Goal: Task Accomplishment & Management: Complete application form

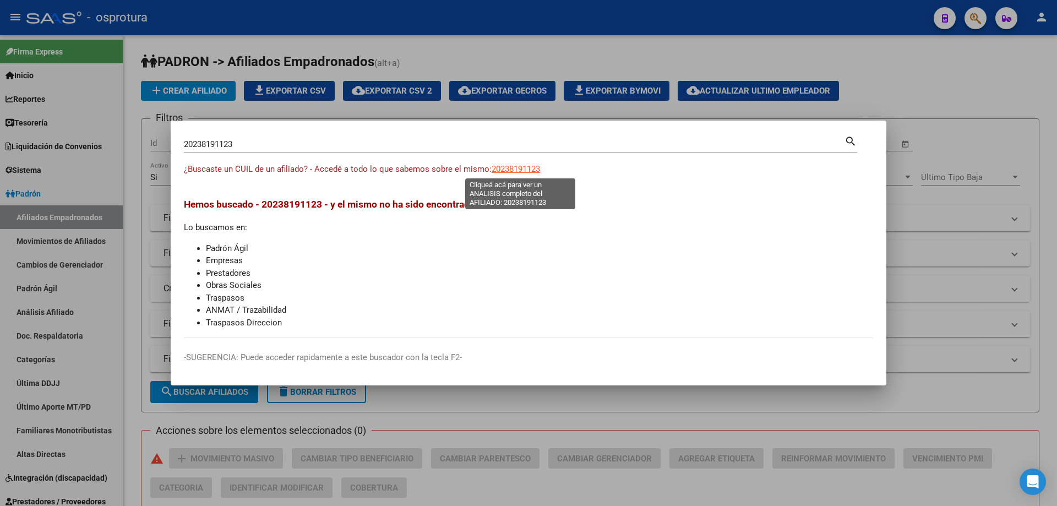
click at [540, 166] on span "20238191123" at bounding box center [516, 169] width 48 height 10
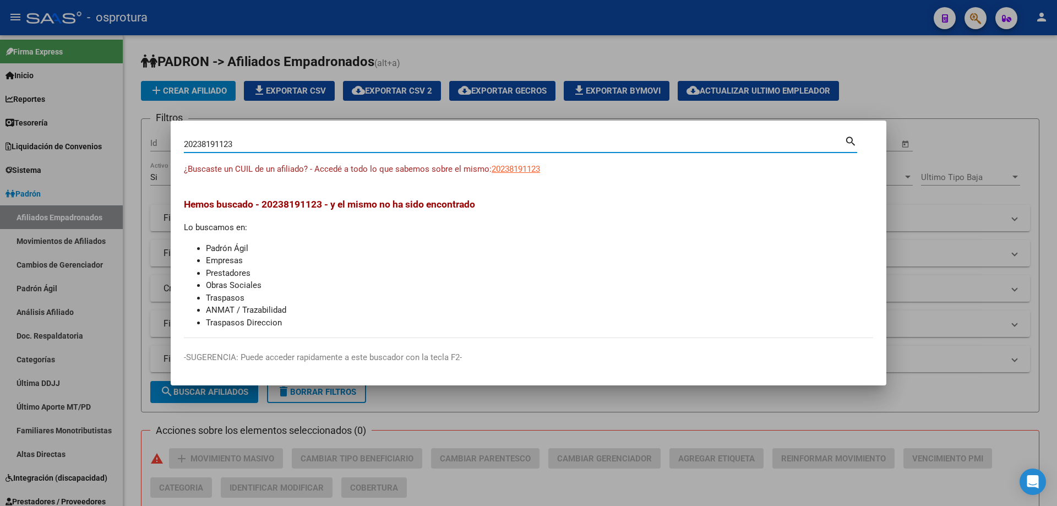
click at [320, 148] on input "20238191123" at bounding box center [514, 144] width 661 height 10
paste input "-23975647-7"
type input "20239756477"
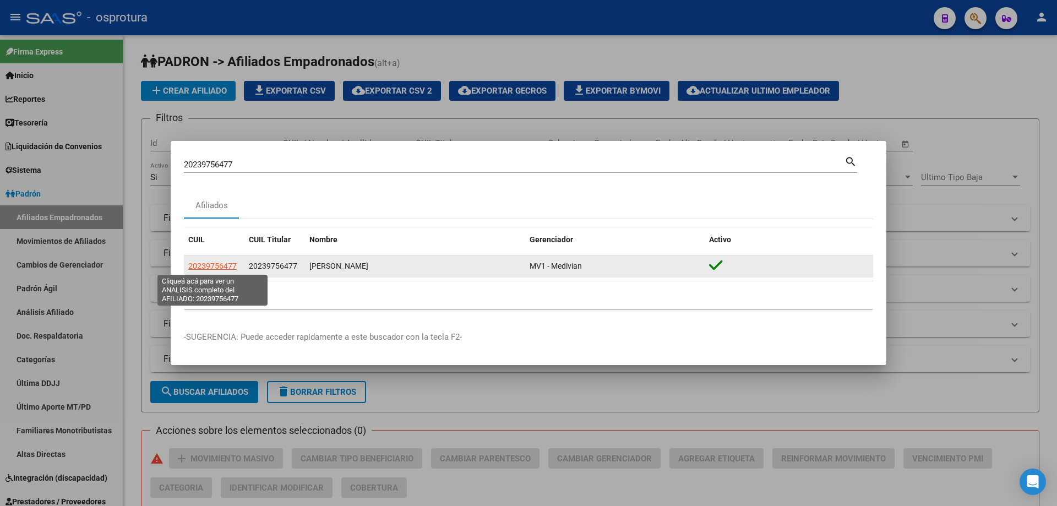
click at [202, 266] on span "20239756477" at bounding box center [212, 266] width 48 height 9
type textarea "20239756477"
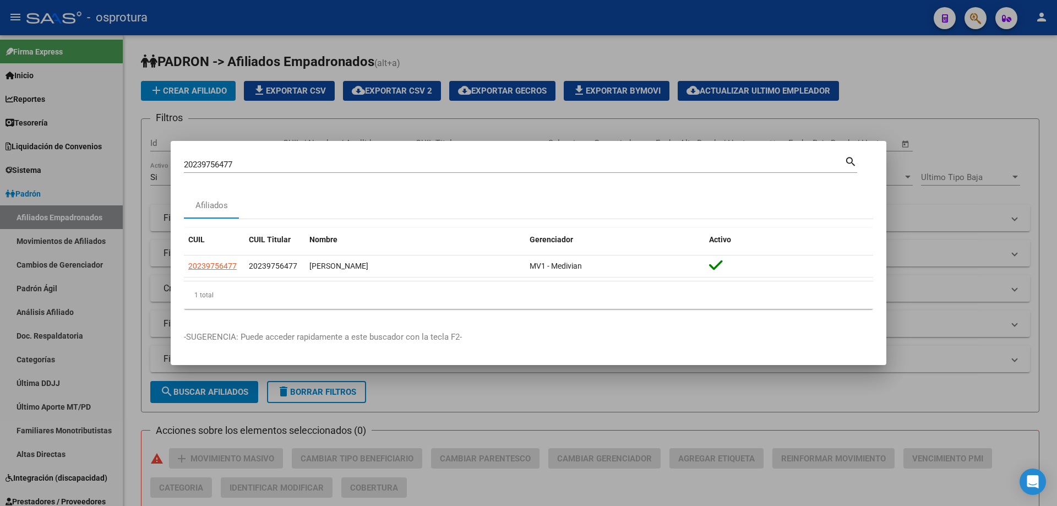
click at [414, 166] on input "20239756477" at bounding box center [514, 165] width 661 height 10
click at [413, 166] on input "20239756477" at bounding box center [514, 165] width 661 height 10
paste input "-21976883-5"
type input "20219768835"
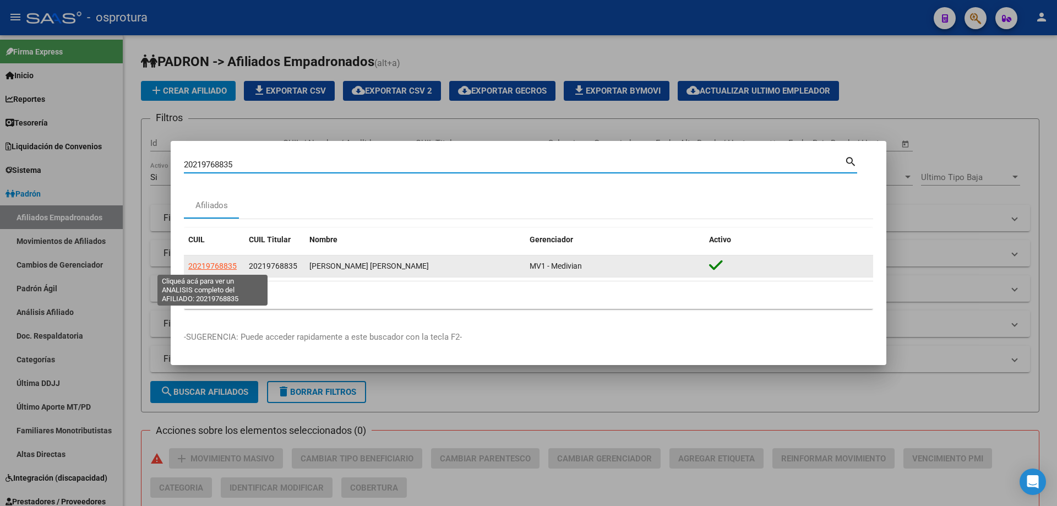
click at [210, 266] on span "20219768835" at bounding box center [212, 266] width 48 height 9
type textarea "20219768835"
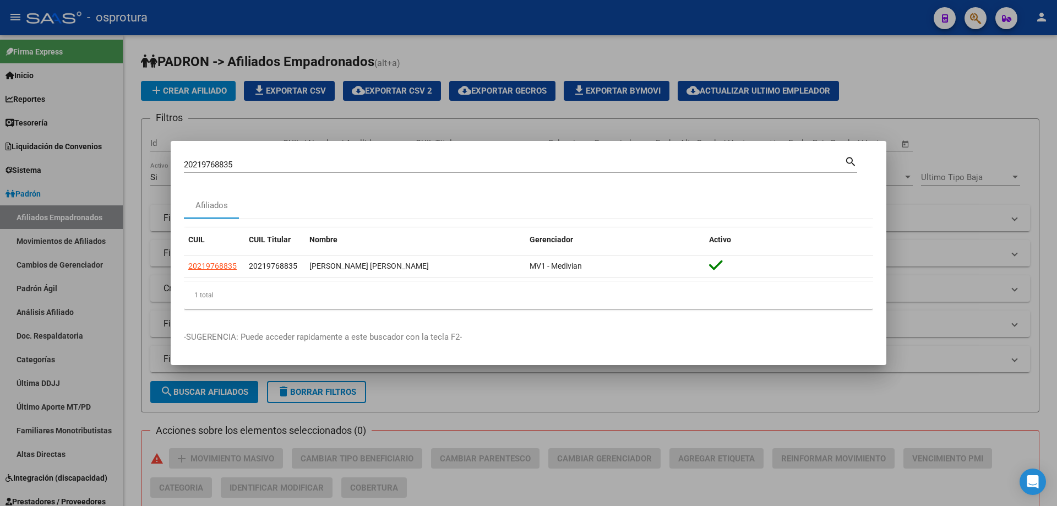
click at [348, 162] on input "20219768835" at bounding box center [514, 165] width 661 height 10
paste input "-22008249-1"
type input "20220082491"
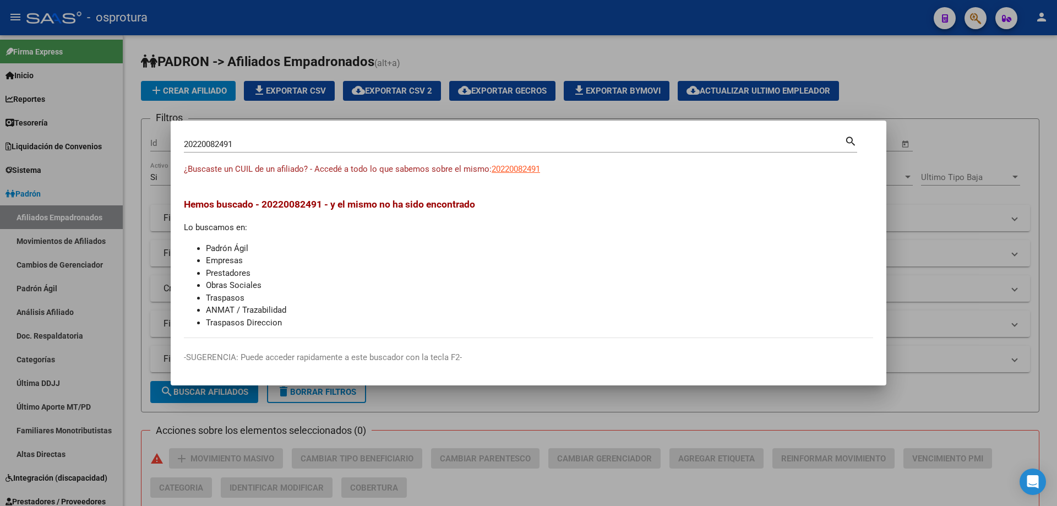
click at [509, 174] on app-link-go-to "20220082491" at bounding box center [516, 169] width 48 height 13
click at [492, 165] on span "¿Buscaste un CUIL de un afiliado? - Accedé a todo lo que sabemos sobre el mismo:" at bounding box center [338, 169] width 308 height 10
click at [505, 169] on span "20220082491" at bounding box center [516, 169] width 48 height 10
type textarea "20220082491"
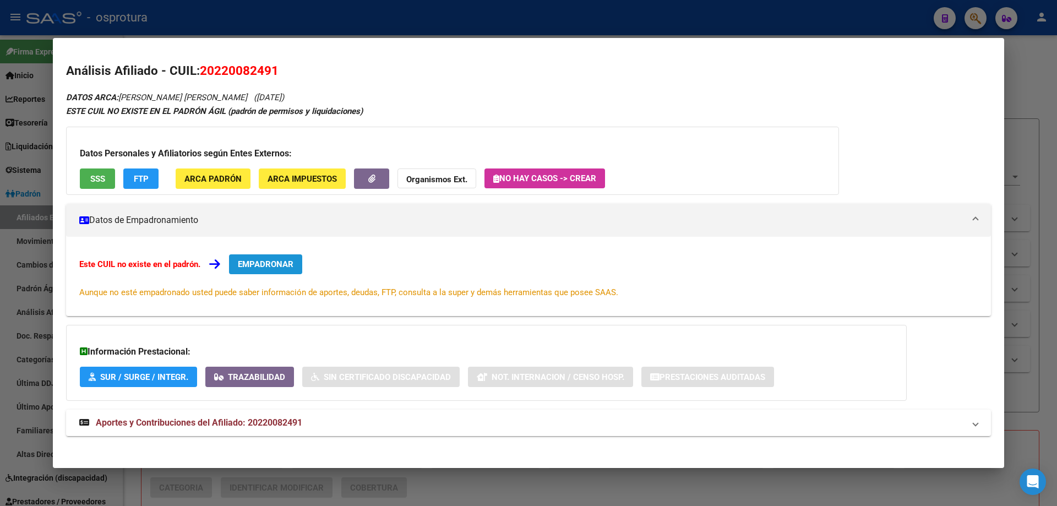
click at [270, 274] on button "EMPADRONAR" at bounding box center [265, 264] width 73 height 20
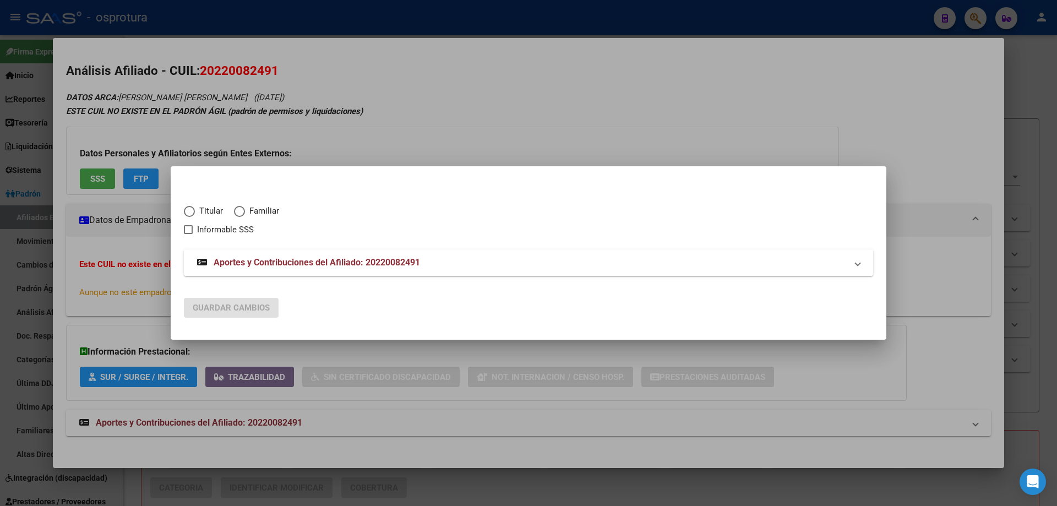
click at [199, 214] on span "Titular" at bounding box center [209, 211] width 28 height 13
click at [195, 214] on input "Titular" at bounding box center [189, 211] width 11 height 11
radio input "true"
checkbox input "true"
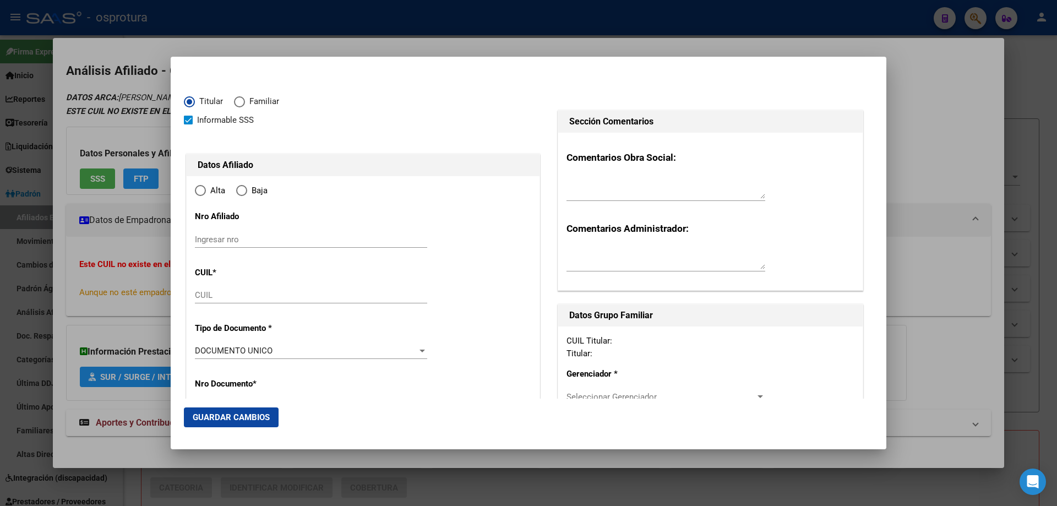
type input "20-22008249-1"
type input "22008249"
type input "[PERSON_NAME]"
type input "[DATE]"
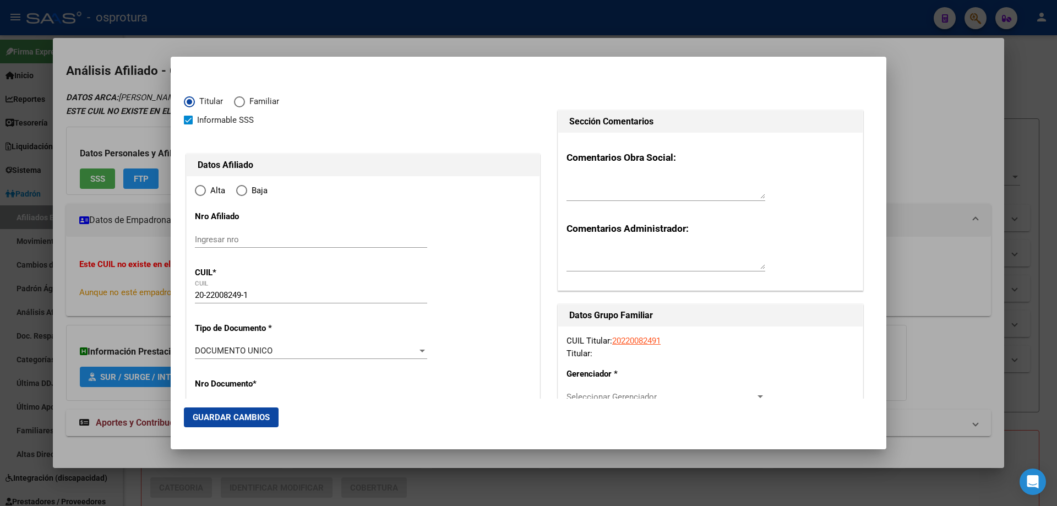
type input "SALTA"
type input "4400"
type input "CORDOBA"
type input "1349"
radio input "true"
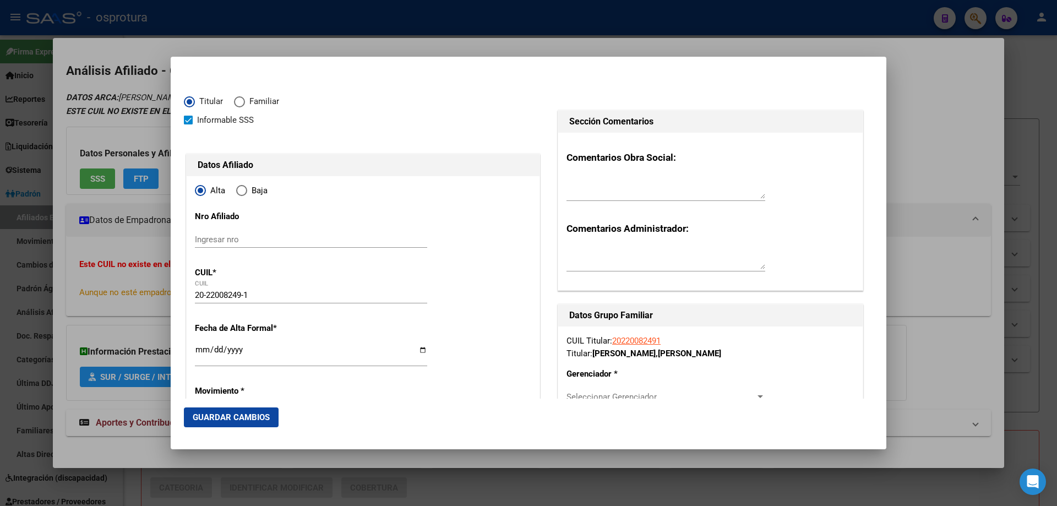
type input "SALTA"
click at [199, 350] on input "Ingresar fecha" at bounding box center [311, 354] width 232 height 18
type input "[DATE]"
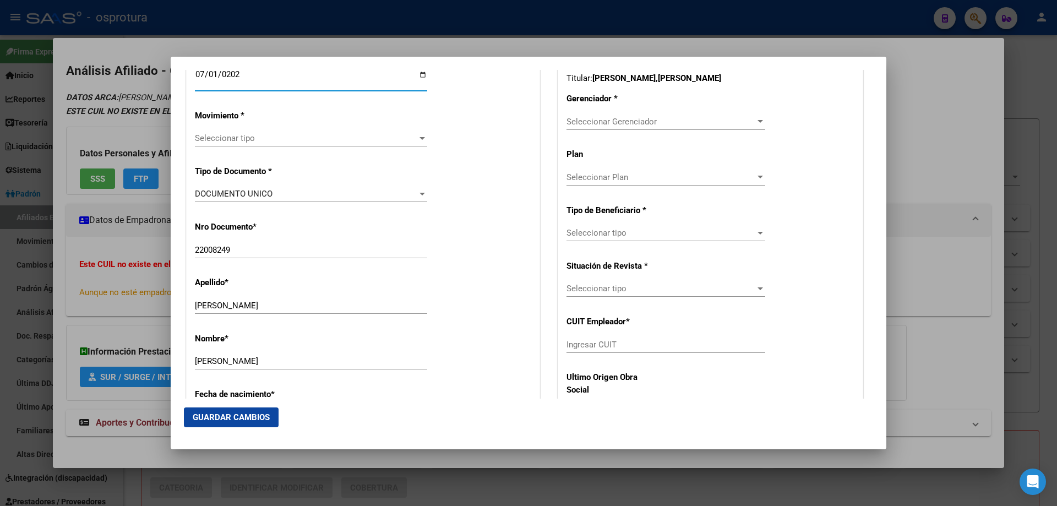
click at [265, 134] on span "Seleccionar tipo" at bounding box center [306, 138] width 222 height 10
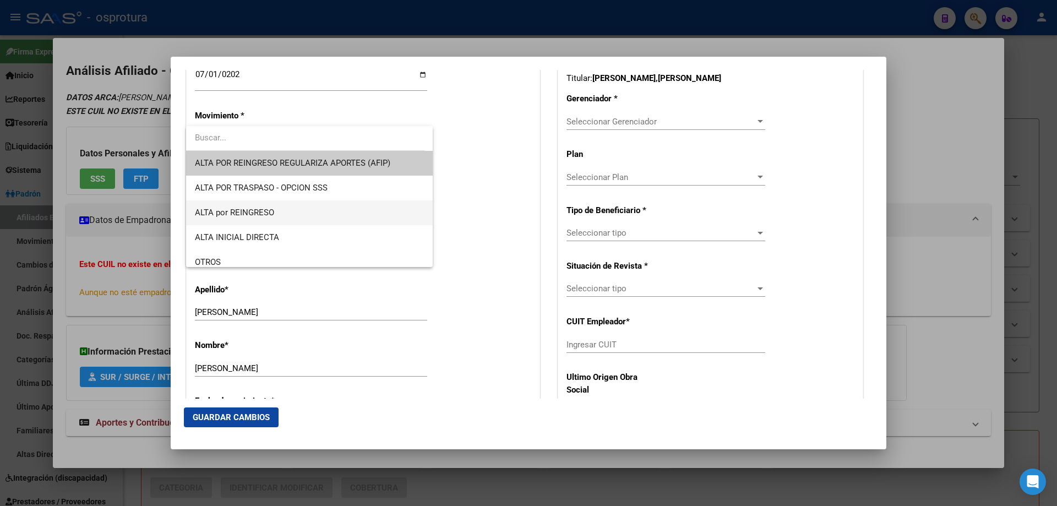
scroll to position [220, 0]
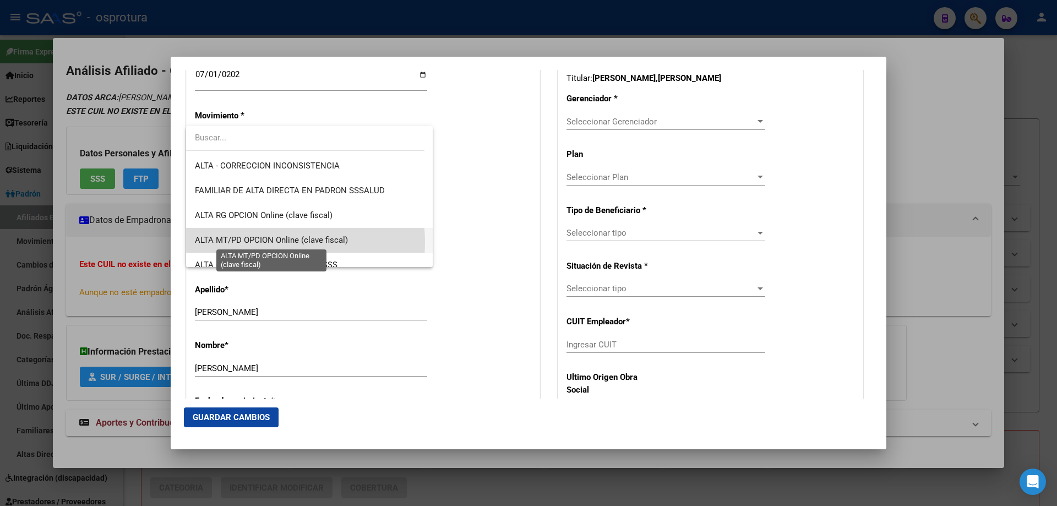
click at [265, 242] on span "ALTA MT/PD OPCION Online (clave fiscal)" at bounding box center [271, 240] width 153 height 10
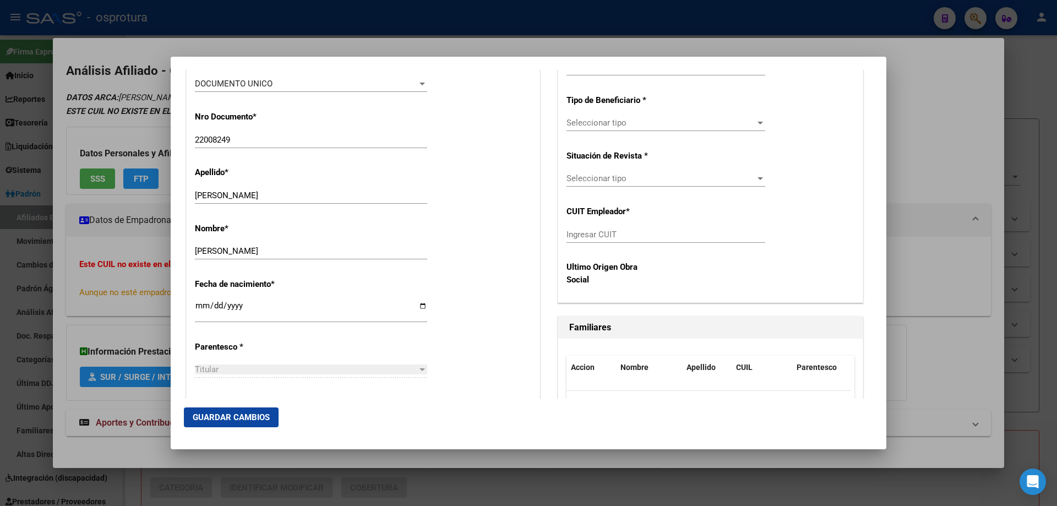
scroll to position [496, 0]
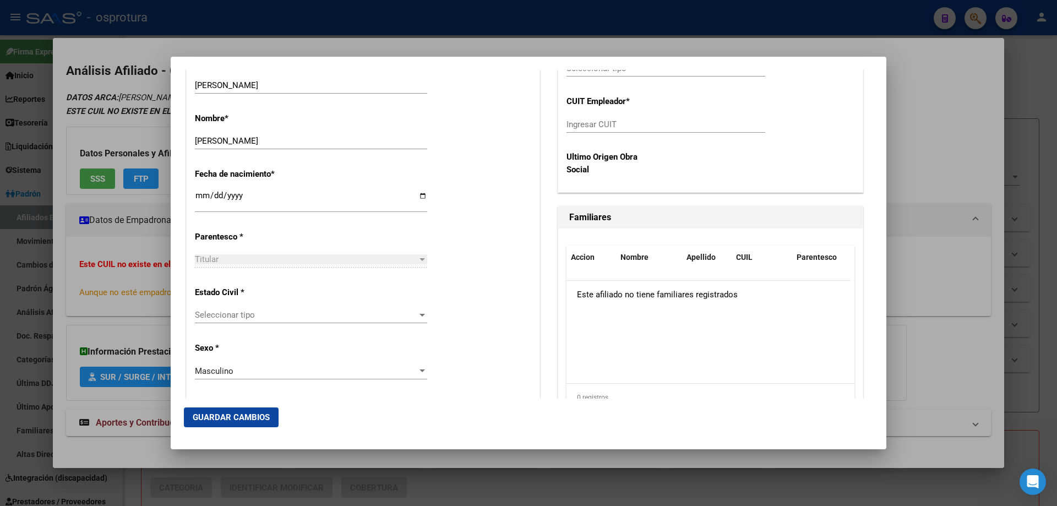
click at [246, 308] on div "Seleccionar tipo Seleccionar tipo" at bounding box center [311, 315] width 232 height 17
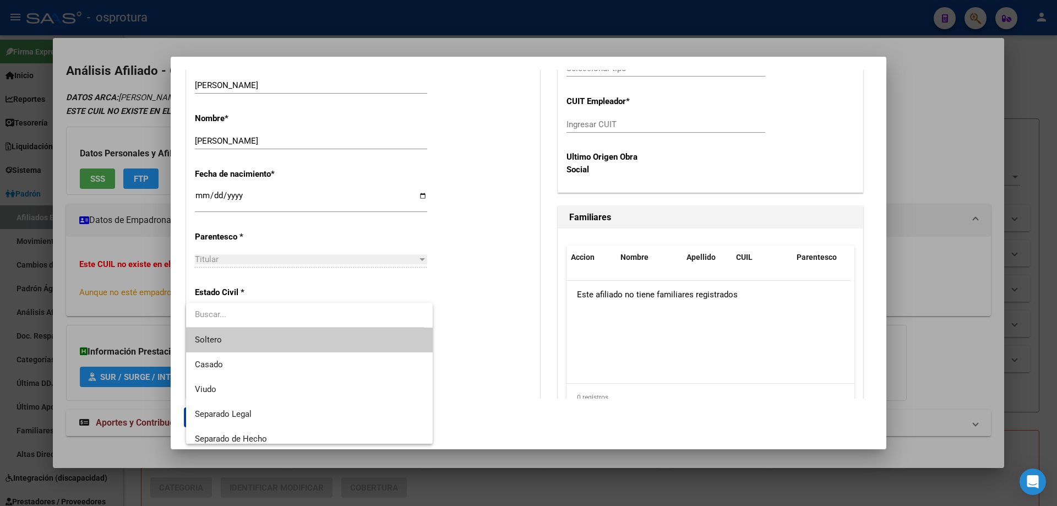
click at [241, 335] on span "Soltero" at bounding box center [309, 340] width 229 height 25
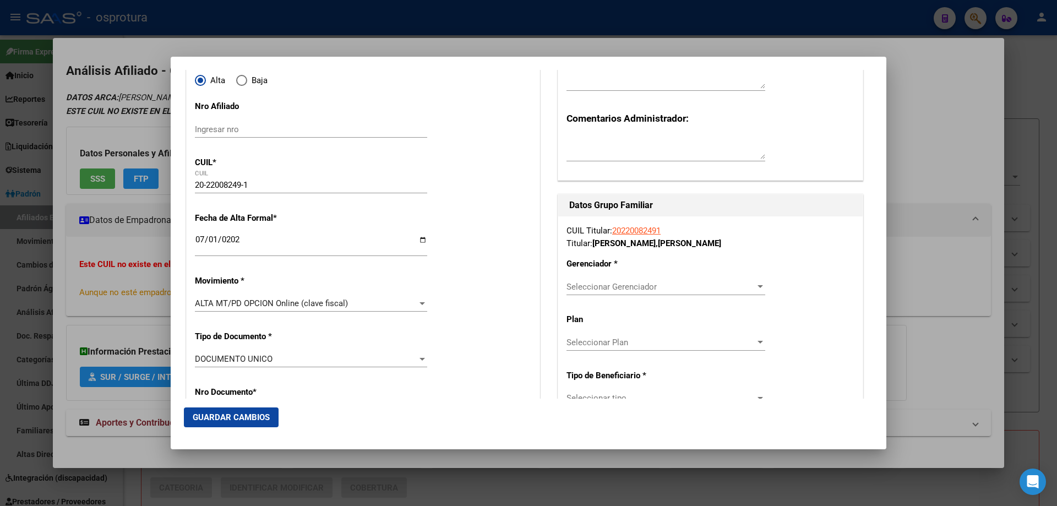
scroll to position [275, 0]
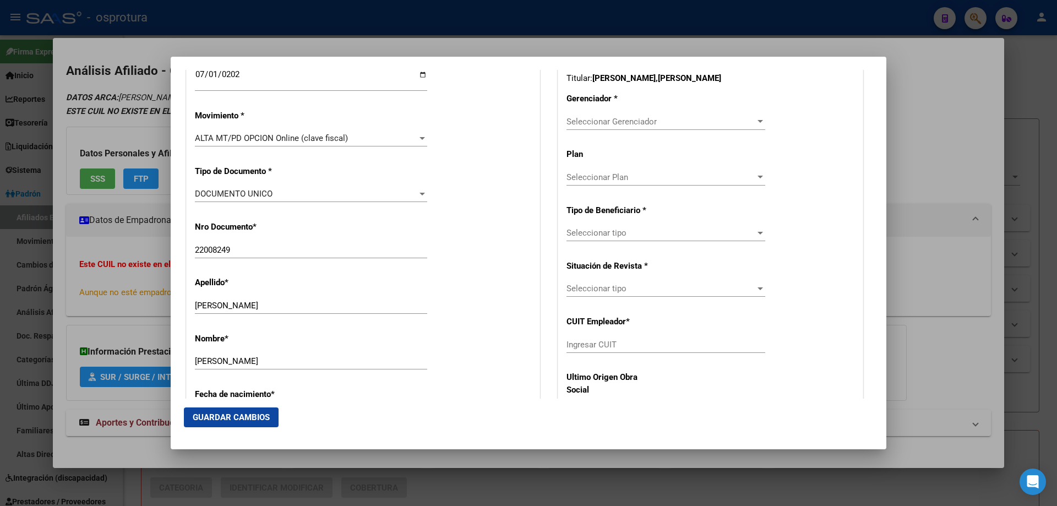
click at [588, 127] on div "Seleccionar Gerenciador Seleccionar Gerenciador" at bounding box center [666, 121] width 199 height 17
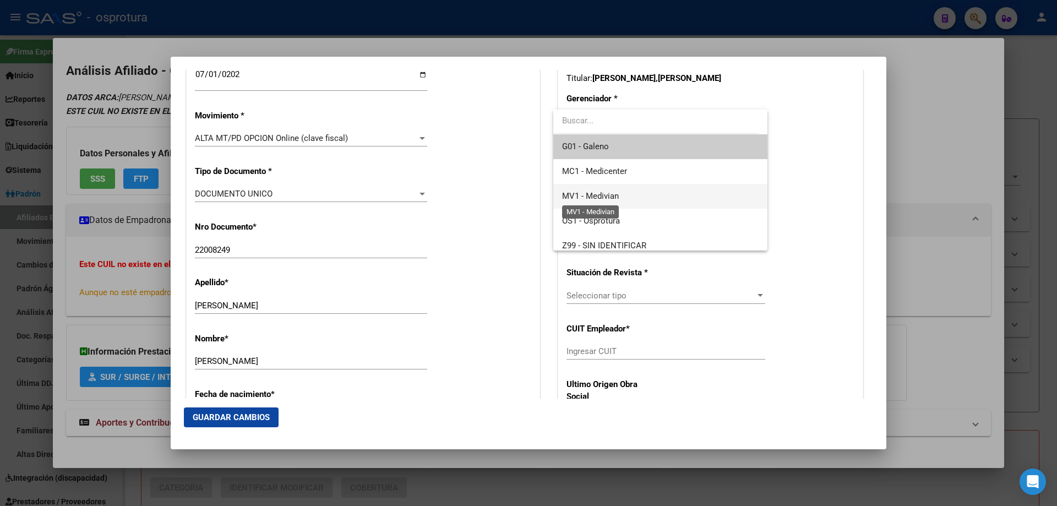
click at [589, 199] on span "MV1 - Medivian" at bounding box center [590, 196] width 57 height 10
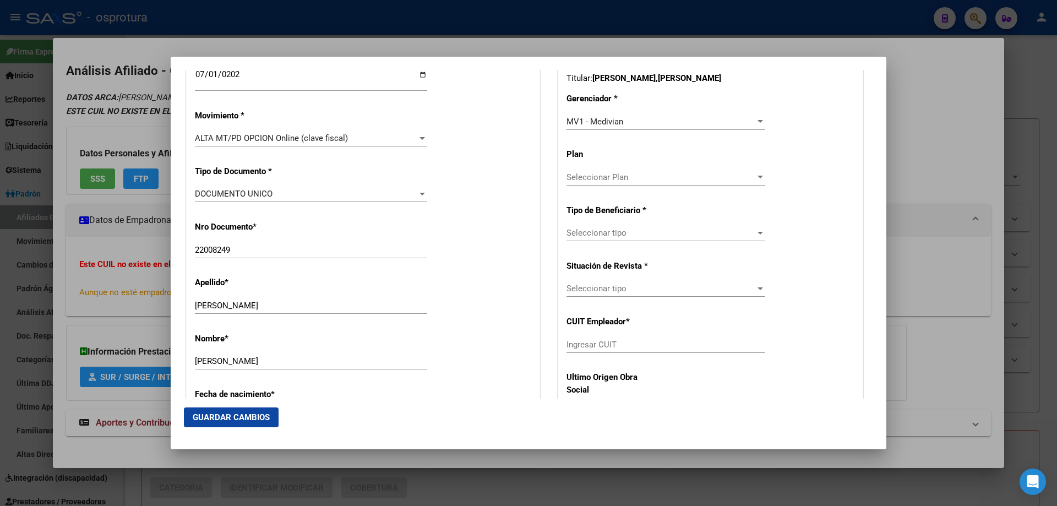
click at [593, 225] on div "Seleccionar tipo Seleccionar tipo" at bounding box center [666, 233] width 199 height 17
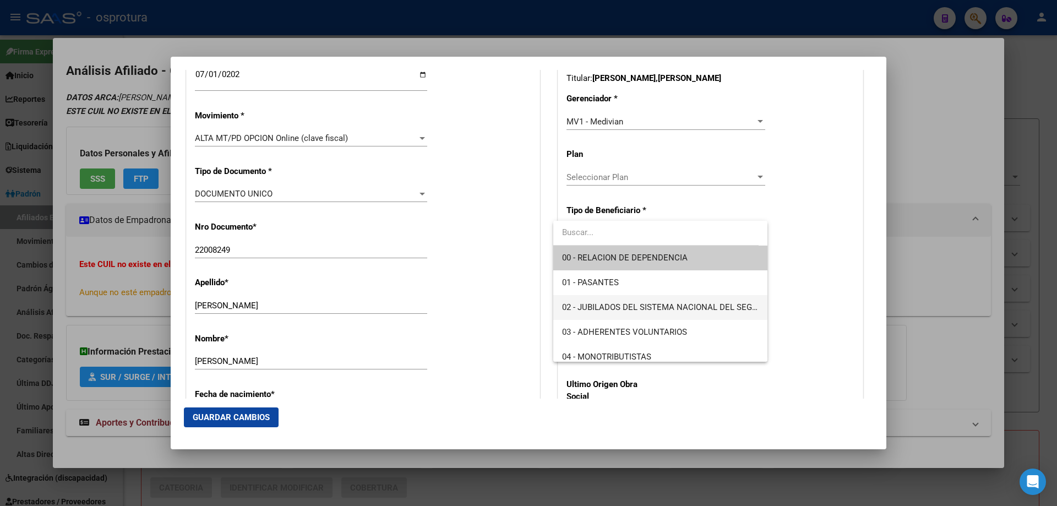
scroll to position [165, 0]
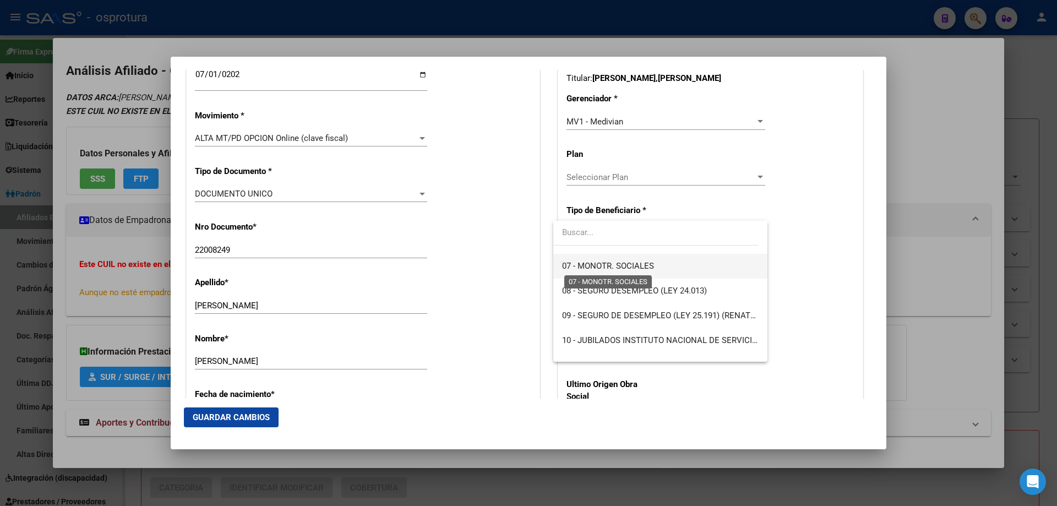
click at [588, 264] on span "07 - MONOTR. SOCIALES" at bounding box center [608, 266] width 92 height 10
type input "20-22008249-1"
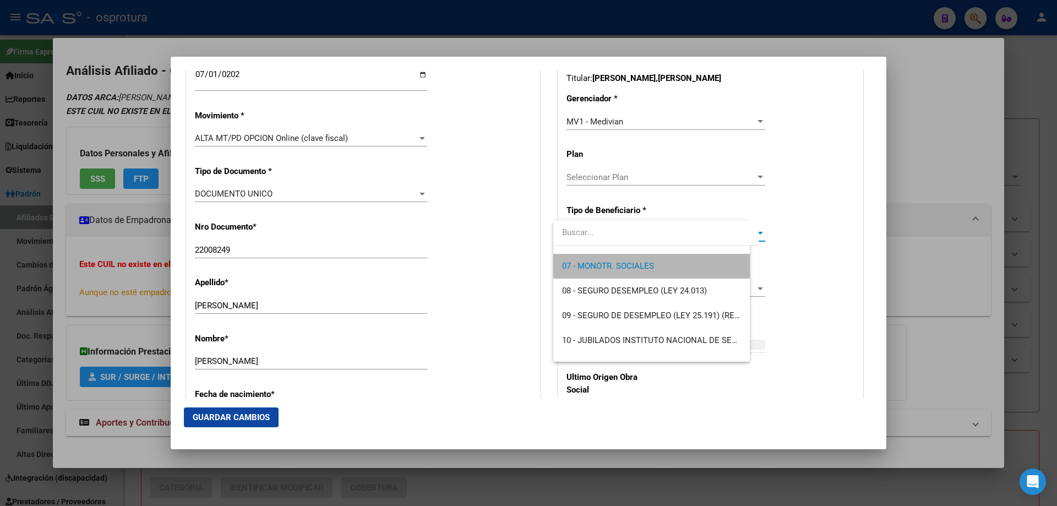
scroll to position [173, 0]
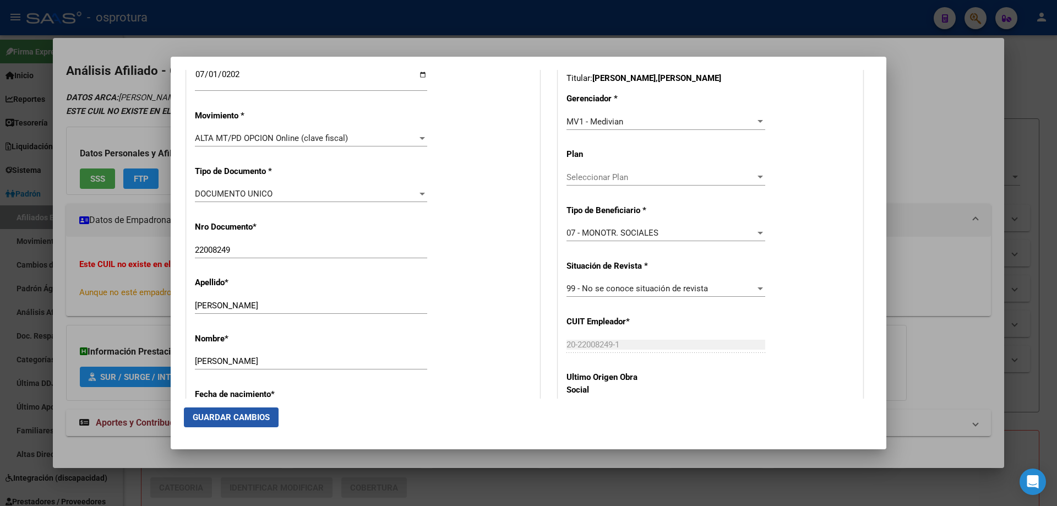
click at [243, 413] on span "Guardar Cambios" at bounding box center [231, 417] width 77 height 10
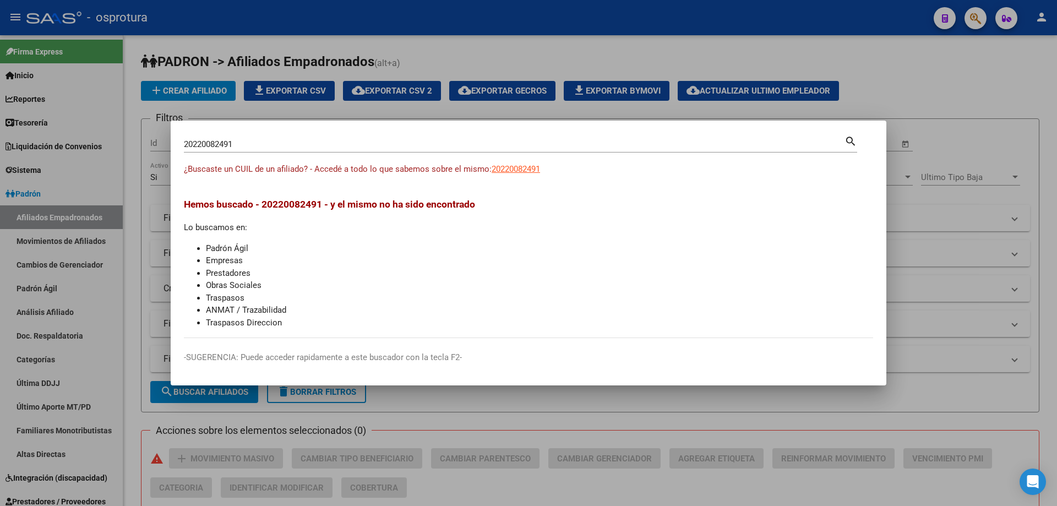
click at [513, 148] on input "20220082491" at bounding box center [514, 144] width 661 height 10
paste input "3-22075558-4"
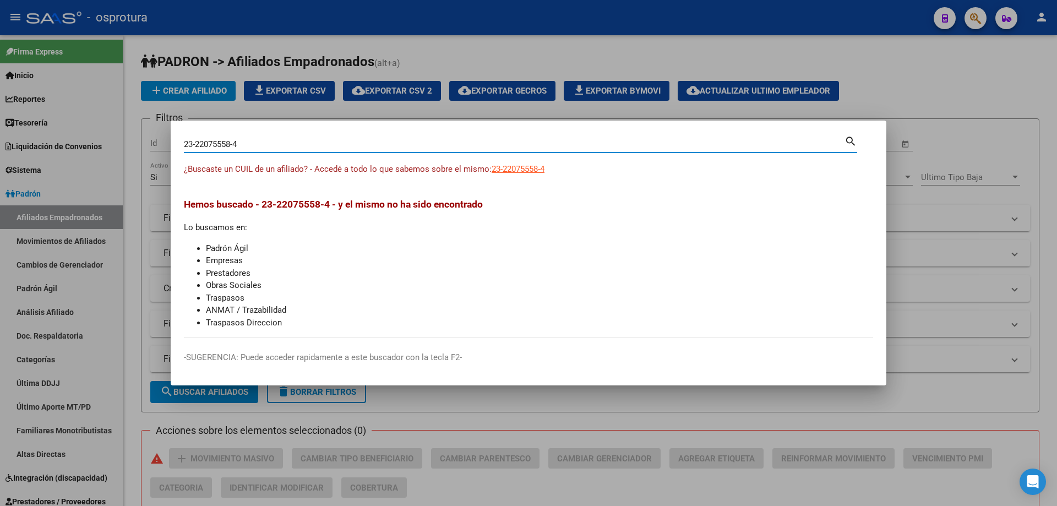
type input "23220755584"
click at [518, 170] on span "23220755584" at bounding box center [516, 169] width 48 height 10
type textarea "23220755584"
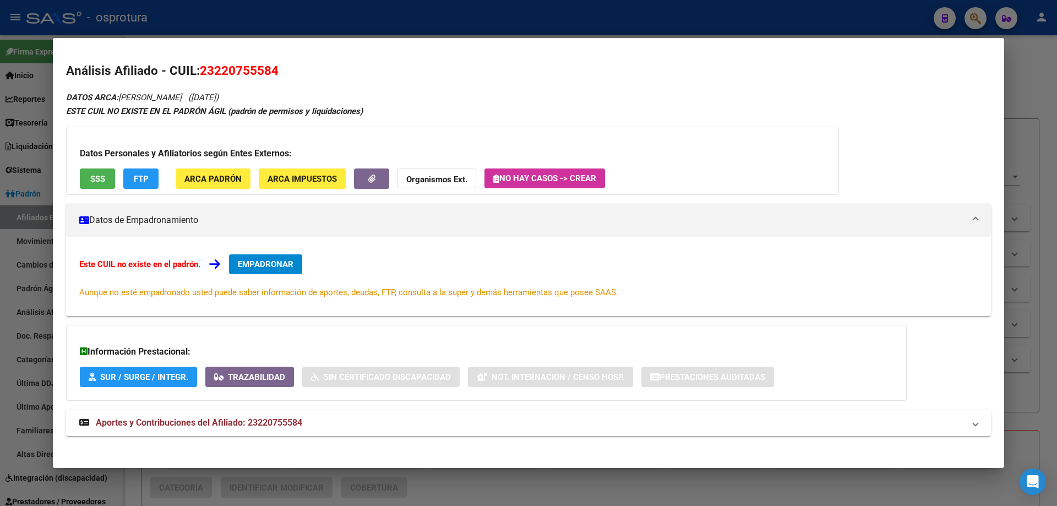
click at [273, 265] on span "EMPADRONAR" at bounding box center [266, 264] width 56 height 10
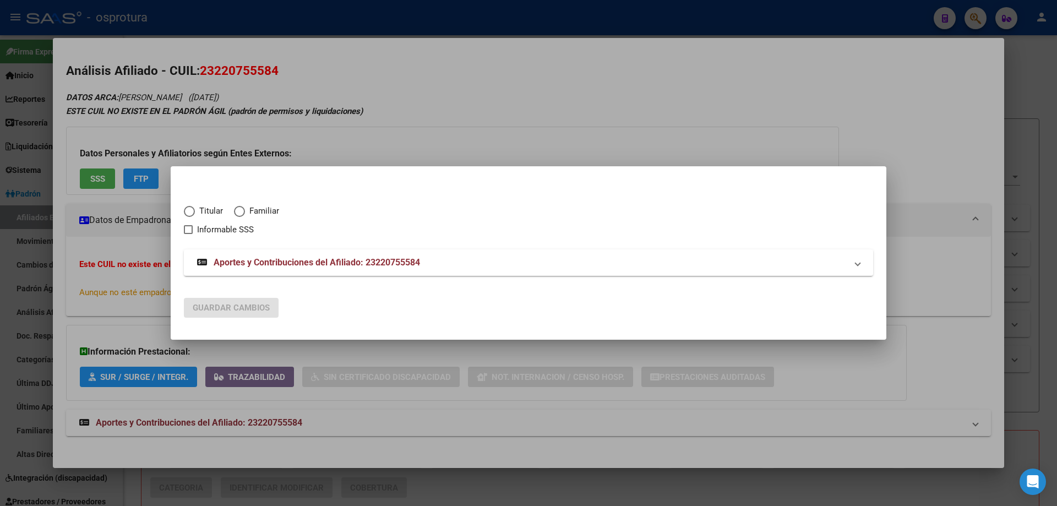
drag, startPoint x: 178, startPoint y: 205, endPoint x: 184, endPoint y: 209, distance: 7.9
click at [179, 206] on mat-dialog-content "Titular Familiar Informable SSS Aportes y Contribuciones del Afiliado: 23220755…" at bounding box center [529, 234] width 716 height 110
click at [185, 210] on span "Elija una opción" at bounding box center [189, 211] width 11 height 11
click at [185, 210] on input "Titular" at bounding box center [189, 211] width 11 height 11
radio input "true"
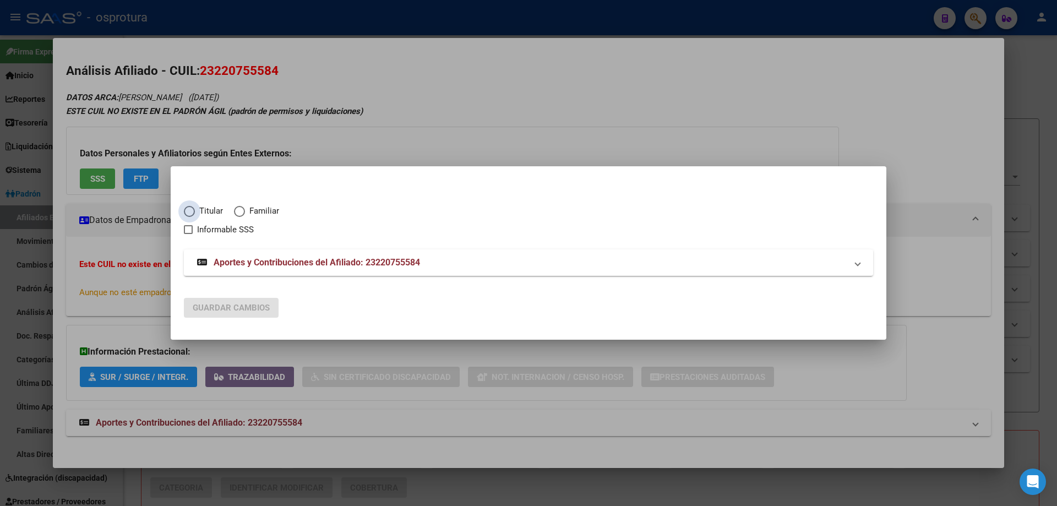
checkbox input "true"
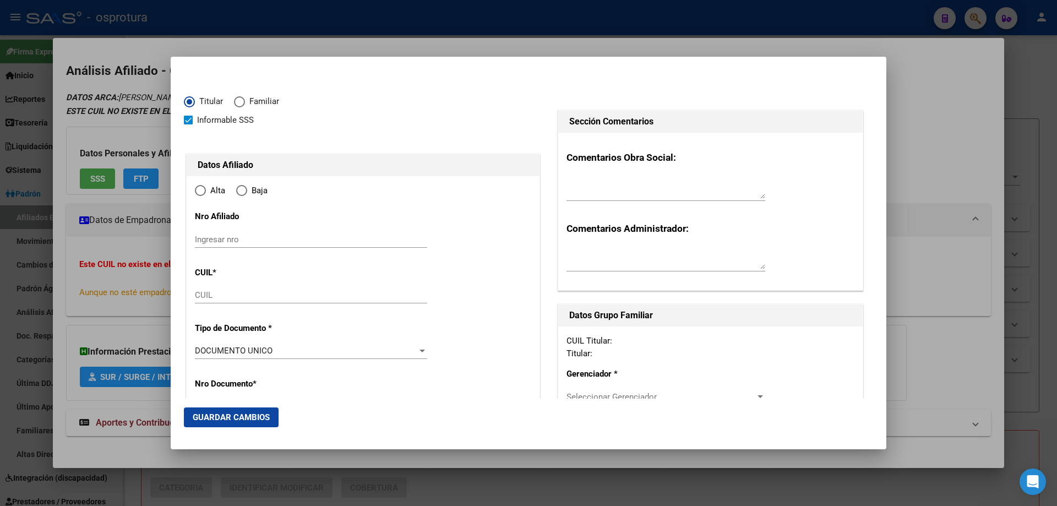
type input "23-22075558-4"
radio input "true"
type input "22075558"
type input "CHOQUE"
type input "[PERSON_NAME]"
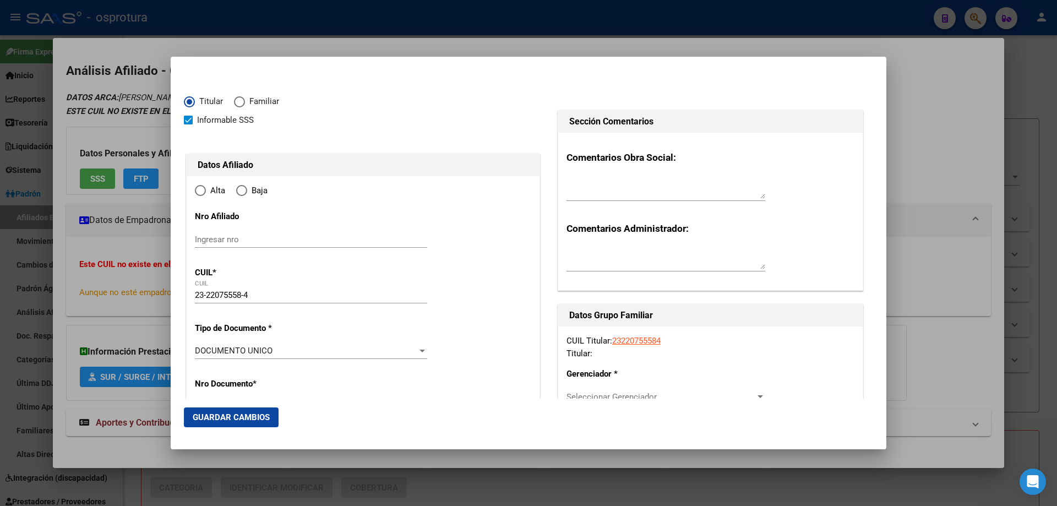
type input "[DATE]"
type input "MERLO"
type input "1722"
type input "BALCARCE"
type input "1157"
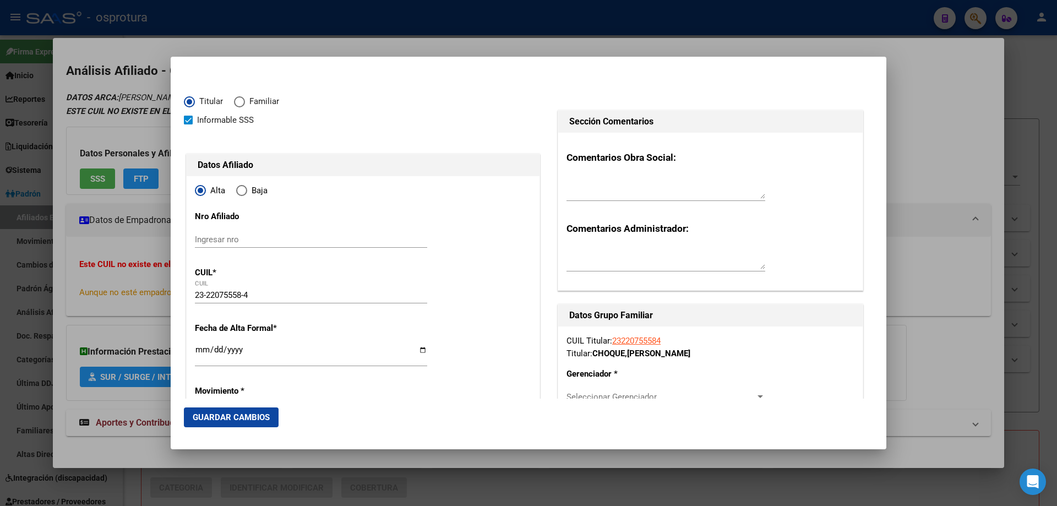
type input "MERLO"
click at [202, 350] on input "Ingresar fecha" at bounding box center [311, 354] width 232 height 18
type input "[DATE]"
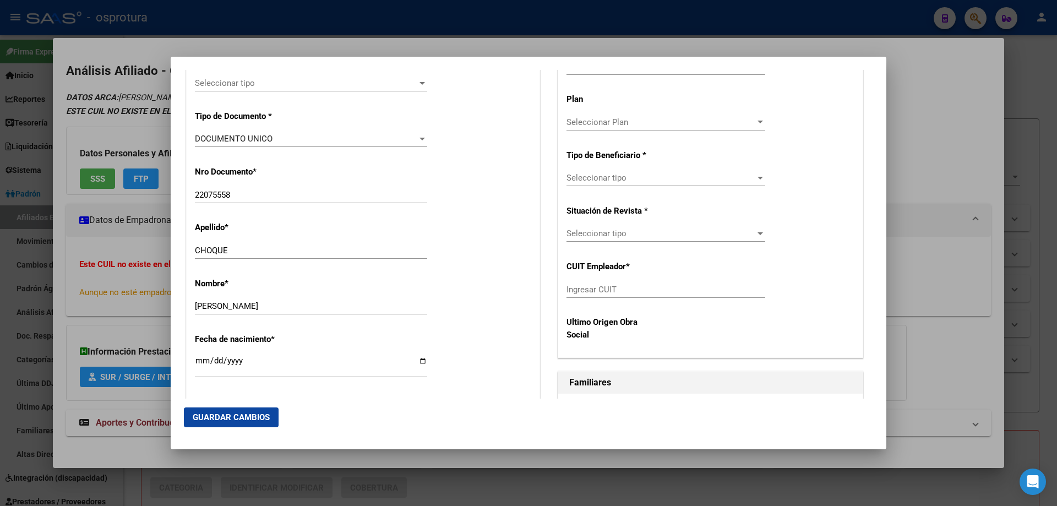
scroll to position [440, 0]
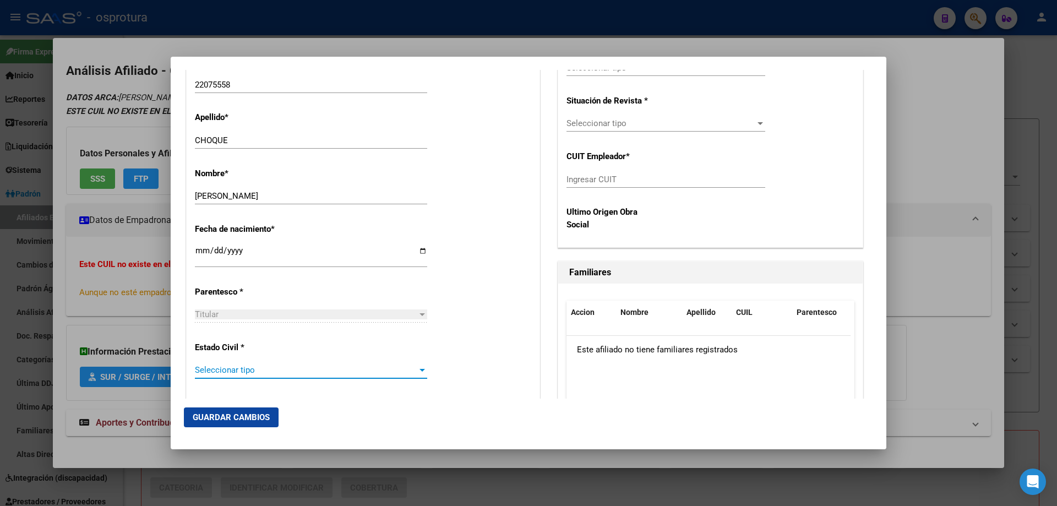
click at [257, 368] on span "Seleccionar tipo" at bounding box center [306, 370] width 222 height 10
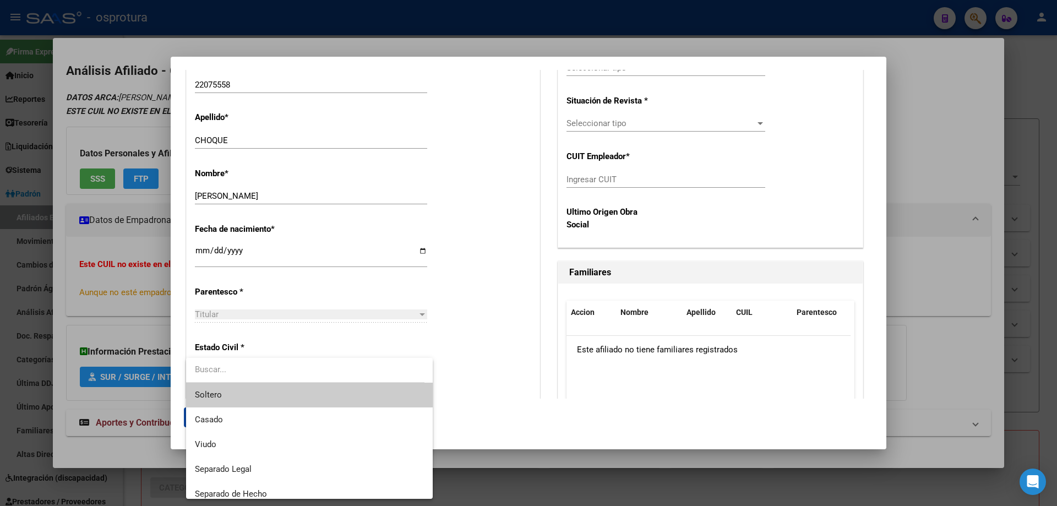
click at [255, 390] on span "Soltero" at bounding box center [309, 395] width 229 height 25
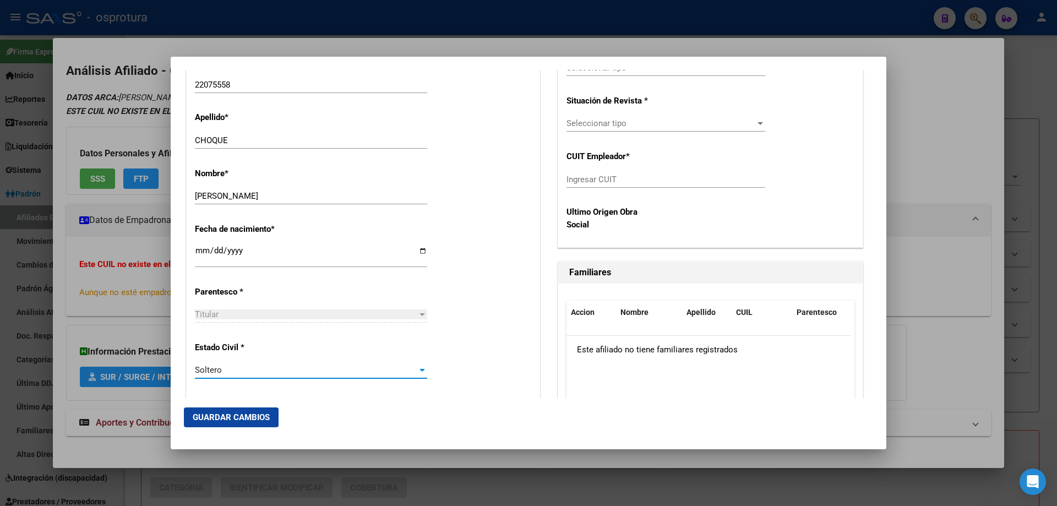
scroll to position [165, 0]
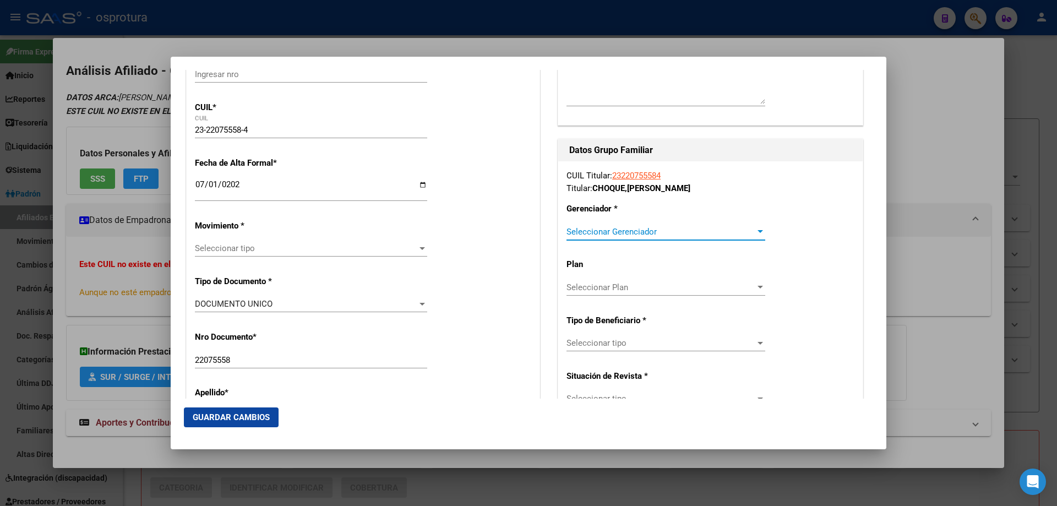
click at [624, 236] on span "Seleccionar Gerenciador" at bounding box center [661, 232] width 189 height 10
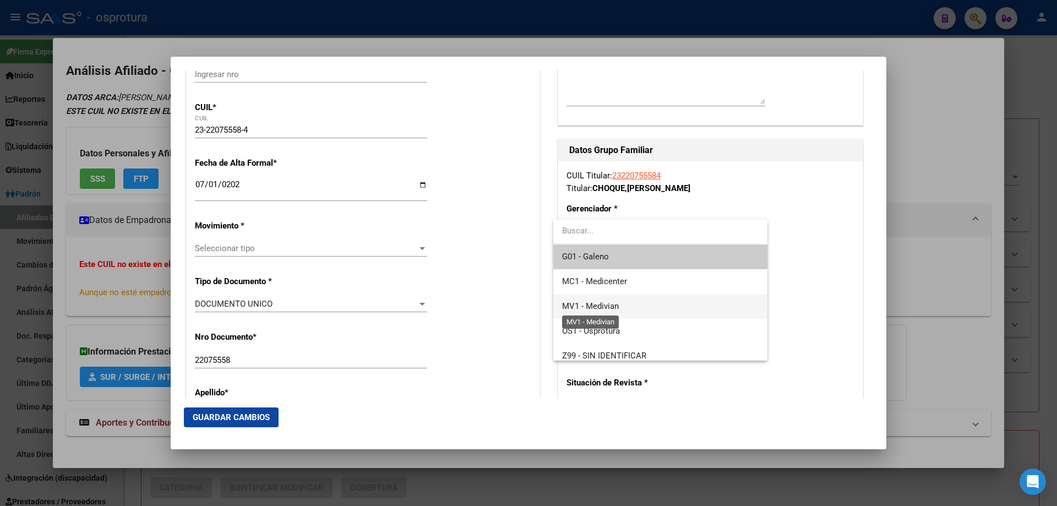
click at [607, 305] on span "MV1 - Medivian" at bounding box center [590, 306] width 57 height 10
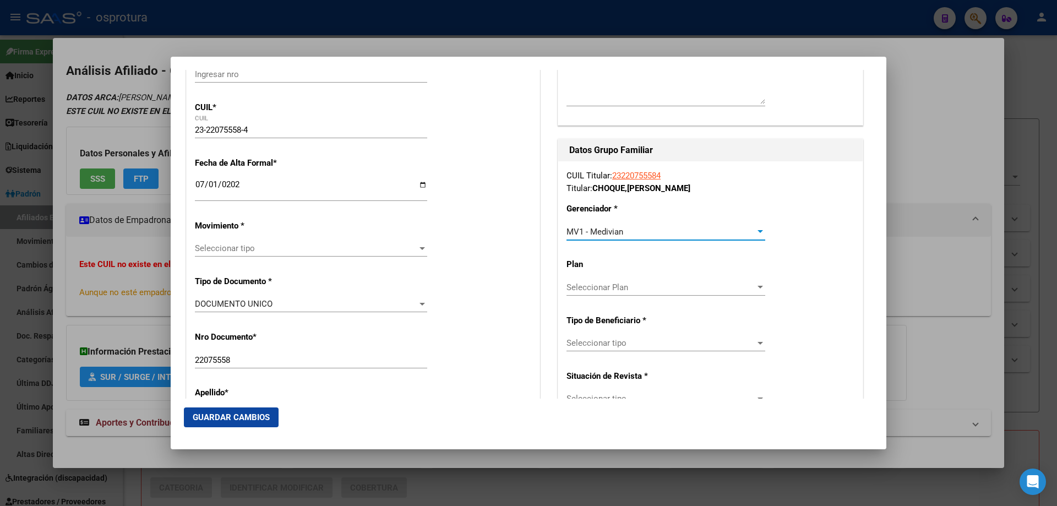
click at [589, 283] on span "Seleccionar Plan" at bounding box center [661, 287] width 189 height 10
click at [606, 344] on div at bounding box center [528, 253] width 1057 height 506
click at [606, 344] on span "Seleccionar tipo" at bounding box center [661, 343] width 189 height 10
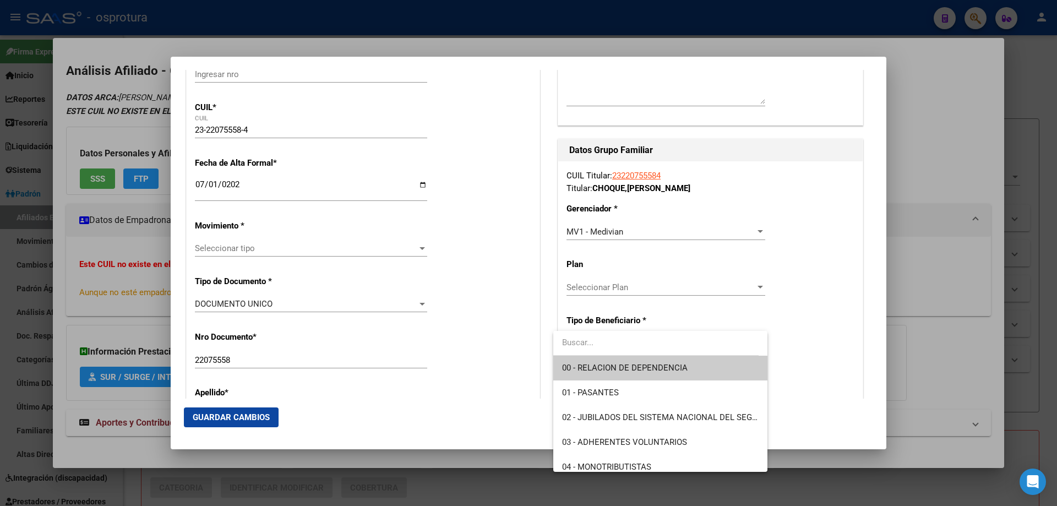
scroll to position [110, 0]
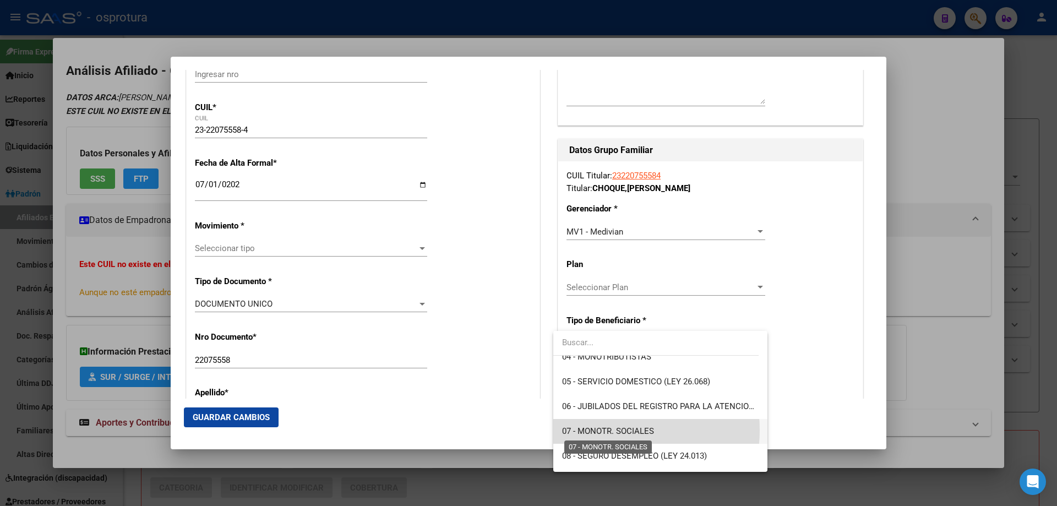
click at [605, 430] on span "07 - MONOTR. SOCIALES" at bounding box center [608, 431] width 92 height 10
type input "23-22075558-4"
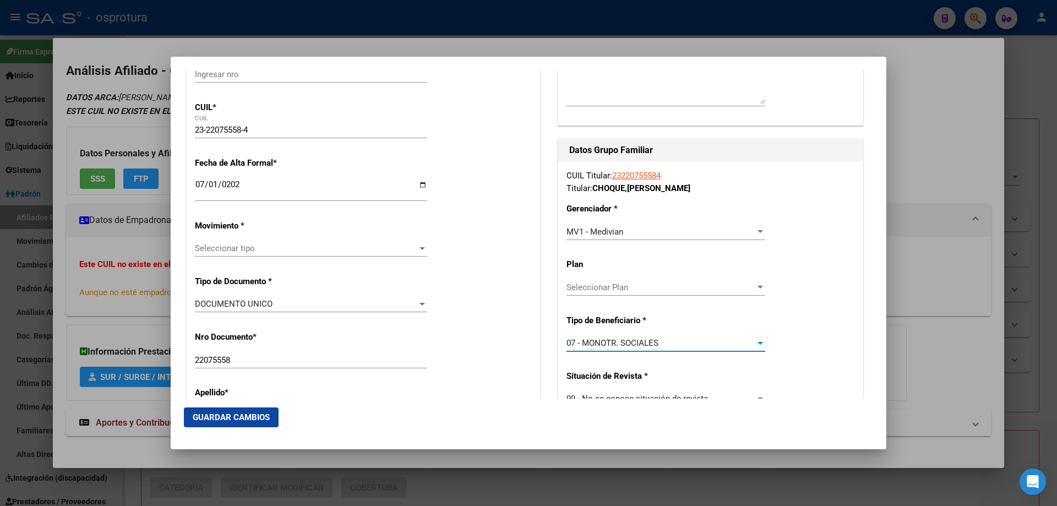
click at [222, 409] on button "Guardar Cambios" at bounding box center [231, 417] width 95 height 20
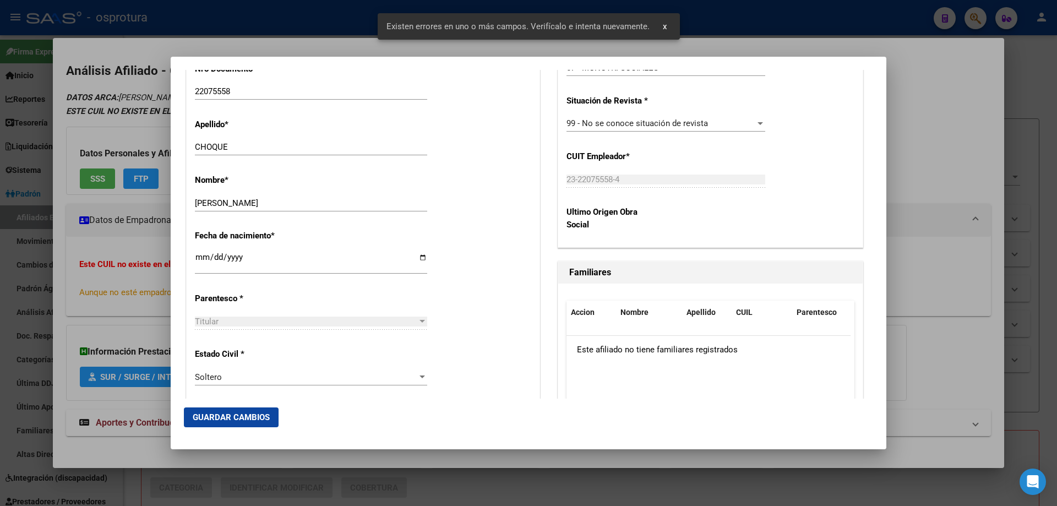
scroll to position [275, 0]
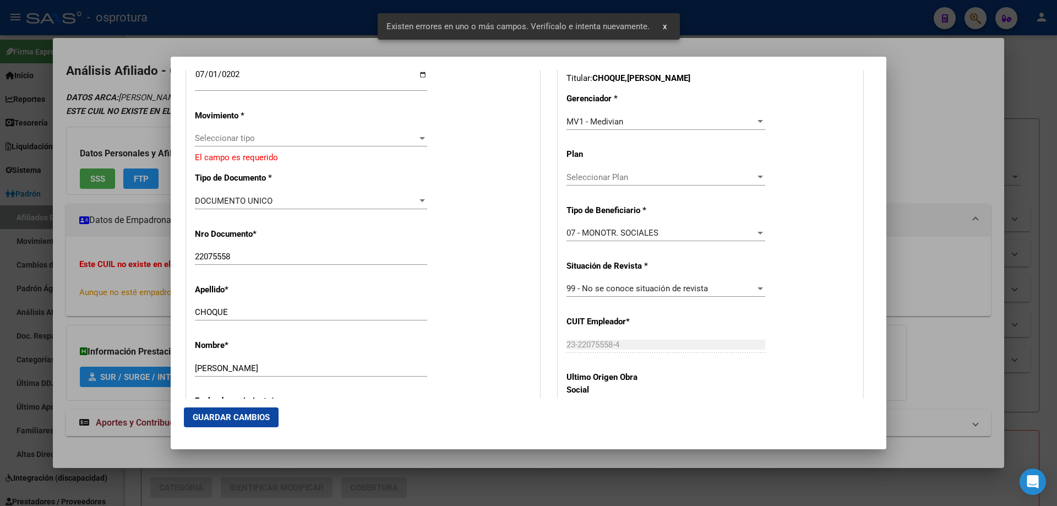
click at [231, 135] on span "Seleccionar tipo" at bounding box center [306, 138] width 222 height 10
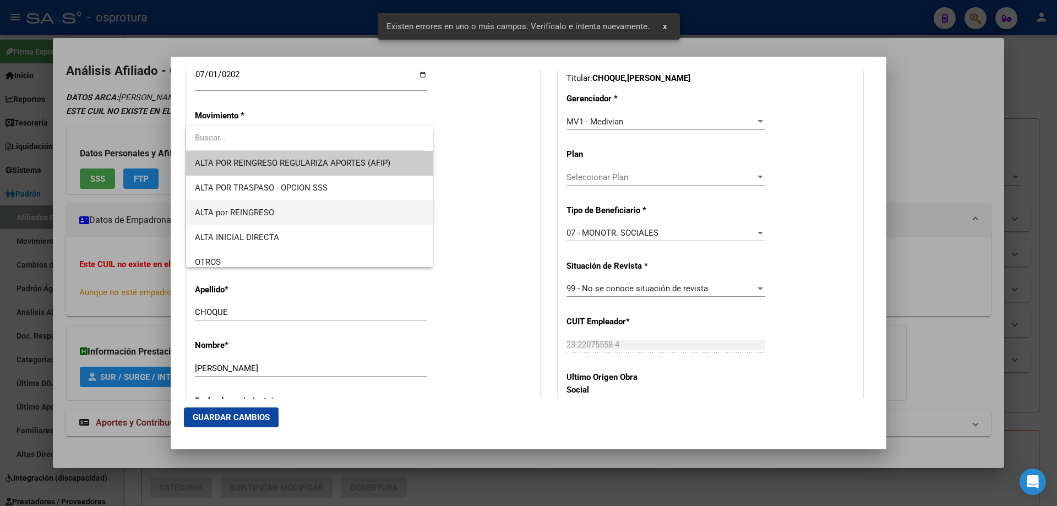
scroll to position [220, 0]
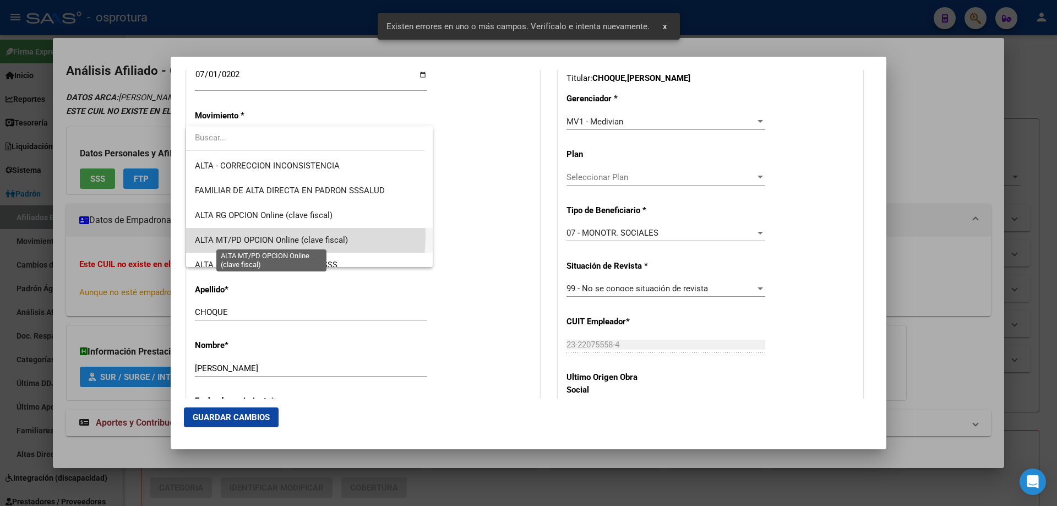
click at [262, 236] on span "ALTA MT/PD OPCION Online (clave fiscal)" at bounding box center [271, 240] width 153 height 10
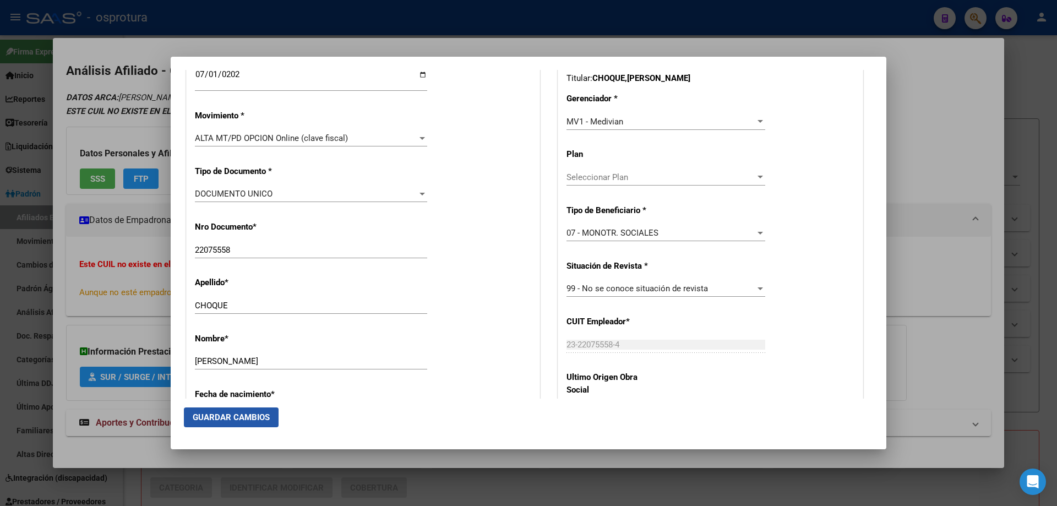
click at [215, 412] on button "Guardar Cambios" at bounding box center [231, 417] width 95 height 20
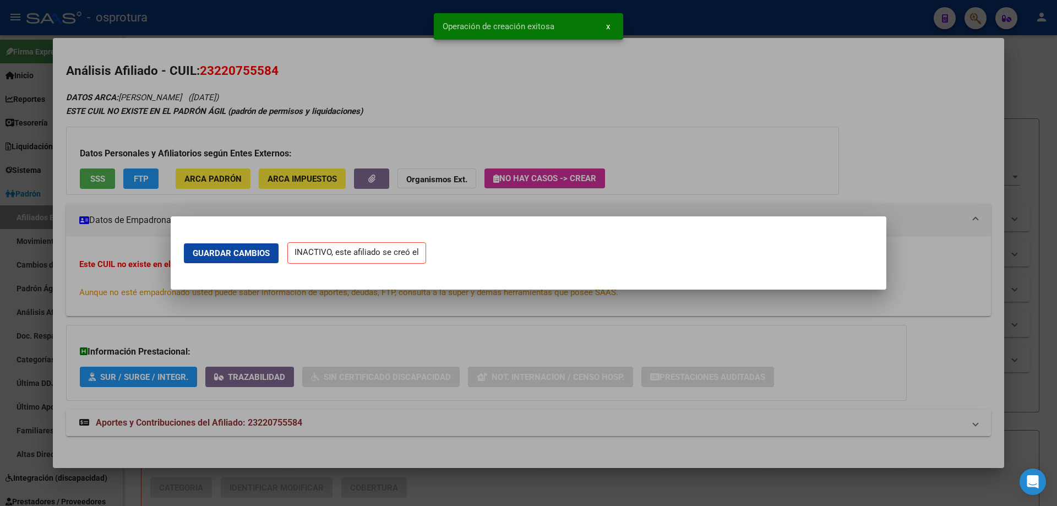
scroll to position [0, 0]
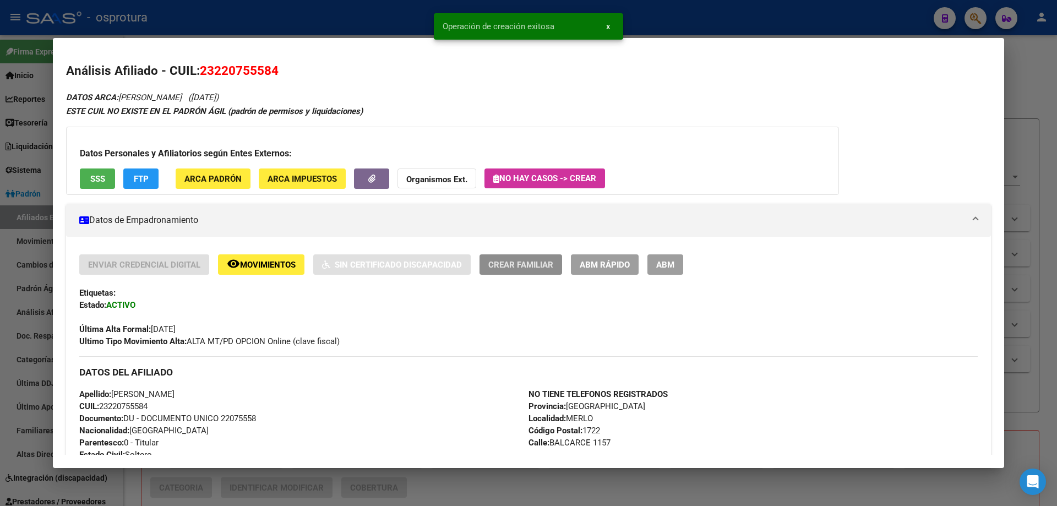
click at [521, 264] on span "Crear Familiar" at bounding box center [520, 265] width 65 height 10
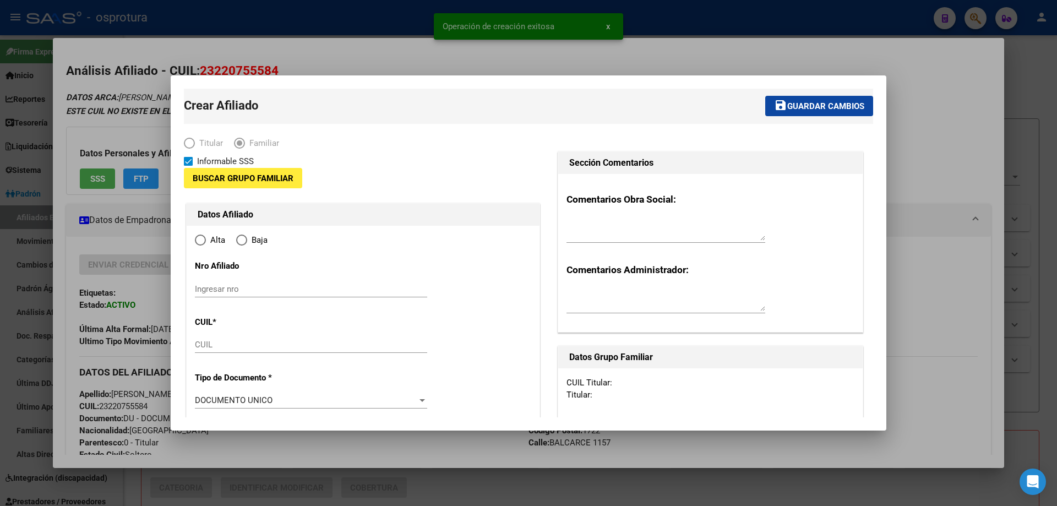
type input "23-22075558-4"
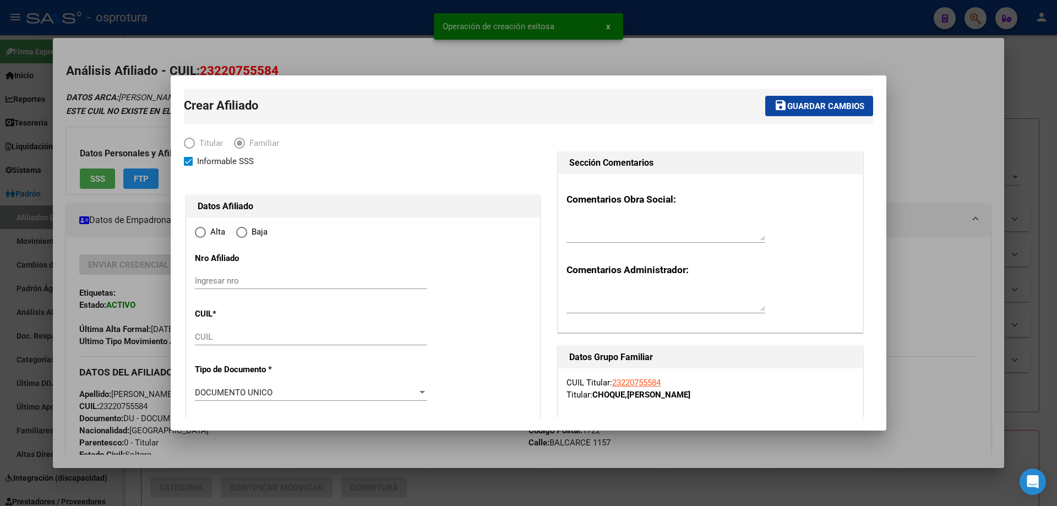
type input "MERLO"
type input "1722"
type input "BALCARCE"
type input "1157"
radio input "true"
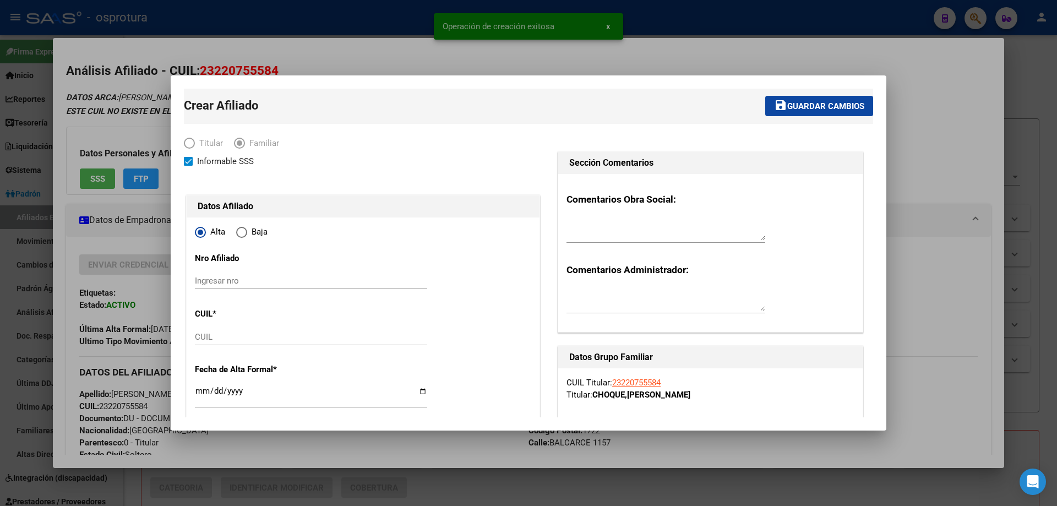
type input "23-22075558-4"
click at [224, 335] on input "CUIL" at bounding box center [311, 337] width 232 height 10
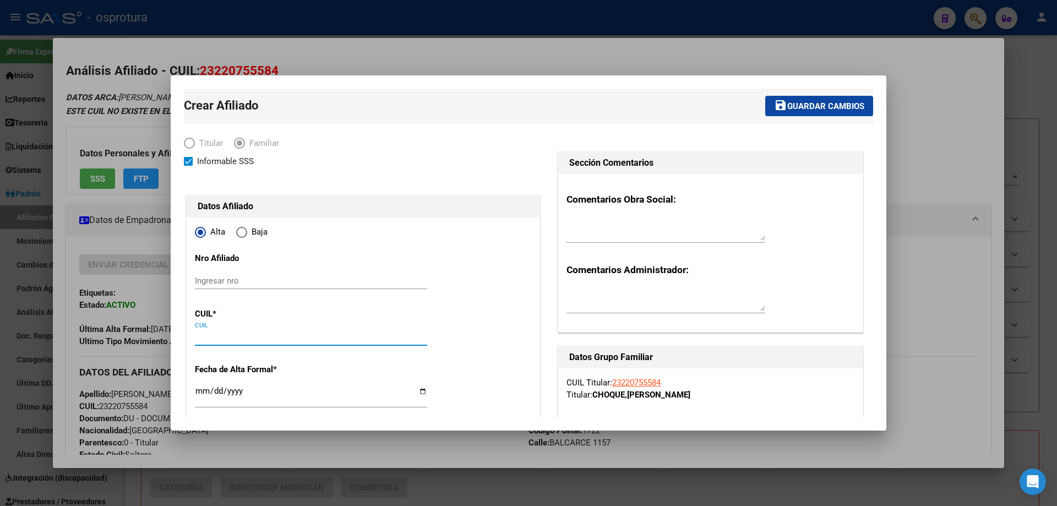
paste input "27-52009053-9"
type input "27-52009053-9"
click at [198, 393] on input "Ingresar fecha" at bounding box center [311, 396] width 232 height 18
type input "52009053"
type input "[PERSON_NAME]"
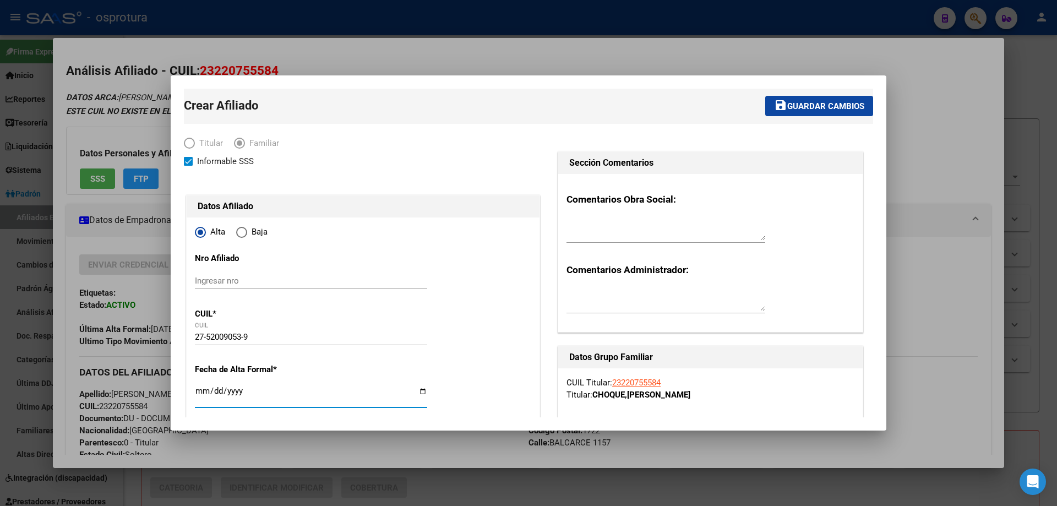
type input "[DATE]"
type input "MERLO"
type input "AGUAPEY"
type input "1665"
type input "[DATE]"
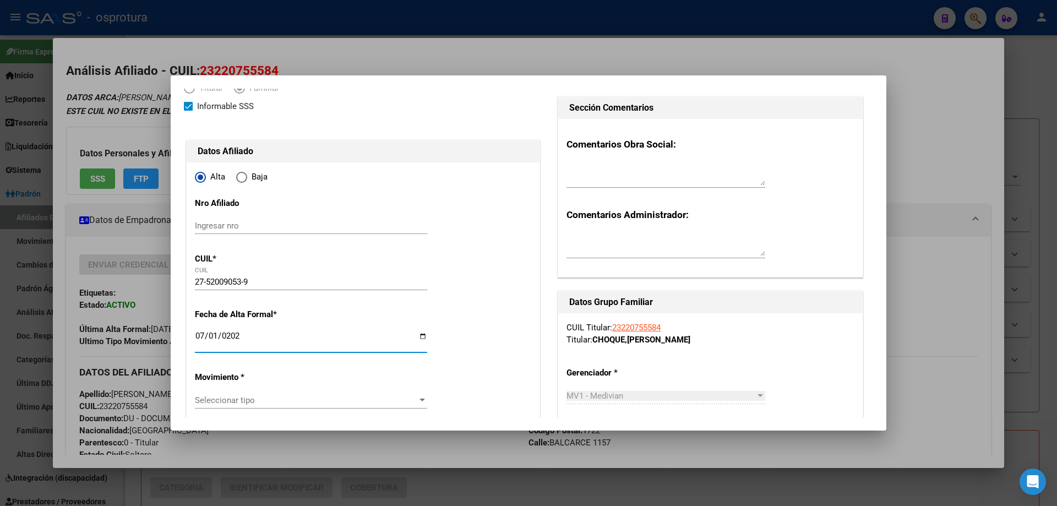
scroll to position [165, 0]
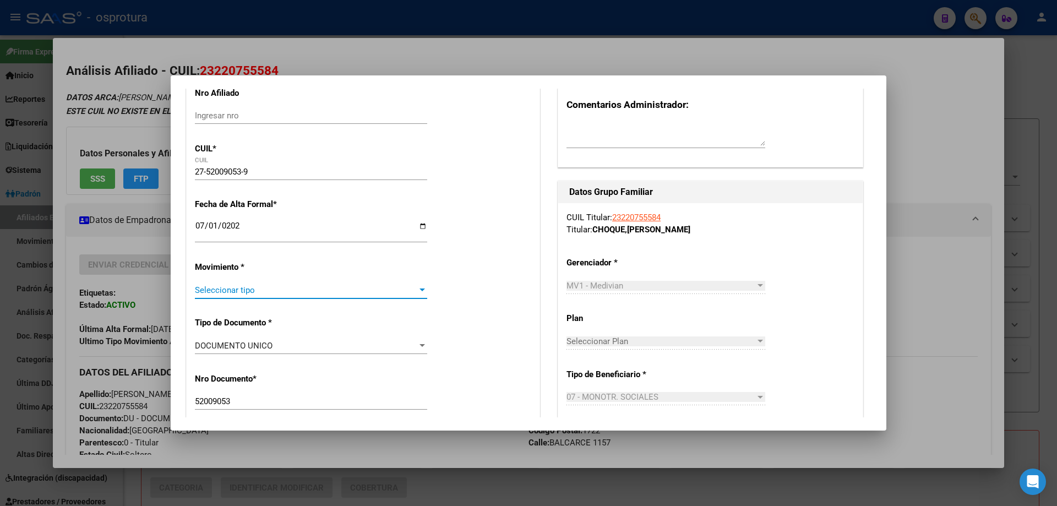
click at [237, 286] on span "Seleccionar tipo" at bounding box center [306, 290] width 222 height 10
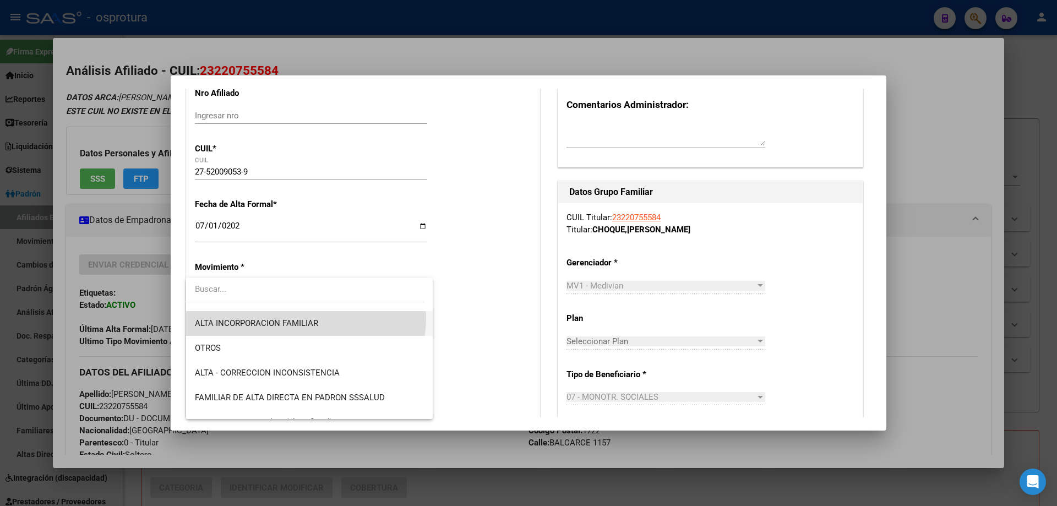
click at [301, 317] on span "ALTA INCORPORACION FAMILIAR" at bounding box center [309, 323] width 229 height 25
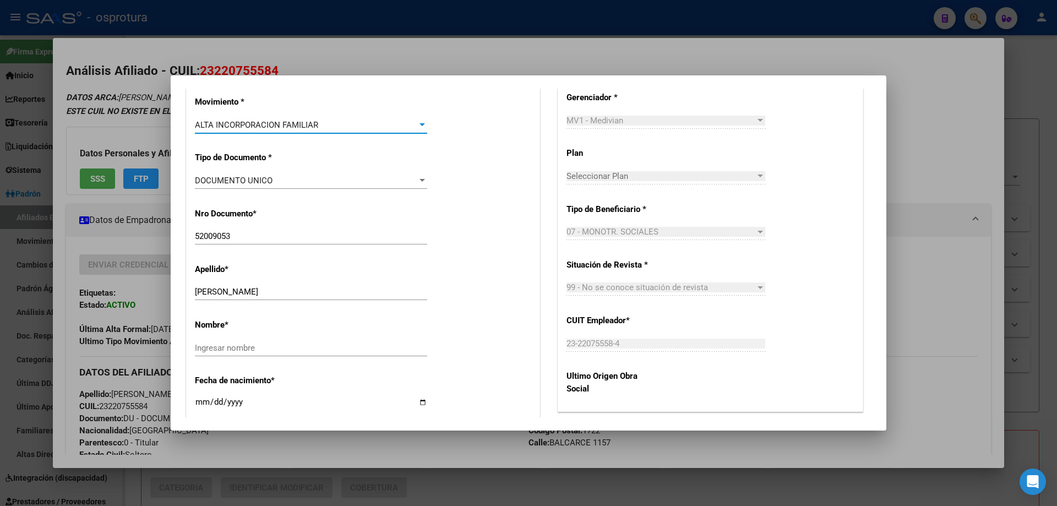
scroll to position [440, 0]
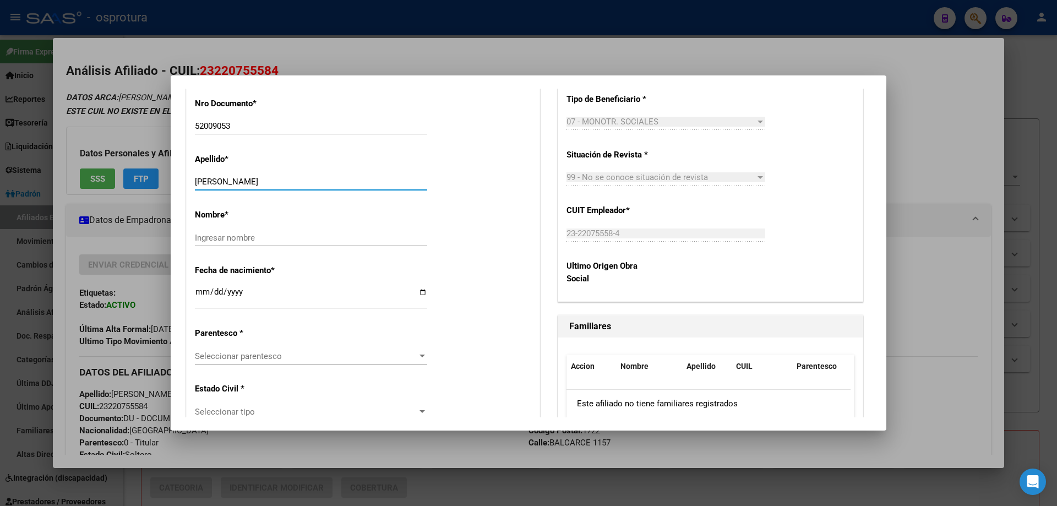
drag, startPoint x: 227, startPoint y: 180, endPoint x: 368, endPoint y: 181, distance: 141.0
click at [368, 181] on input "[PERSON_NAME]" at bounding box center [311, 182] width 232 height 10
type input "[PERSON_NAME]"
click at [337, 236] on input "Ingresar nombre" at bounding box center [311, 238] width 232 height 10
paste input "[PERSON_NAME]"
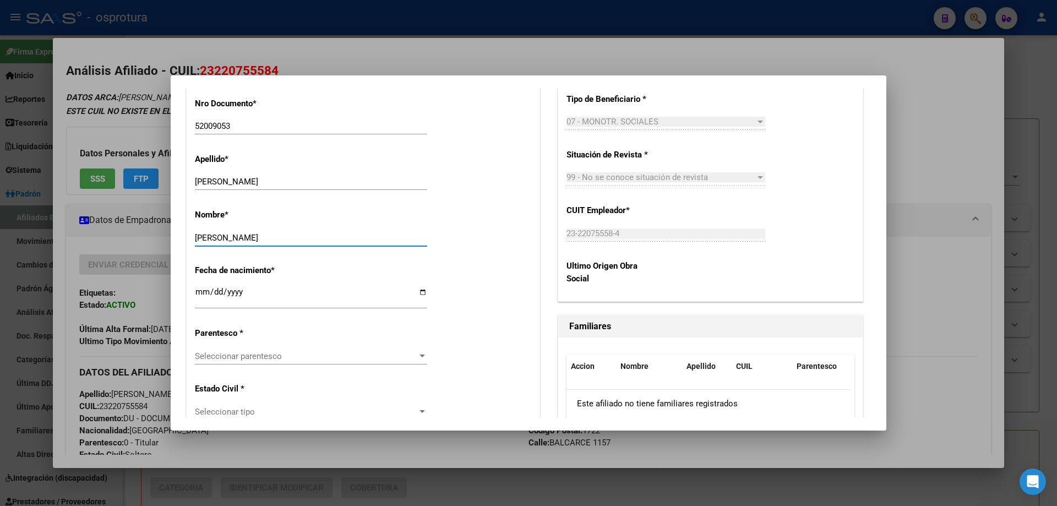
scroll to position [551, 0]
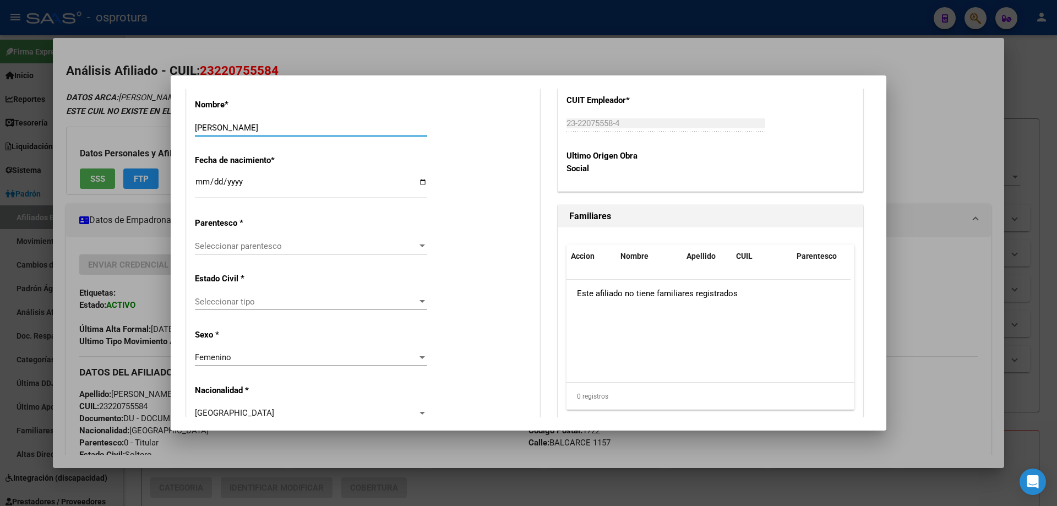
type input "[PERSON_NAME]"
click at [221, 245] on span "Seleccionar parentesco" at bounding box center [306, 246] width 222 height 10
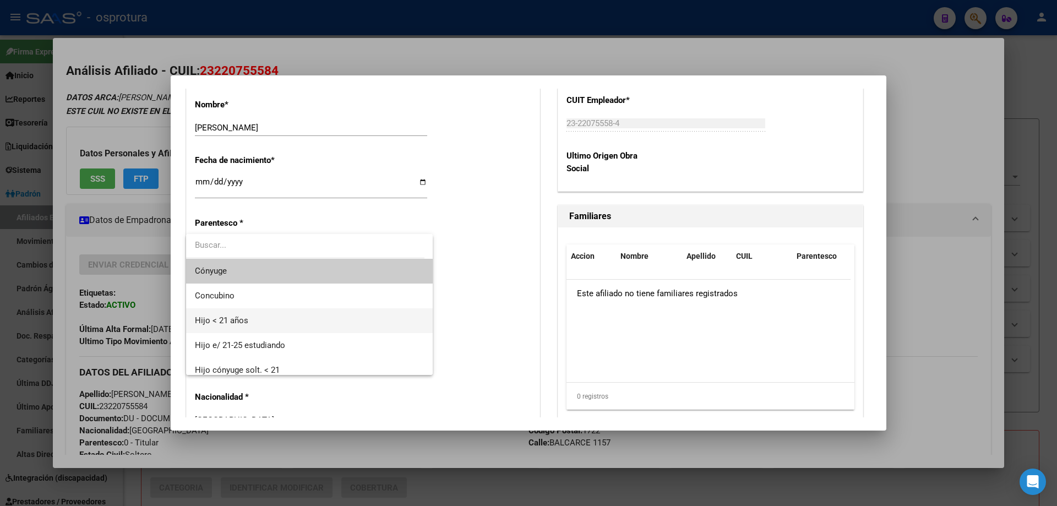
click at [238, 326] on span "Hijo < 21 años" at bounding box center [309, 320] width 229 height 25
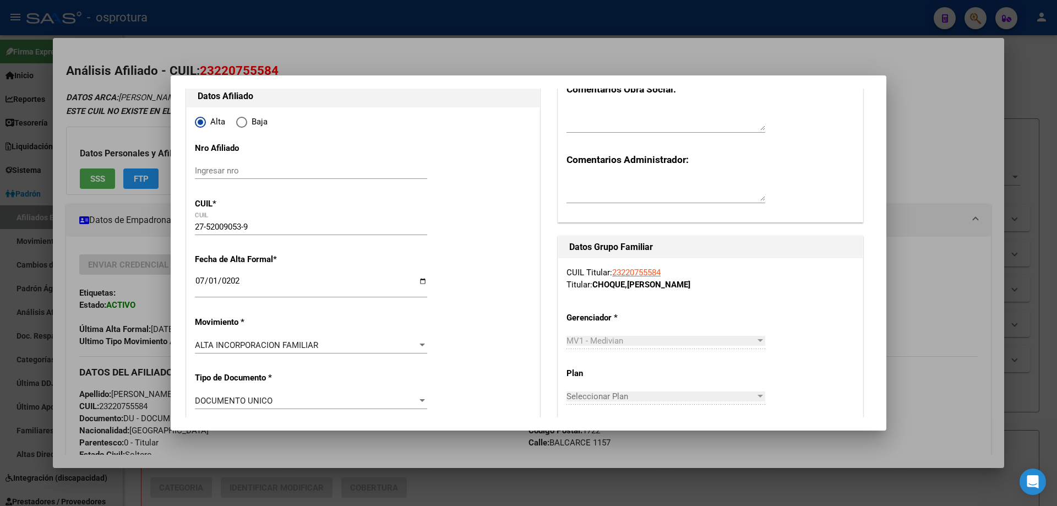
scroll to position [0, 0]
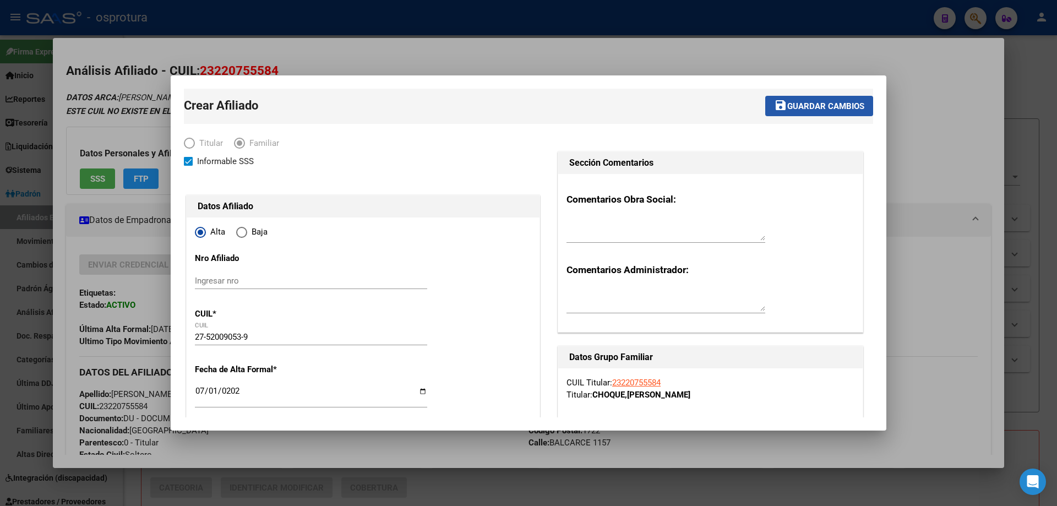
click at [774, 110] on mat-icon "save" at bounding box center [780, 105] width 13 height 13
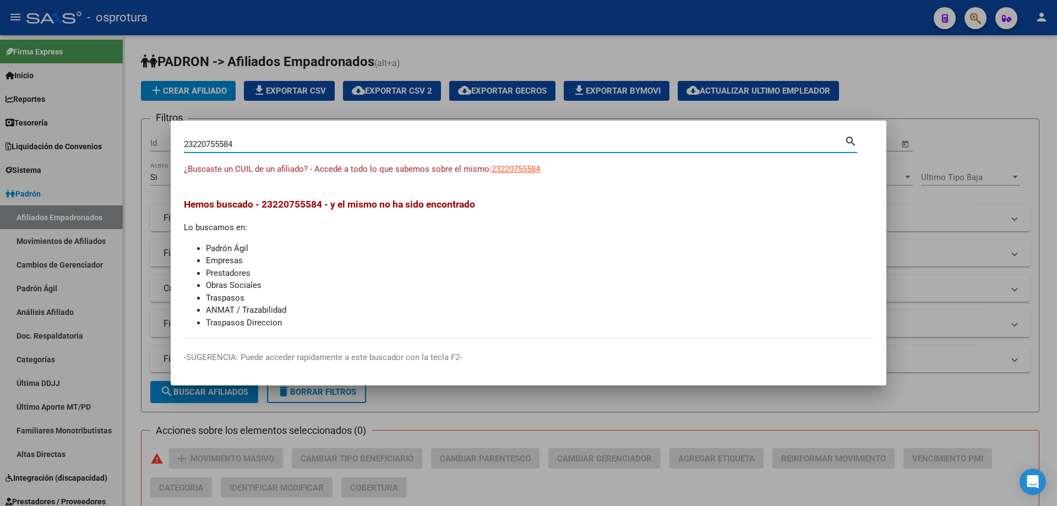
click at [322, 149] on input "23220755584" at bounding box center [514, 144] width 661 height 10
paste input "0-22668193-1"
type input "20226681931"
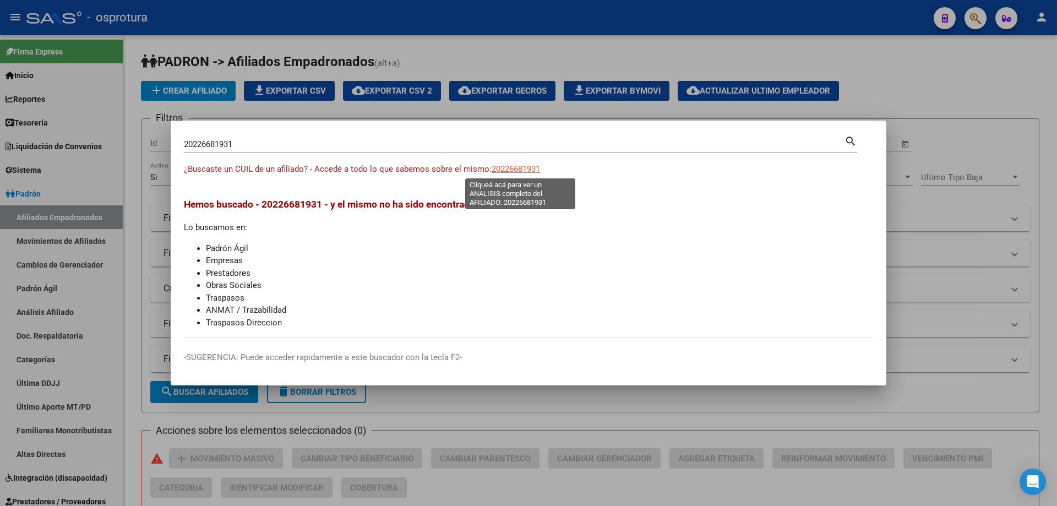
click at [514, 167] on span "20226681931" at bounding box center [516, 169] width 48 height 10
type textarea "20226681931"
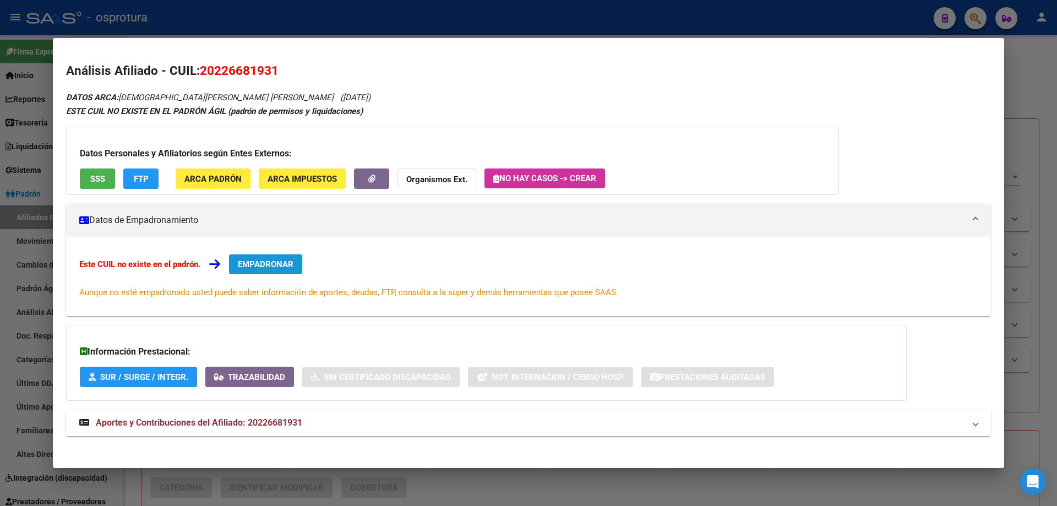
click at [271, 259] on span "EMPADRONAR" at bounding box center [266, 264] width 56 height 10
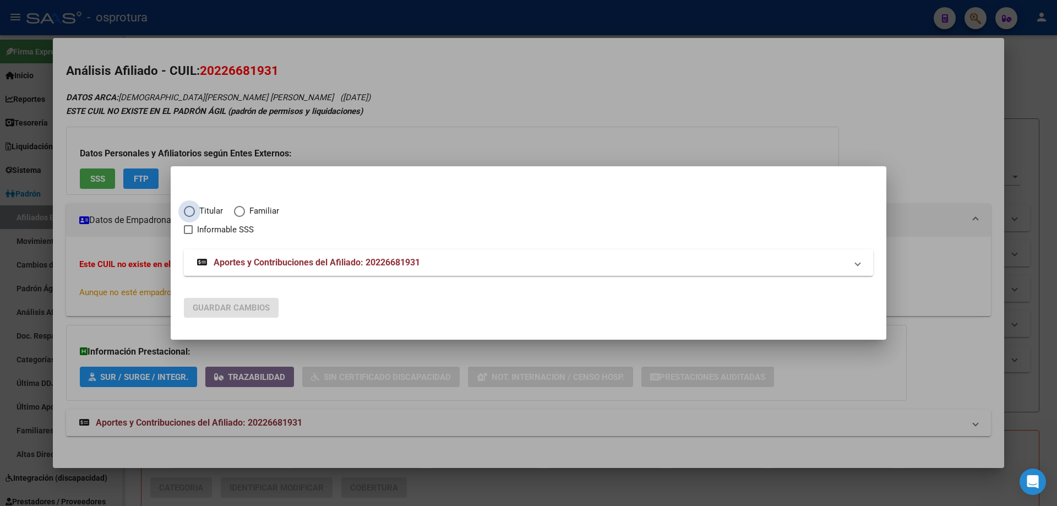
click at [211, 213] on span "Titular" at bounding box center [209, 211] width 28 height 13
click at [195, 213] on input "Titular" at bounding box center [189, 211] width 11 height 11
radio input "true"
checkbox input "true"
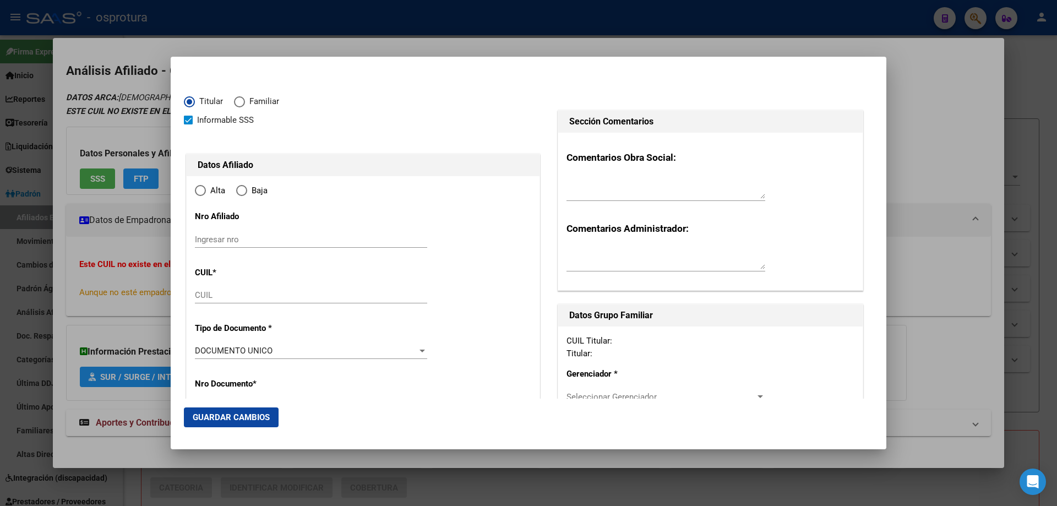
type input "20-22668193-1"
type input "22668193"
type input "[PERSON_NAME]"
type input "[DATE]"
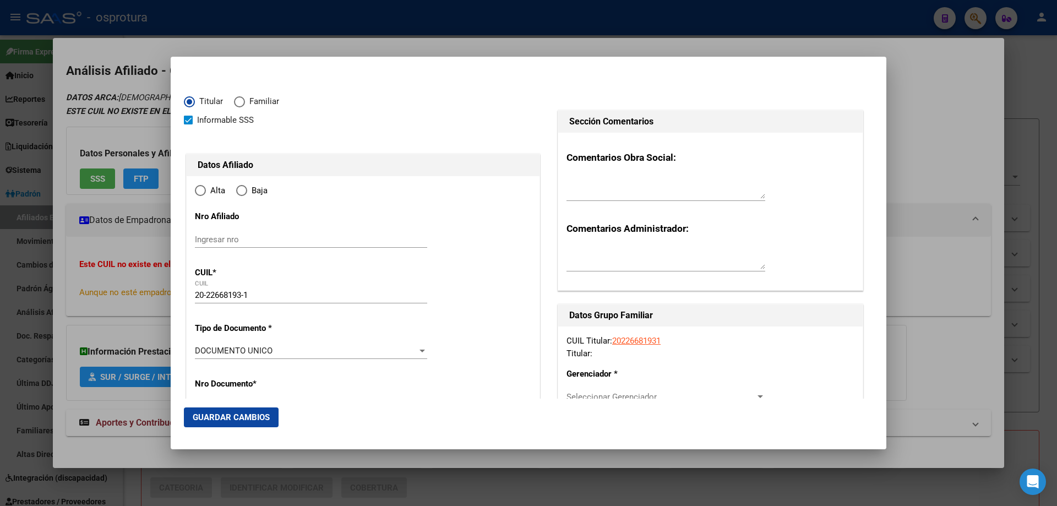
type input "[PERSON_NAME]"
type input "1765"
type input "[GEOGRAPHIC_DATA]"
type input "666"
type input "[PERSON_NAME]"
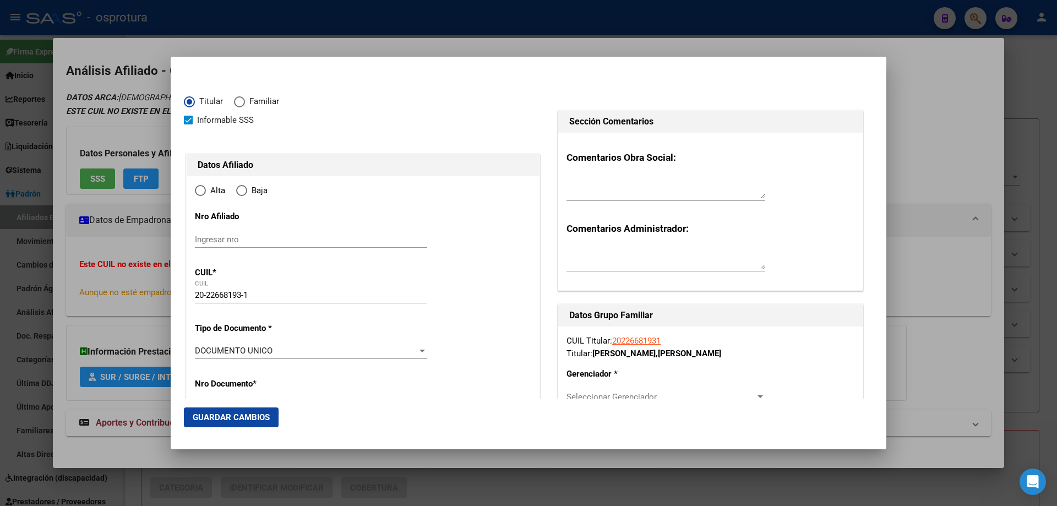
radio input "true"
click at [199, 349] on input "Ingresar fecha" at bounding box center [311, 354] width 232 height 18
type input "[DATE]"
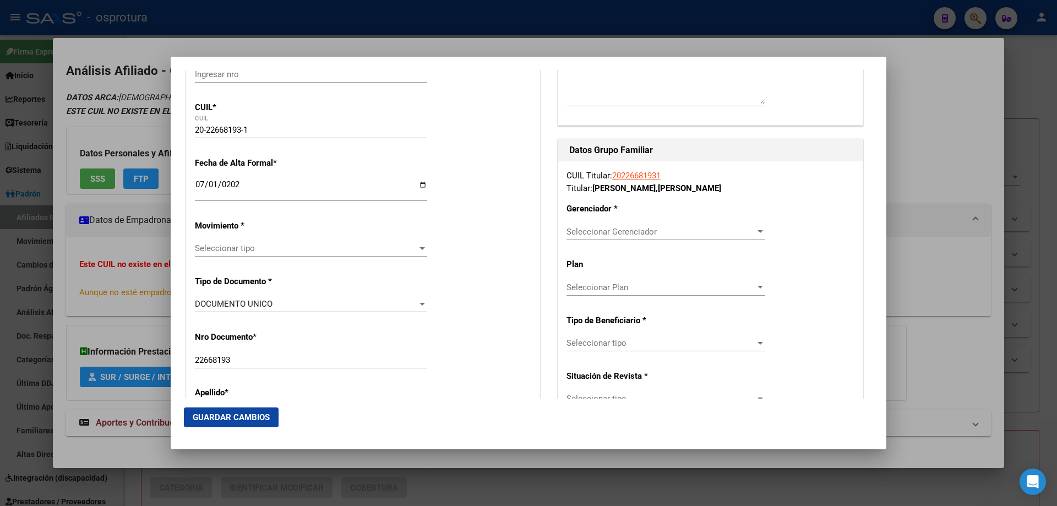
click at [259, 253] on span "Seleccionar tipo" at bounding box center [306, 248] width 222 height 10
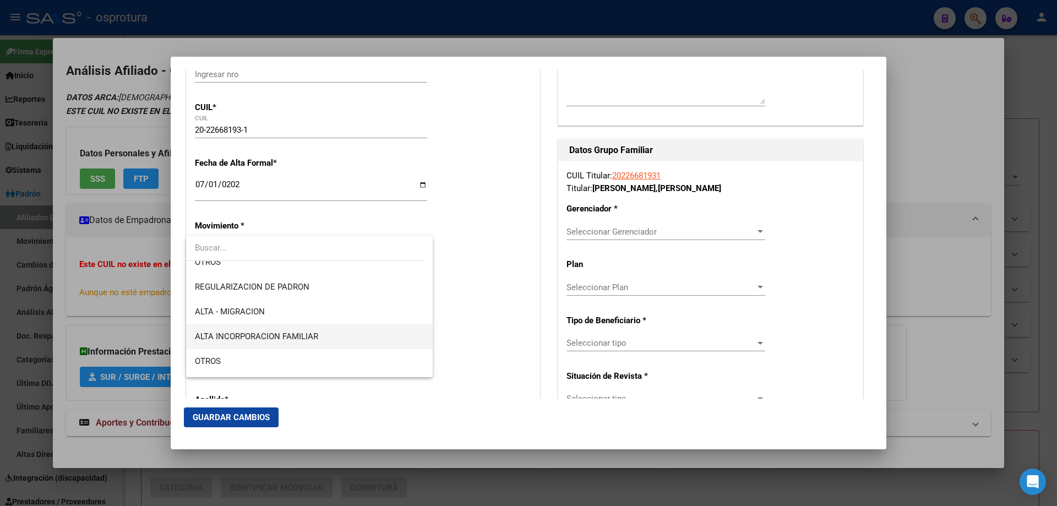
scroll to position [220, 0]
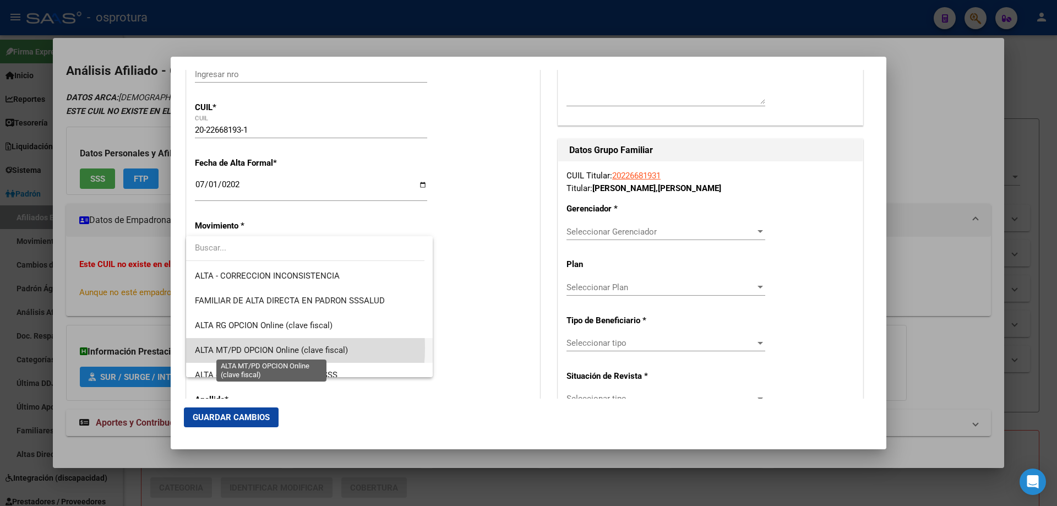
click at [244, 348] on span "ALTA MT/PD OPCION Online (clave fiscal)" at bounding box center [271, 350] width 153 height 10
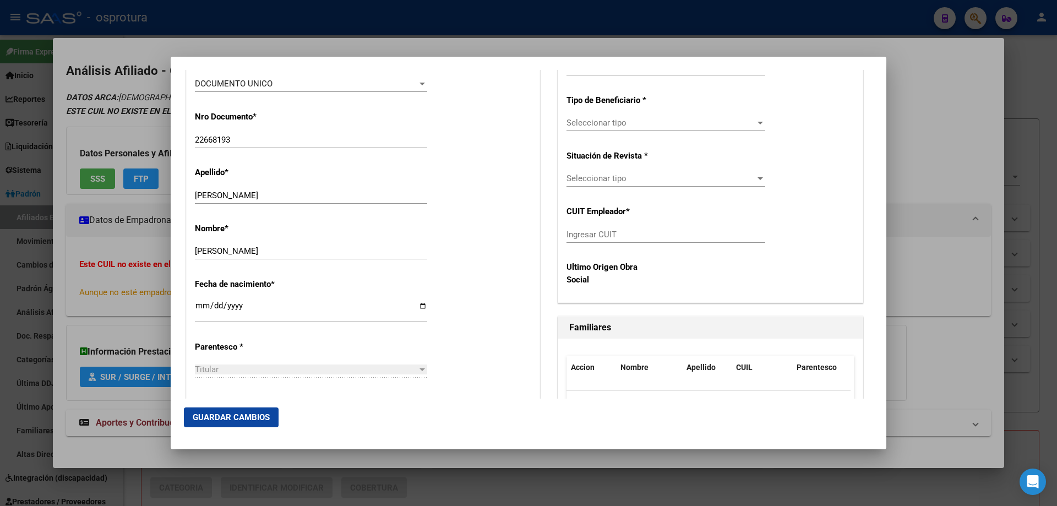
scroll to position [440, 0]
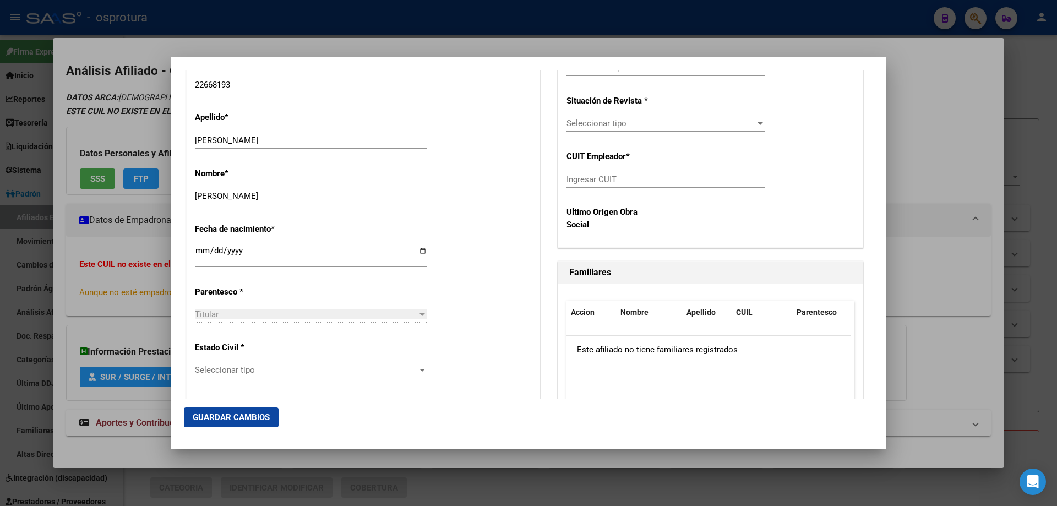
click at [236, 367] on span "Seleccionar tipo" at bounding box center [306, 370] width 222 height 10
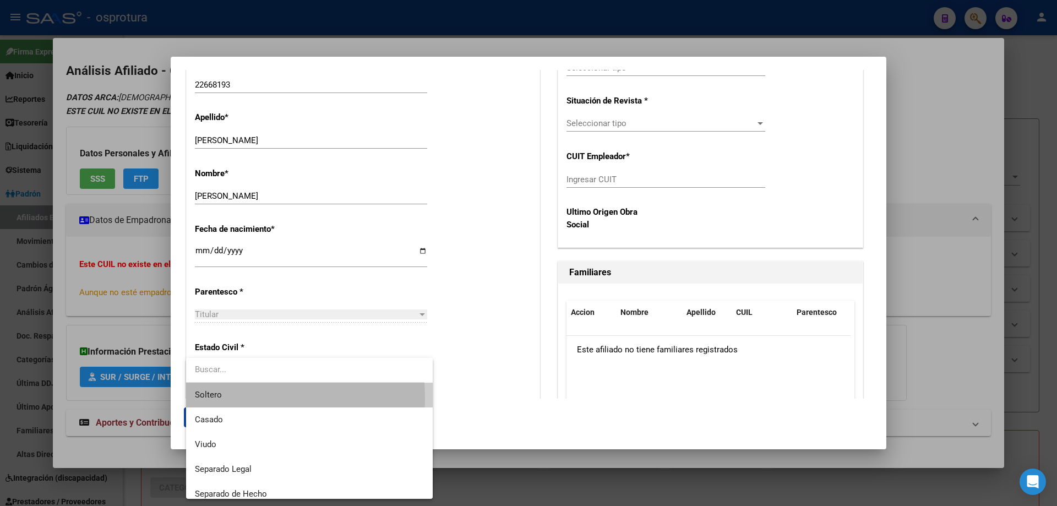
click at [237, 398] on span "Soltero" at bounding box center [309, 395] width 229 height 25
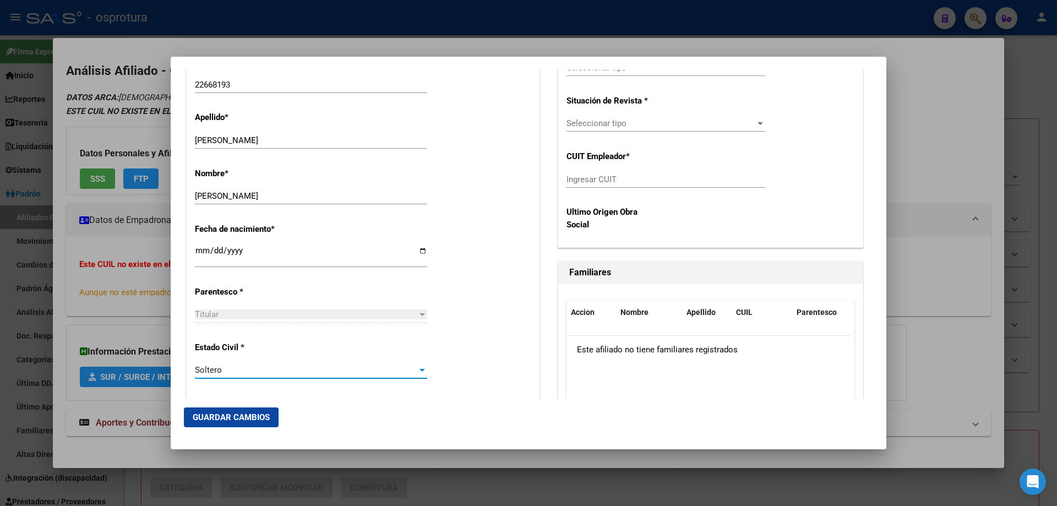
scroll to position [220, 0]
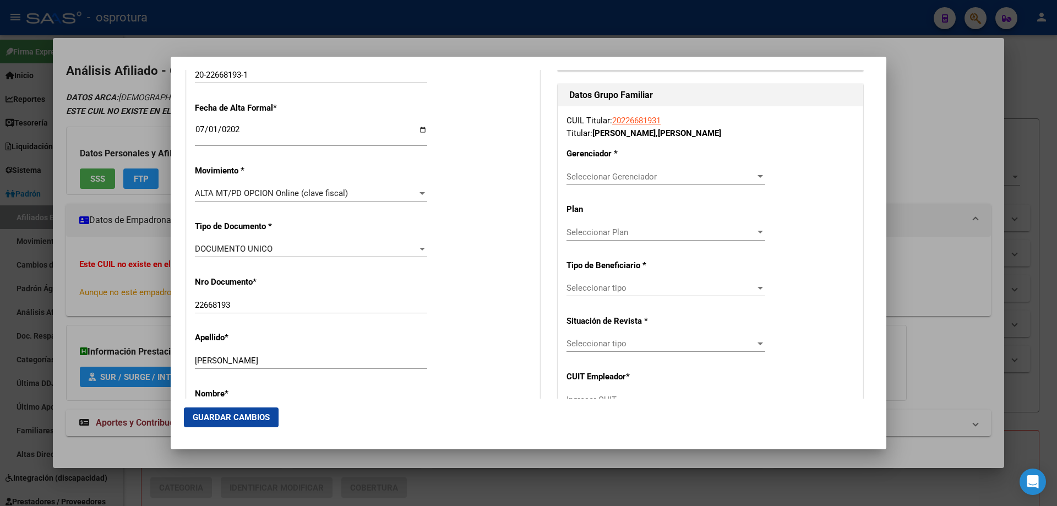
click at [622, 176] on span "Seleccionar Gerenciador" at bounding box center [661, 177] width 189 height 10
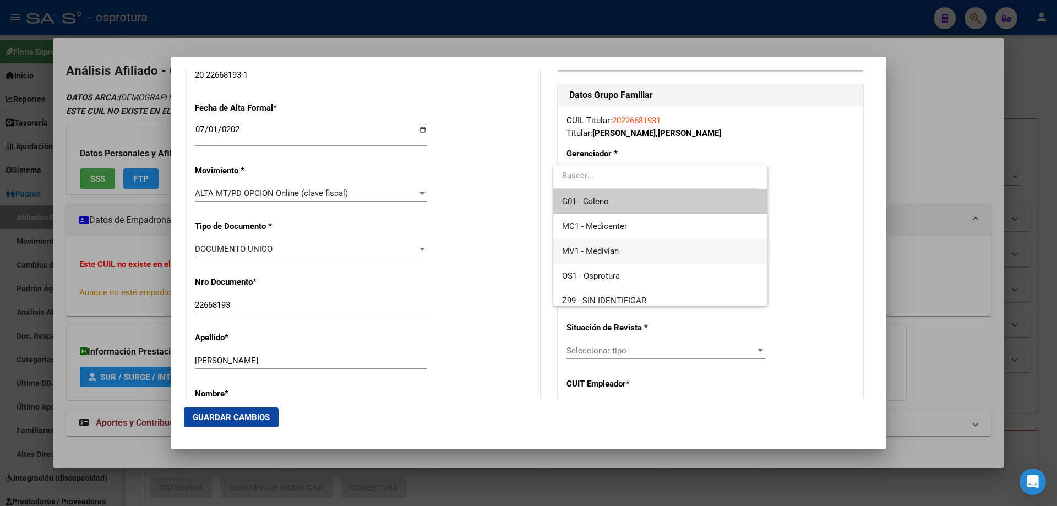
click at [621, 246] on span "MV1 - Medivian" at bounding box center [660, 251] width 196 height 25
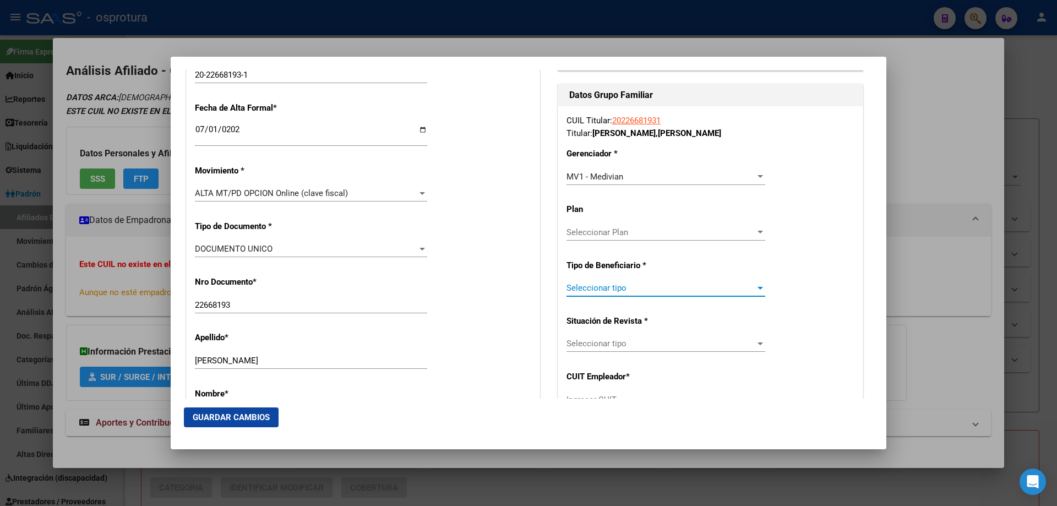
click at [605, 288] on span "Seleccionar tipo" at bounding box center [661, 288] width 189 height 10
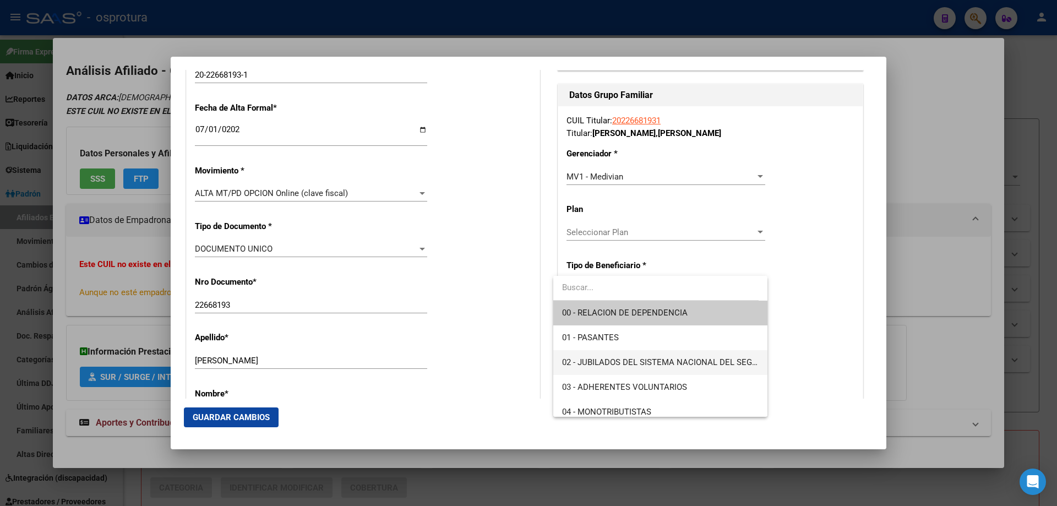
scroll to position [110, 0]
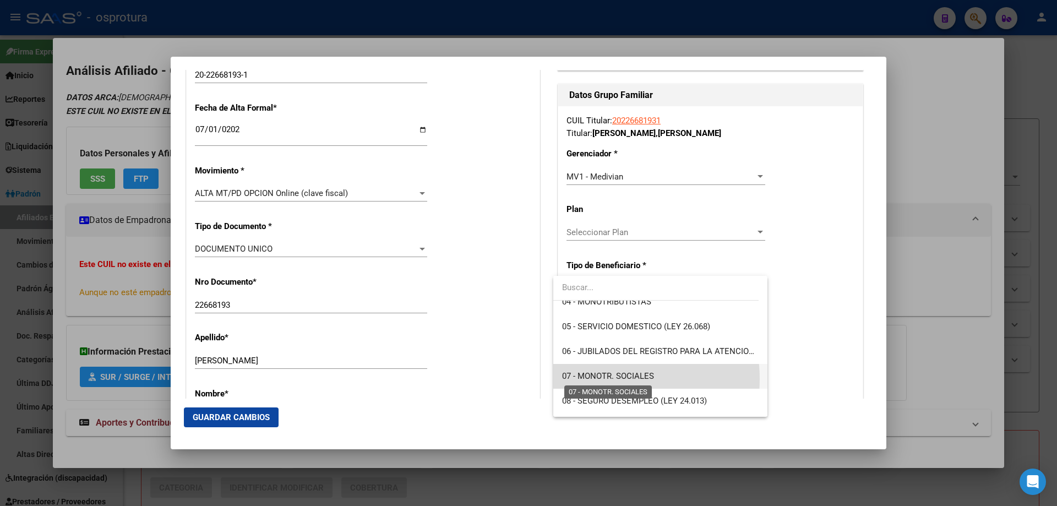
click at [608, 379] on span "07 - MONOTR. SOCIALES" at bounding box center [608, 376] width 92 height 10
type input "20-22668193-1"
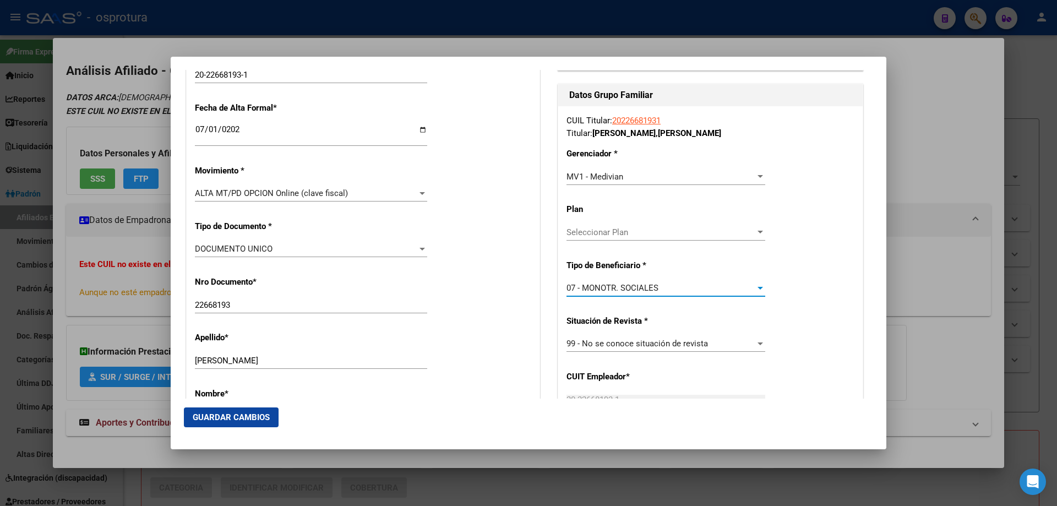
click at [233, 413] on span "Guardar Cambios" at bounding box center [231, 417] width 77 height 10
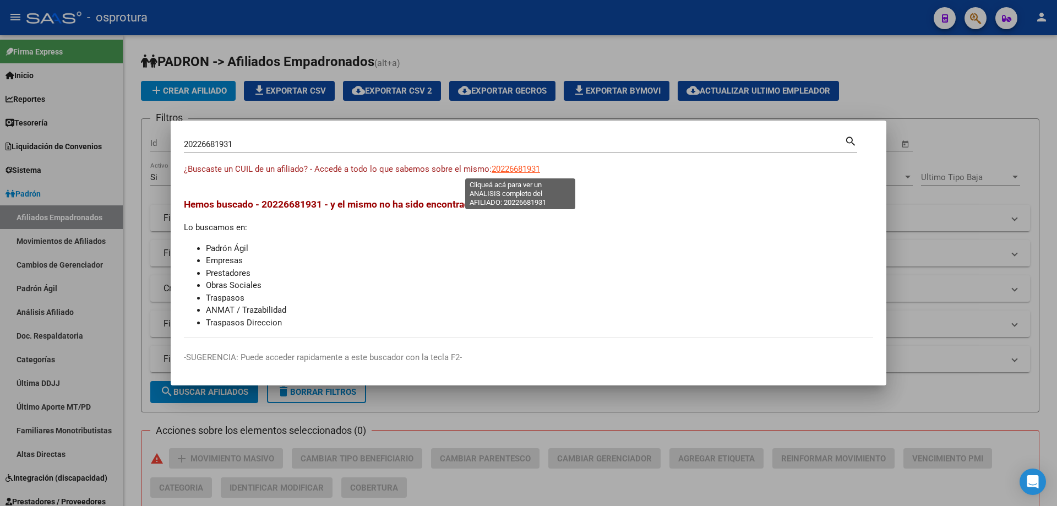
click at [528, 167] on span "20226681931" at bounding box center [516, 169] width 48 height 10
click at [239, 138] on div "20226681931 Buscar (apellido, dni, cuil, [PERSON_NAME], cuit, obra social)" at bounding box center [514, 144] width 661 height 17
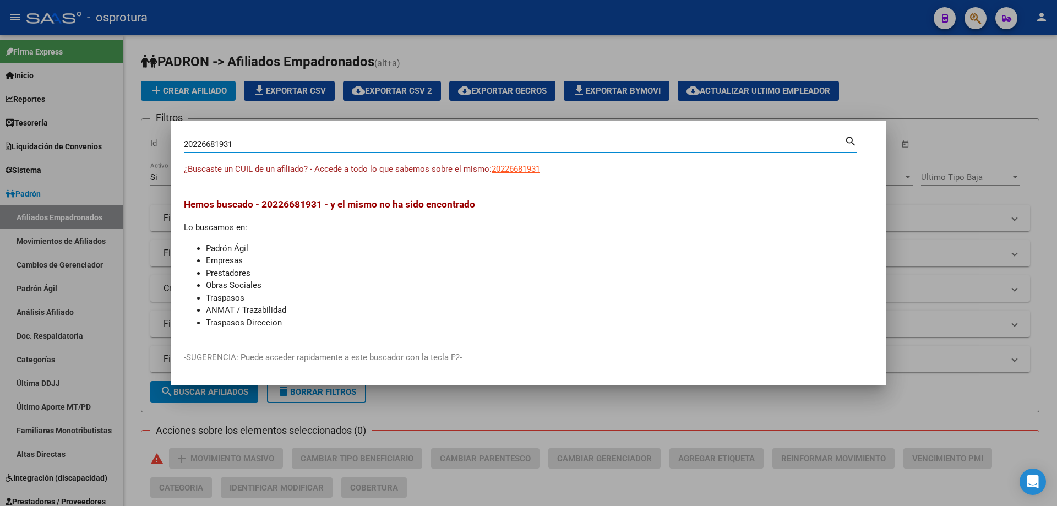
click at [248, 144] on input "20226681931" at bounding box center [514, 144] width 661 height 10
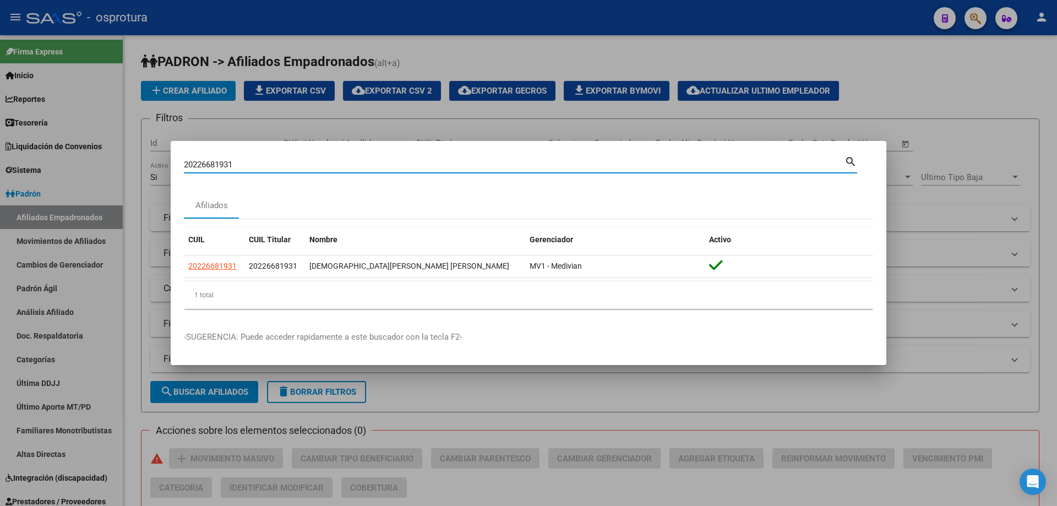
click at [286, 164] on input "20226681931" at bounding box center [514, 165] width 661 height 10
paste input "-24411926-4"
type input "20244119264"
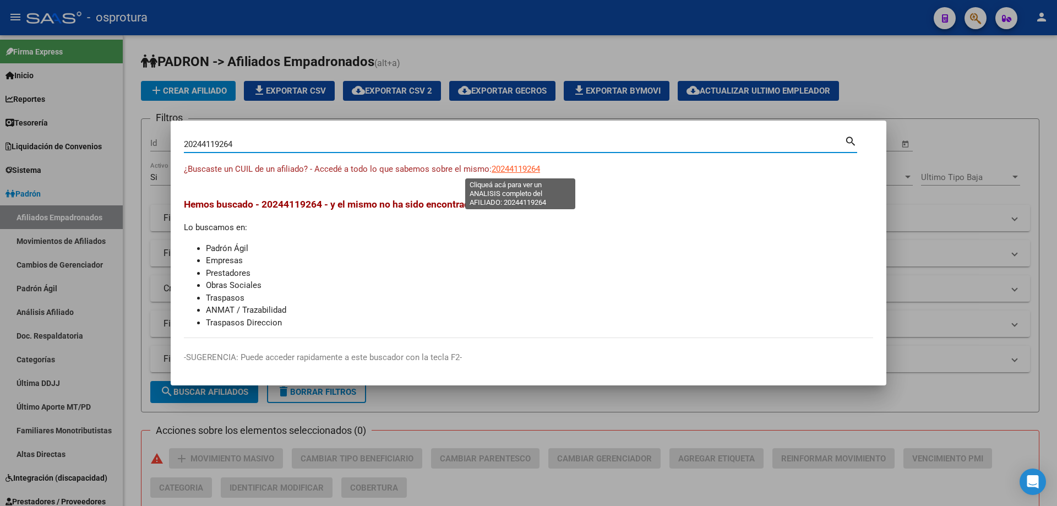
click at [510, 166] on span "20244119264" at bounding box center [516, 169] width 48 height 10
type textarea "20244119264"
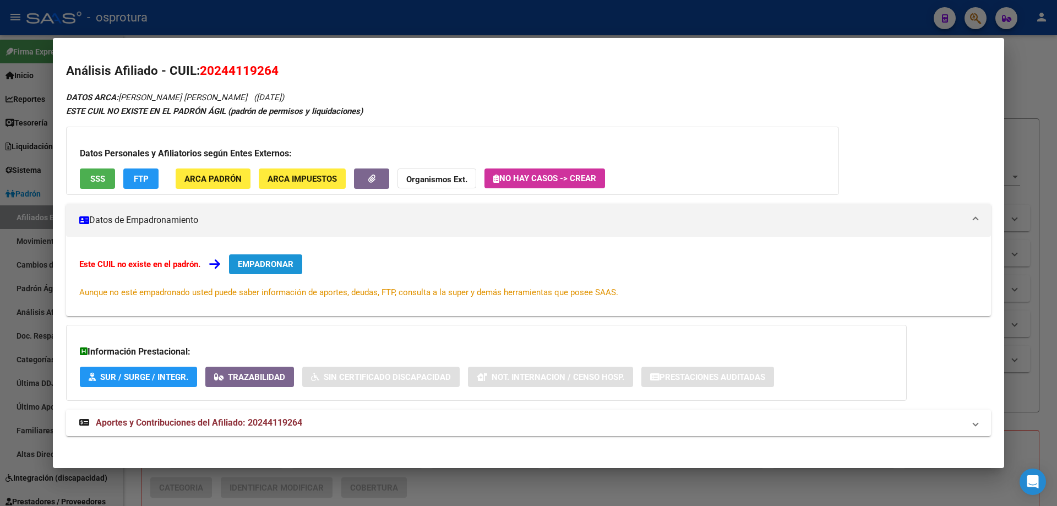
click at [286, 263] on span "EMPADRONAR" at bounding box center [266, 264] width 56 height 10
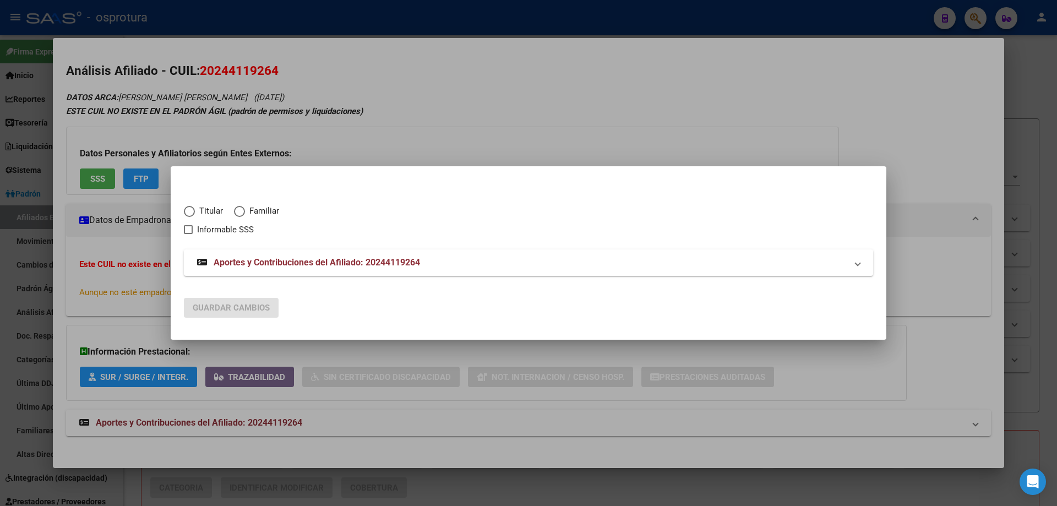
click at [194, 214] on span "Elija una opción" at bounding box center [189, 211] width 11 height 11
click at [194, 214] on input "Titular" at bounding box center [189, 211] width 11 height 11
radio input "true"
checkbox input "true"
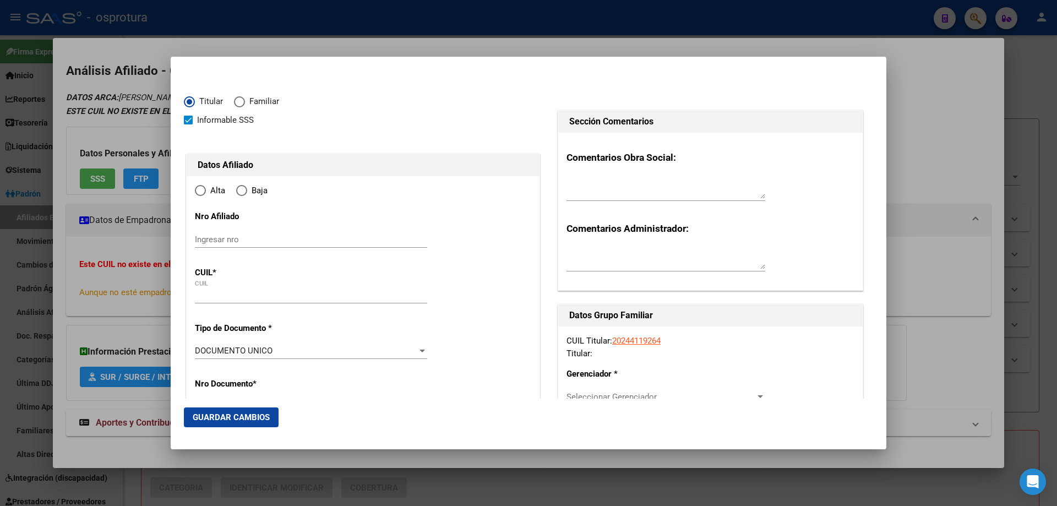
type input "20-24411926-4"
type input "24411926"
type input "[PERSON_NAME]"
type input "[DATE]"
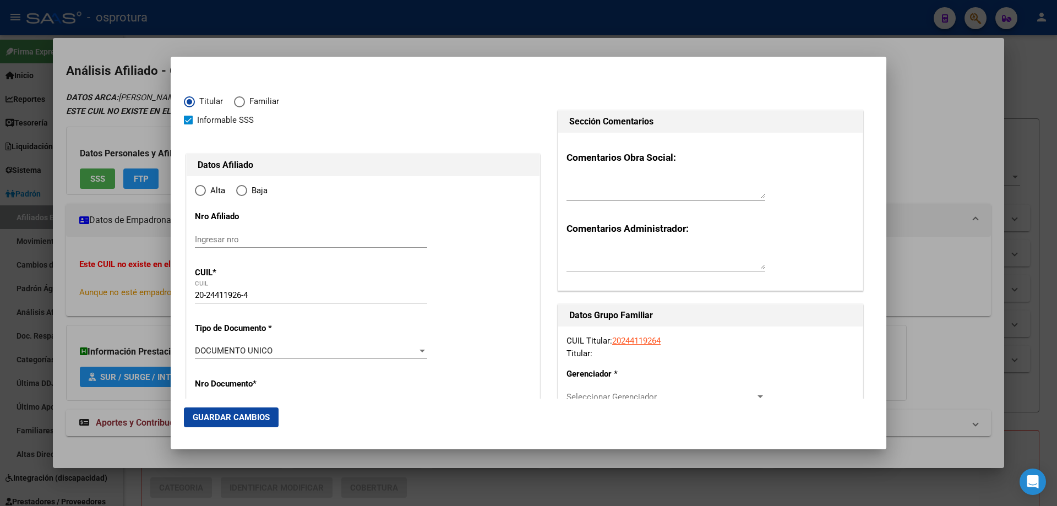
type input "CORRIENTES"
type input "3400"
type input "[GEOGRAPHIC_DATA]"
type input "580"
radio input "true"
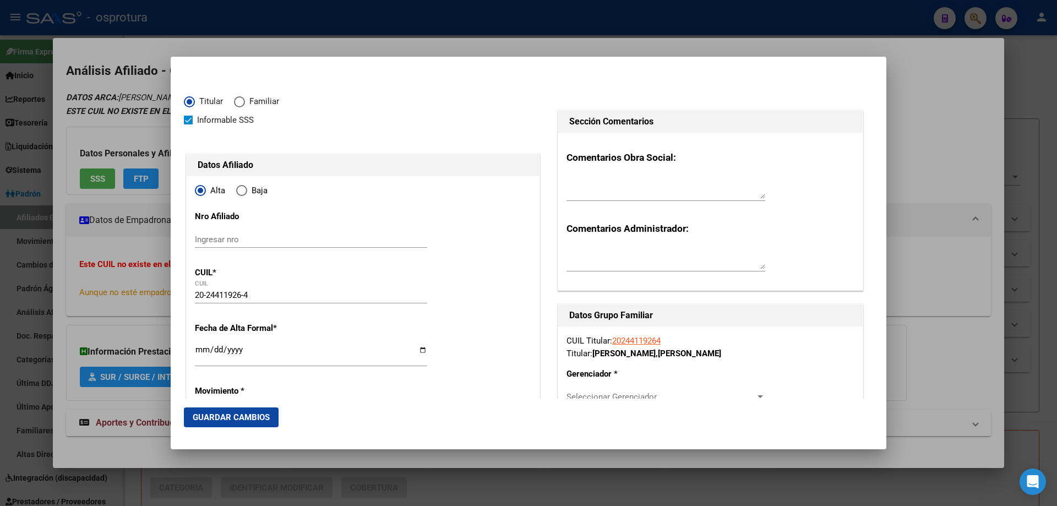
type input "CORRIENTES"
click at [202, 350] on input "Ingresar fecha" at bounding box center [311, 354] width 232 height 18
type input "[DATE]"
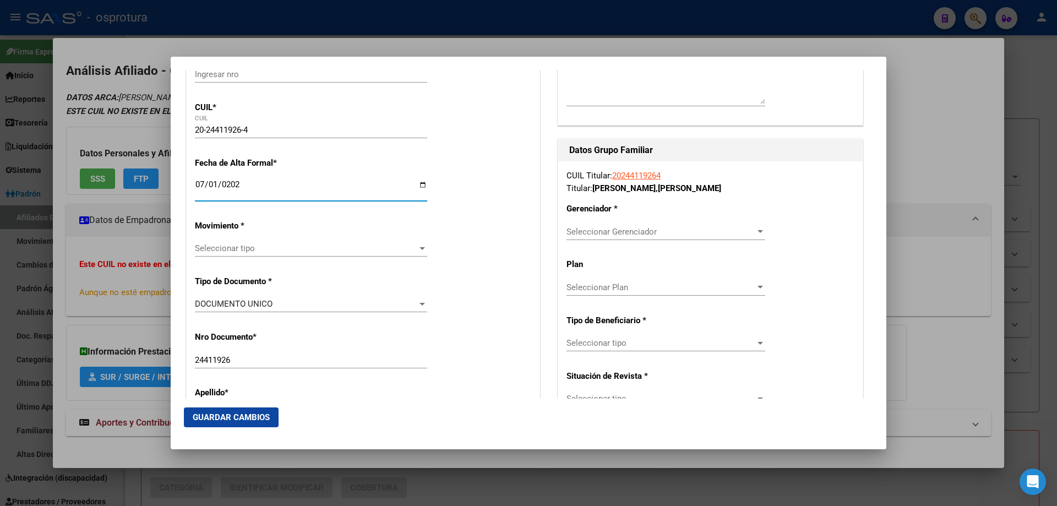
scroll to position [220, 0]
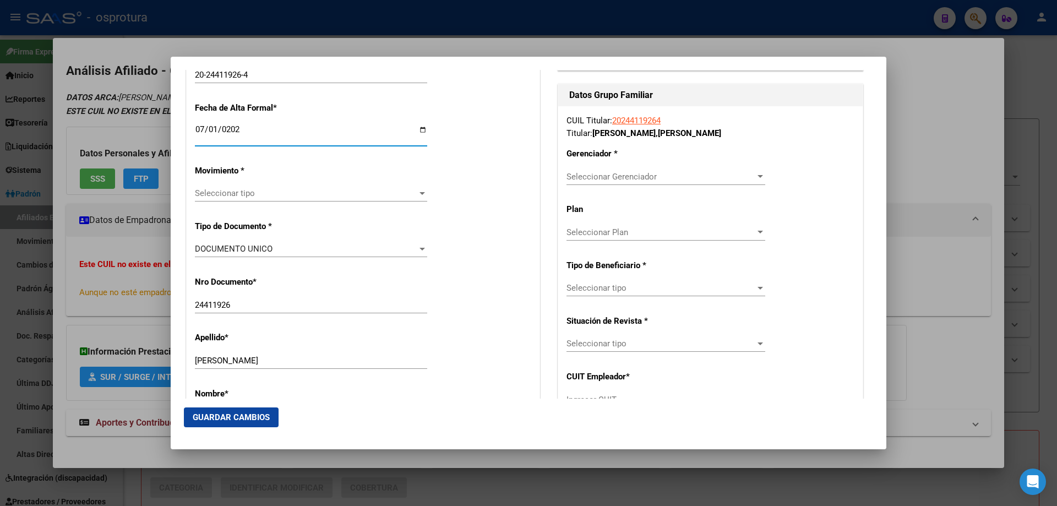
click at [226, 195] on span "Seleccionar tipo" at bounding box center [306, 193] width 222 height 10
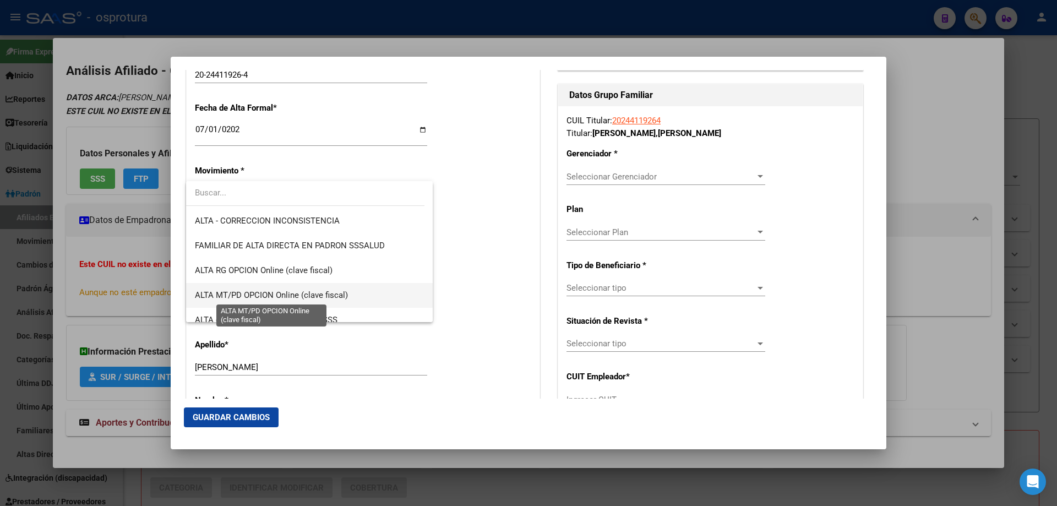
click at [274, 290] on span "ALTA MT/PD OPCION Online (clave fiscal)" at bounding box center [271, 295] width 153 height 10
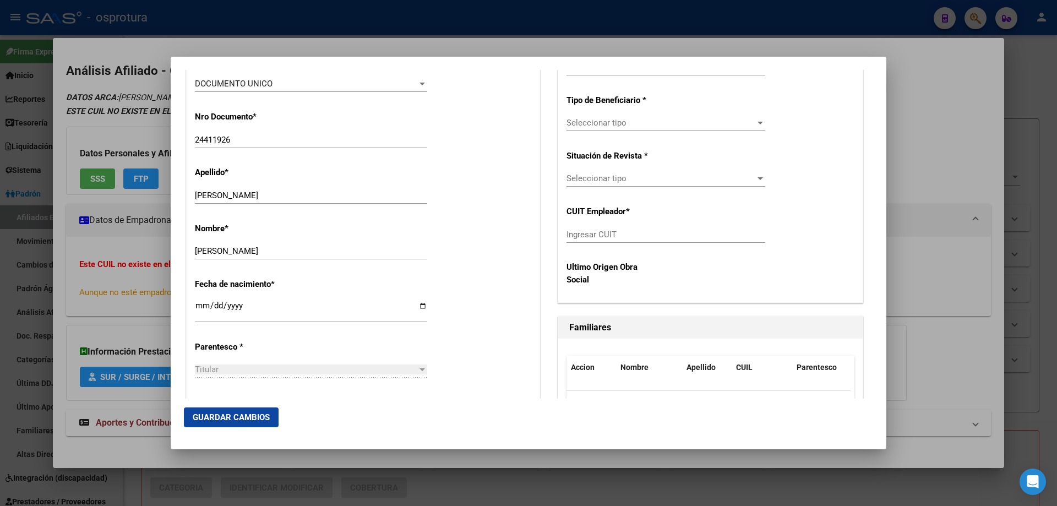
scroll to position [440, 0]
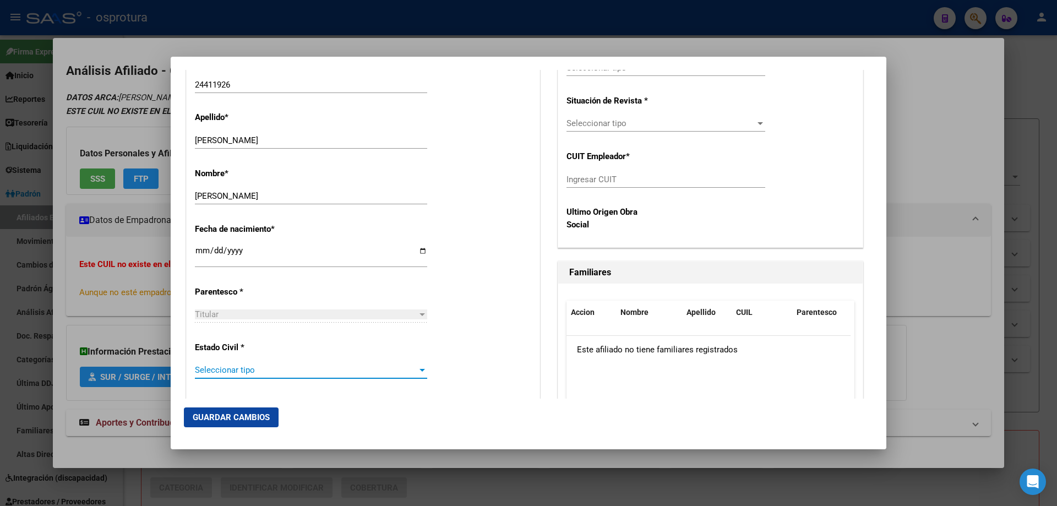
click at [240, 372] on span "Seleccionar tipo" at bounding box center [306, 370] width 222 height 10
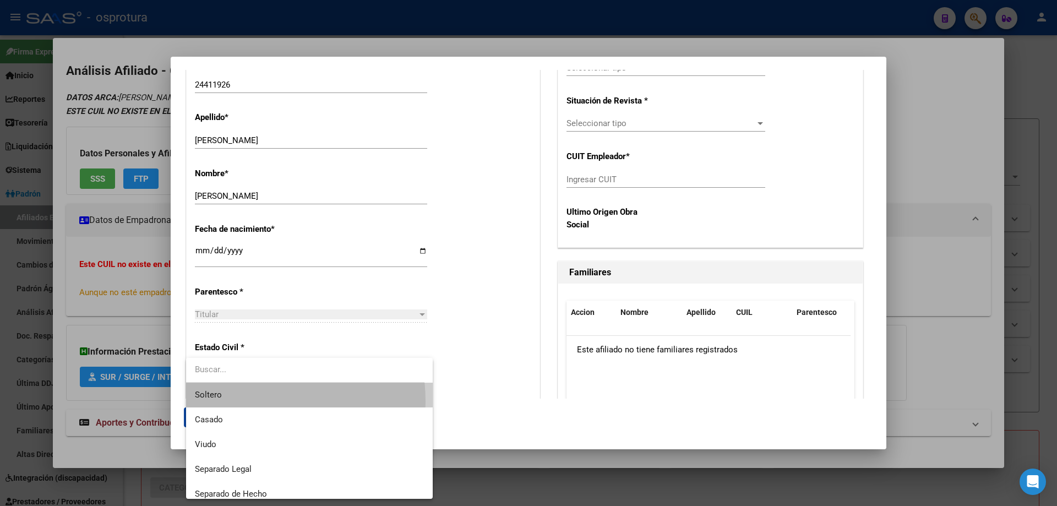
click at [239, 401] on span "Soltero" at bounding box center [309, 395] width 229 height 25
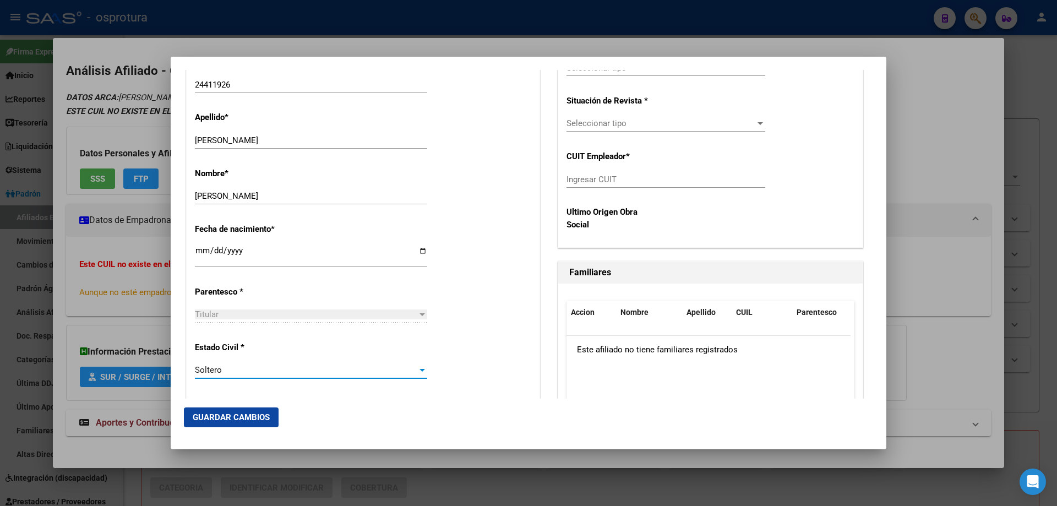
scroll to position [165, 0]
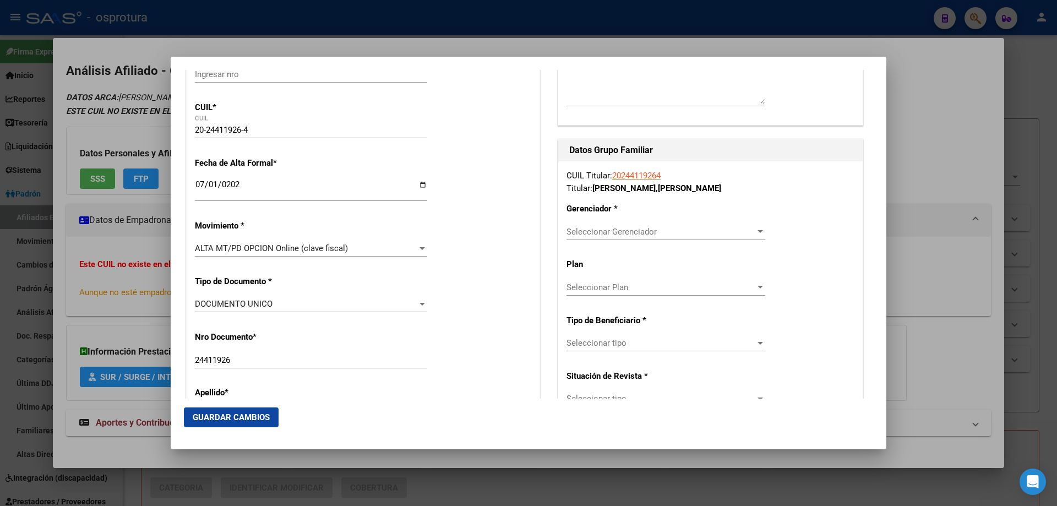
click at [606, 231] on span "Seleccionar Gerenciador" at bounding box center [661, 232] width 189 height 10
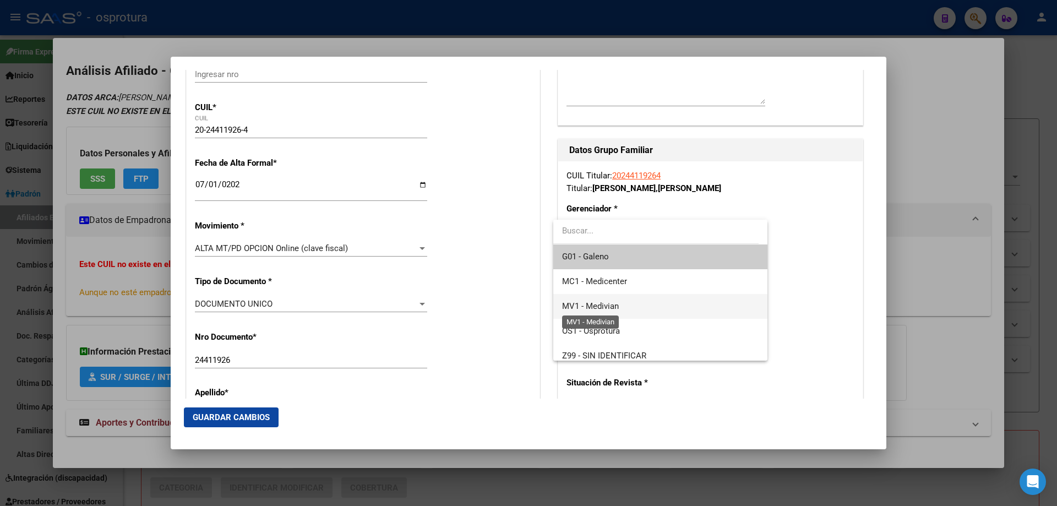
click at [613, 308] on span "MV1 - Medivian" at bounding box center [590, 306] width 57 height 10
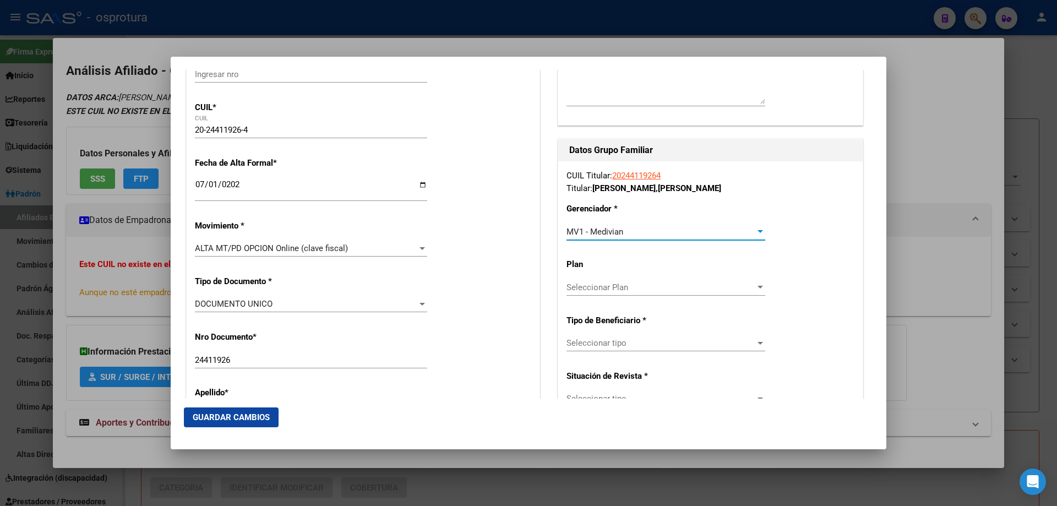
click at [612, 343] on span "Seleccionar tipo" at bounding box center [661, 343] width 189 height 10
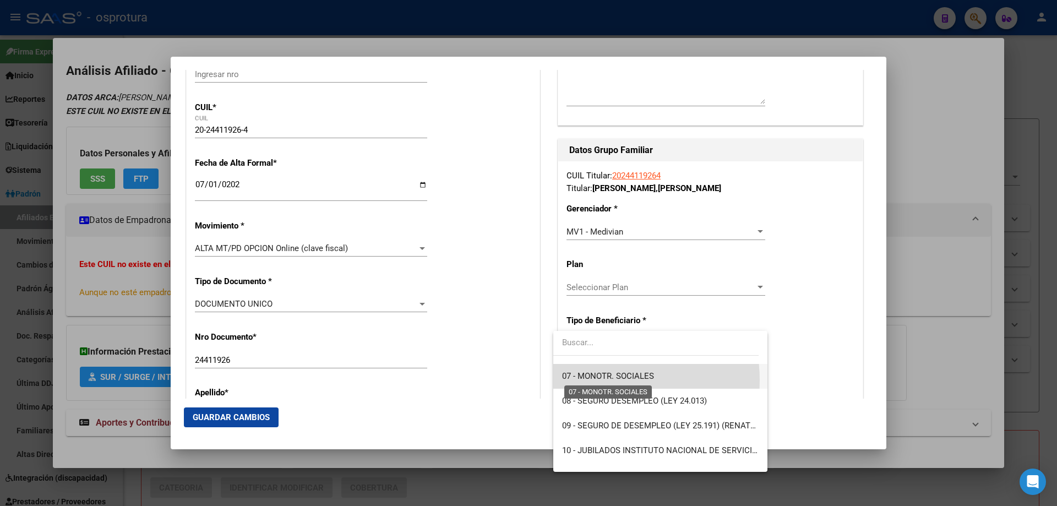
click at [601, 380] on span "07 - MONOTR. SOCIALES" at bounding box center [608, 376] width 92 height 10
type input "20-24411926-4"
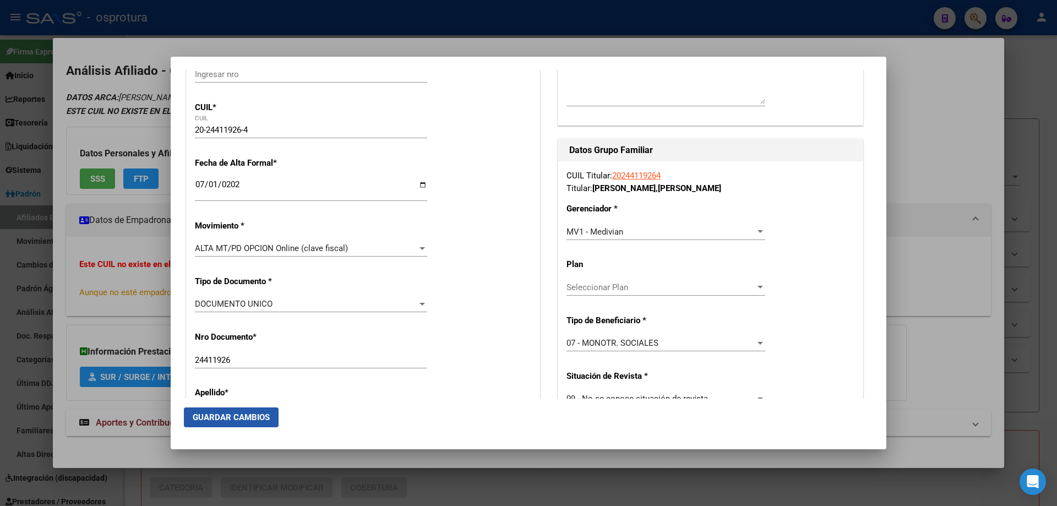
click at [244, 422] on span "Guardar Cambios" at bounding box center [231, 417] width 77 height 10
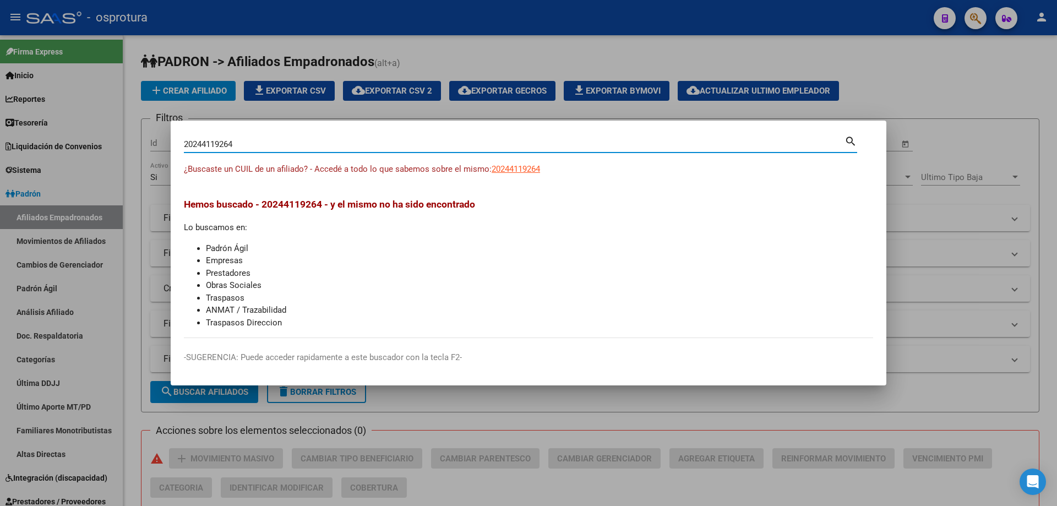
click at [289, 148] on input "20244119264" at bounding box center [514, 144] width 661 height 10
paste input "-24702545-7"
type input "20247025457"
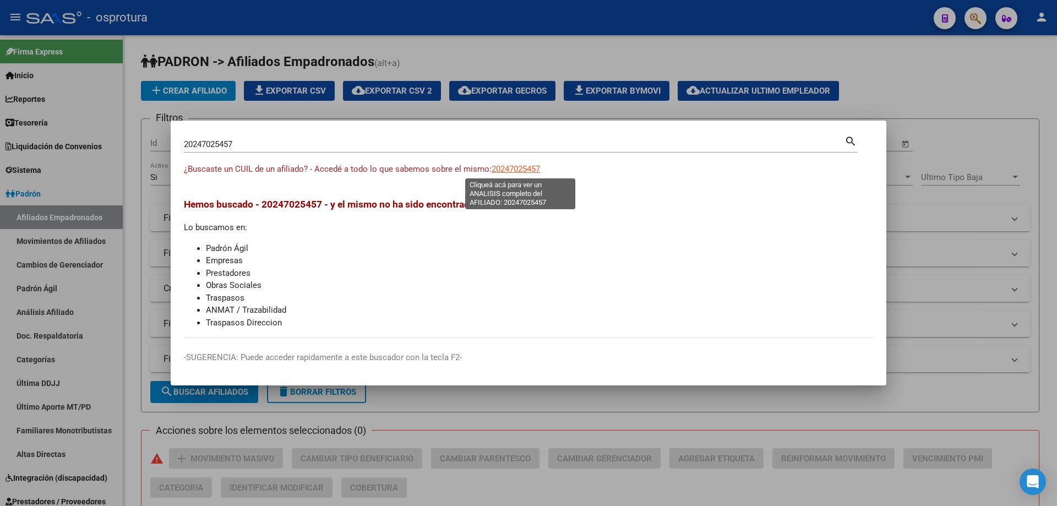
click at [514, 167] on span "20247025457" at bounding box center [516, 169] width 48 height 10
type textarea "20247025457"
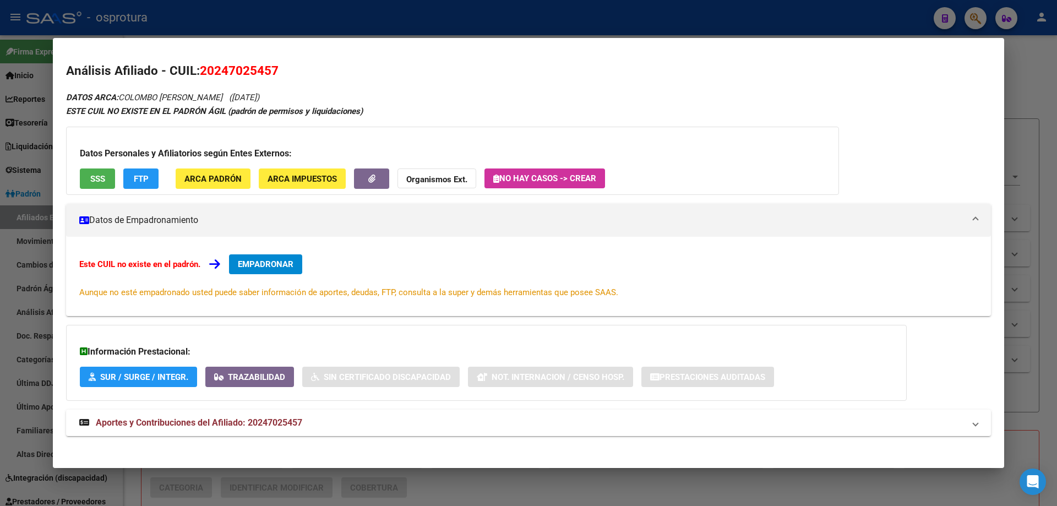
click at [262, 265] on span "EMPADRONAR" at bounding box center [266, 264] width 56 height 10
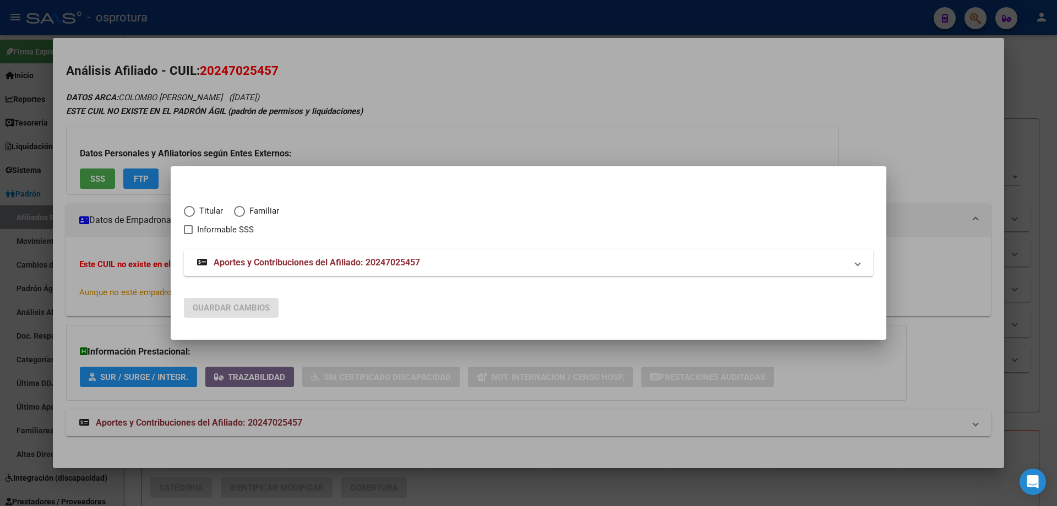
click at [192, 204] on div "Titular Familiar Informable SSS" at bounding box center [528, 214] width 689 height 45
click at [192, 210] on span "Elija una opción" at bounding box center [189, 211] width 11 height 11
click at [192, 210] on input "Titular" at bounding box center [189, 211] width 11 height 11
radio input "true"
checkbox input "true"
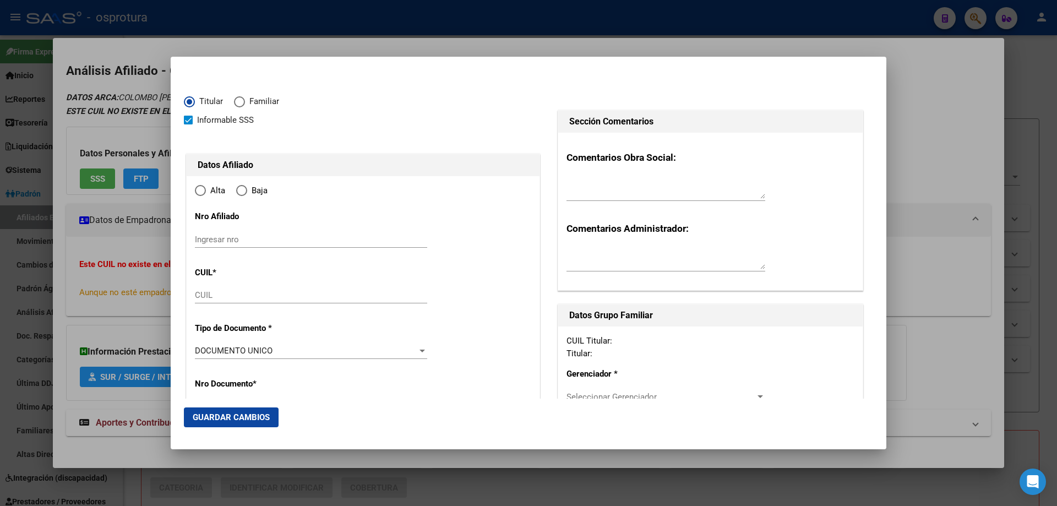
type input "20-24702545-7"
type input "24702545"
type input "[GEOGRAPHIC_DATA]"
type input "[PERSON_NAME]"
type input "[DATE]"
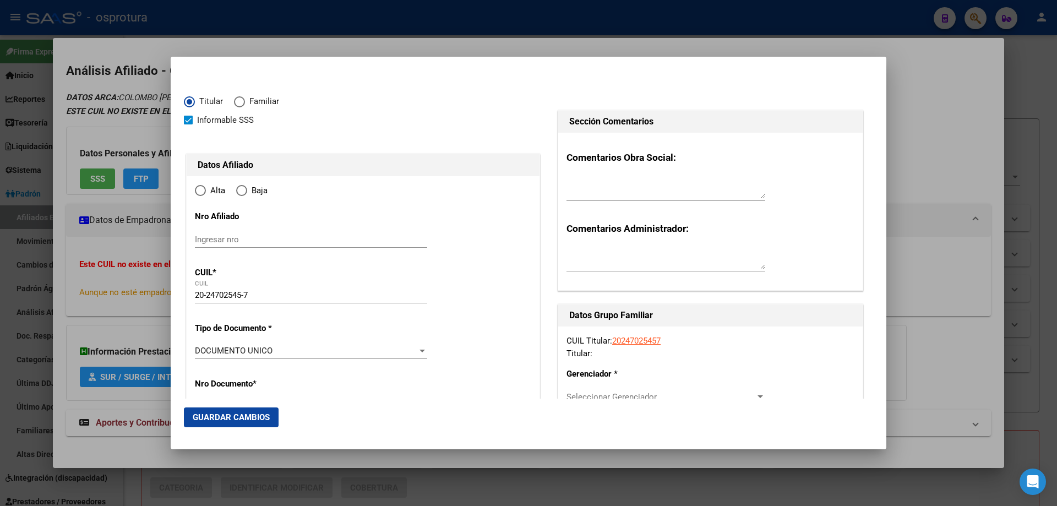
type input "CIUDAD [PERSON_NAME][GEOGRAPHIC_DATA] SUR"
type input "5000"
type input "[STREET_ADDRESS]"
type input "2245"
type input "0"
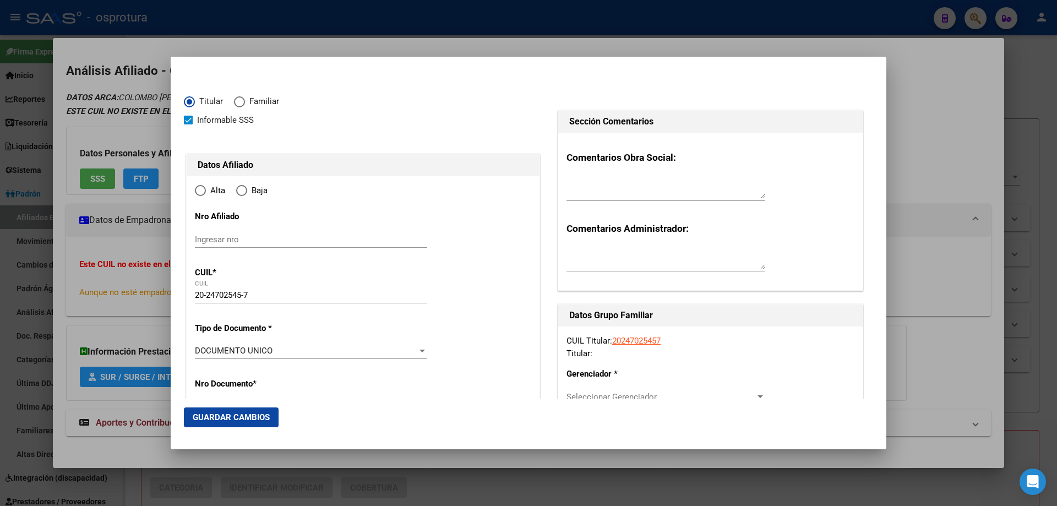
radio input "true"
type input "CIUDAD [PERSON_NAME][GEOGRAPHIC_DATA] SUR"
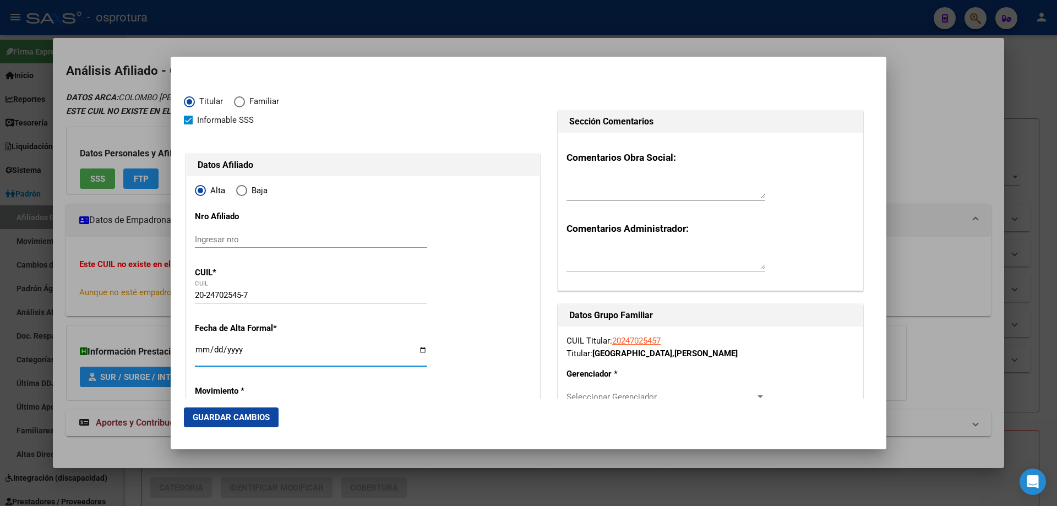
click at [201, 347] on input "Ingresar fecha" at bounding box center [311, 354] width 232 height 18
type input "[DATE]"
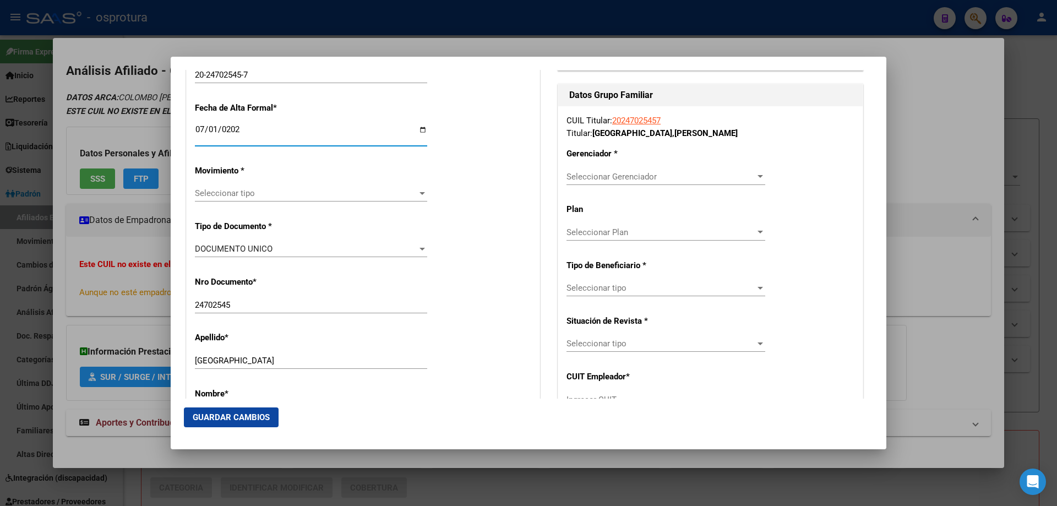
click at [247, 194] on span "Seleccionar tipo" at bounding box center [306, 193] width 222 height 10
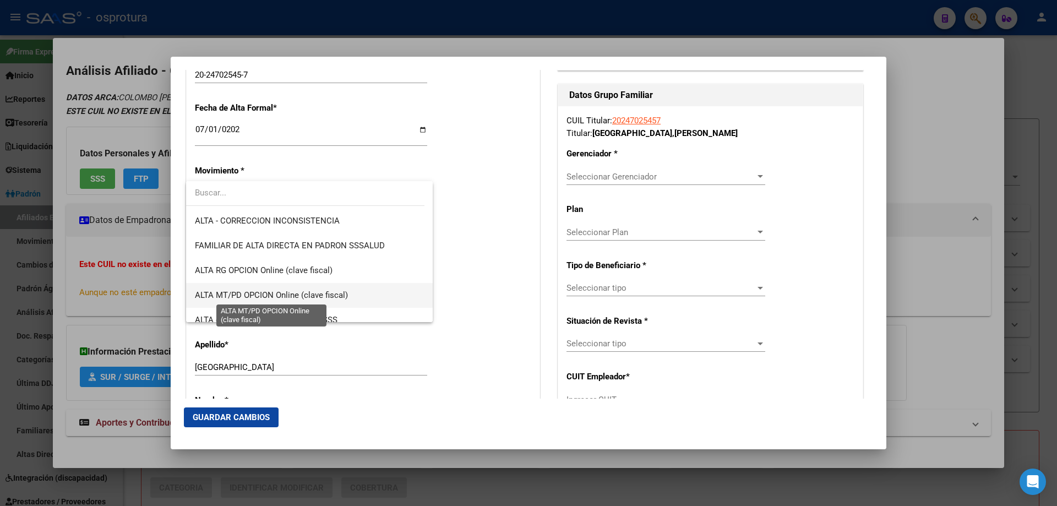
click at [273, 296] on span "ALTA MT/PD OPCION Online (clave fiscal)" at bounding box center [271, 295] width 153 height 10
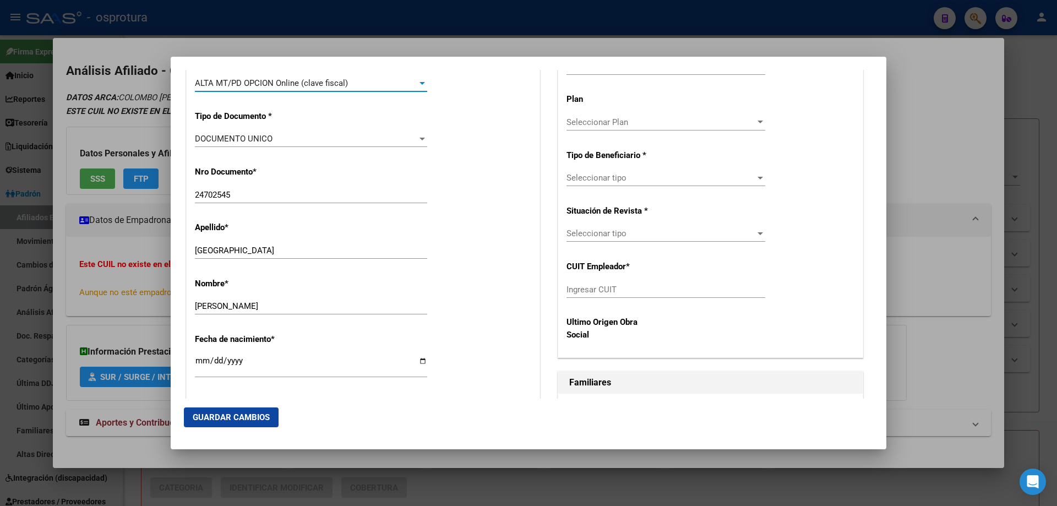
scroll to position [440, 0]
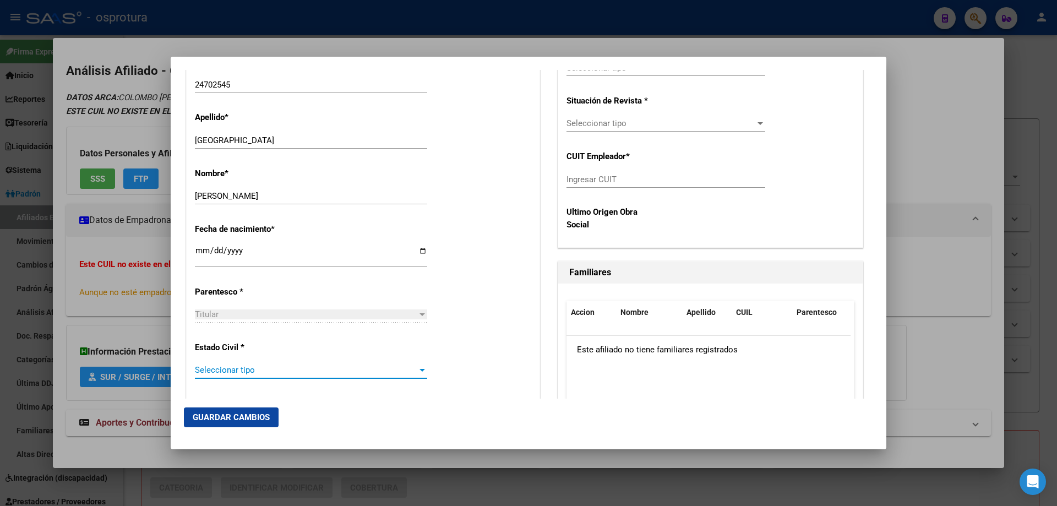
click at [263, 375] on span "Seleccionar tipo" at bounding box center [306, 370] width 222 height 10
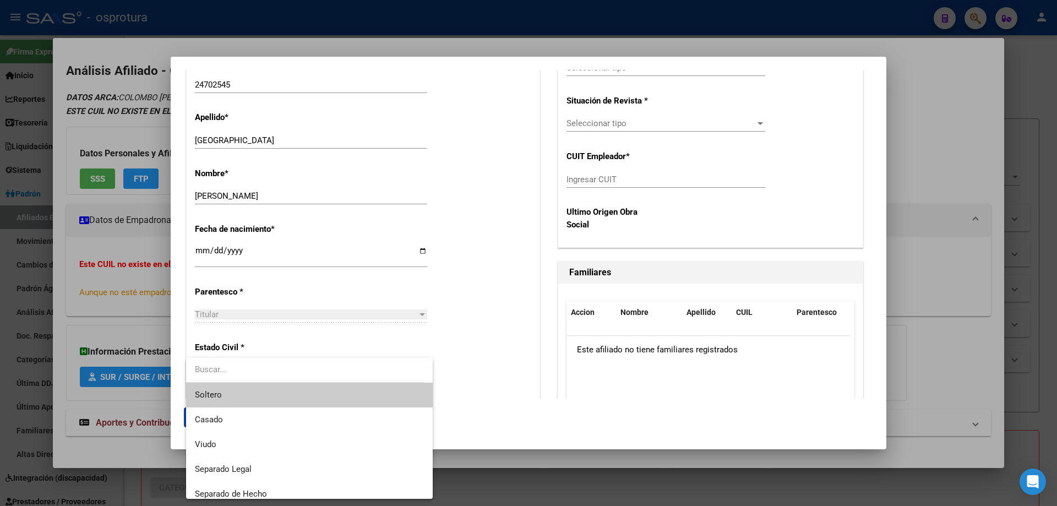
click at [236, 391] on span "Soltero" at bounding box center [309, 395] width 229 height 25
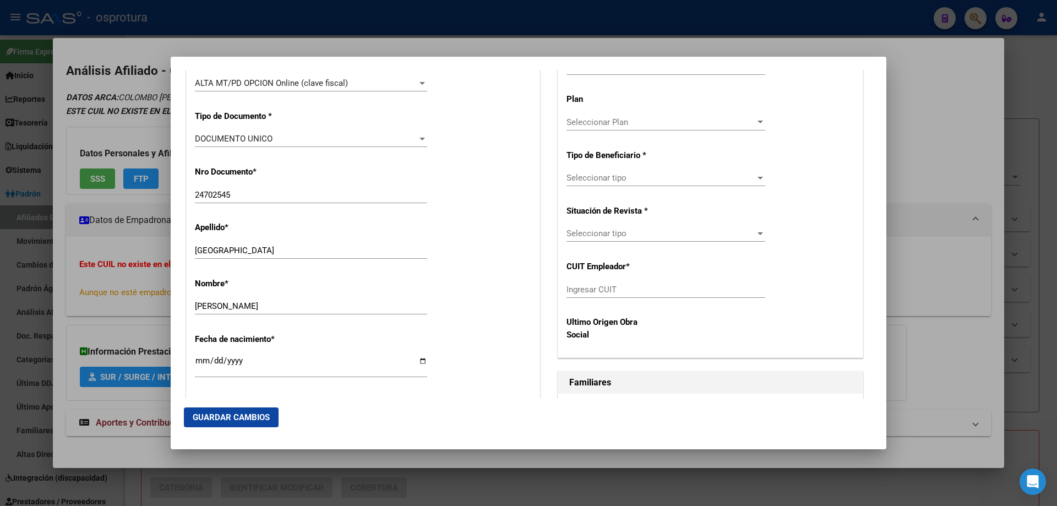
scroll to position [275, 0]
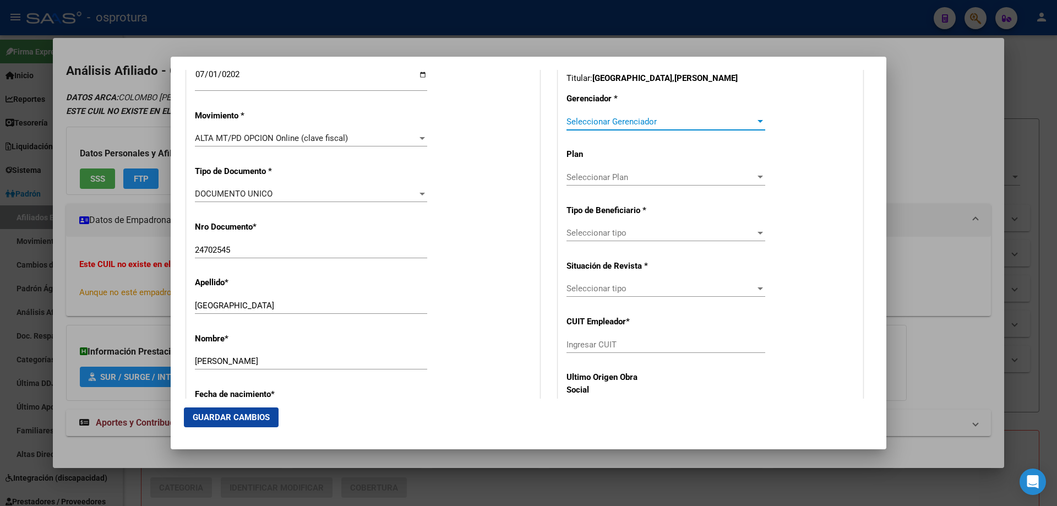
click at [641, 123] on span "Seleccionar Gerenciador" at bounding box center [661, 122] width 189 height 10
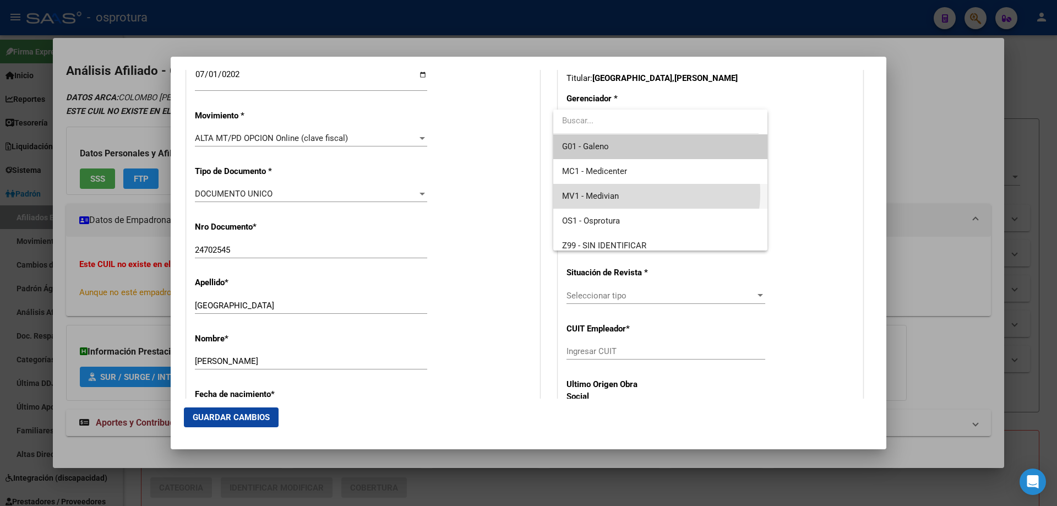
click at [641, 193] on span "MV1 - Medivian" at bounding box center [660, 196] width 196 height 25
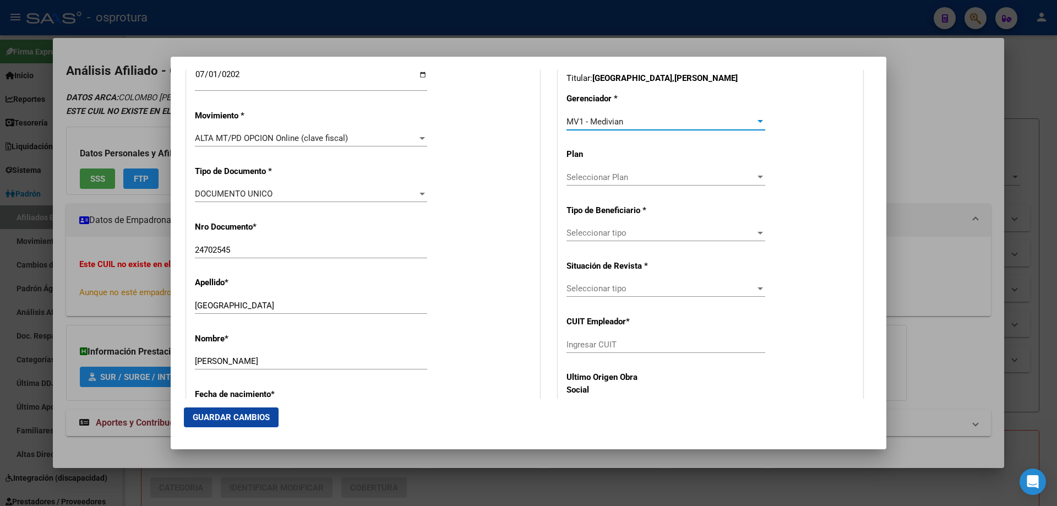
click at [635, 238] on div "Seleccionar tipo Seleccionar tipo" at bounding box center [666, 233] width 199 height 17
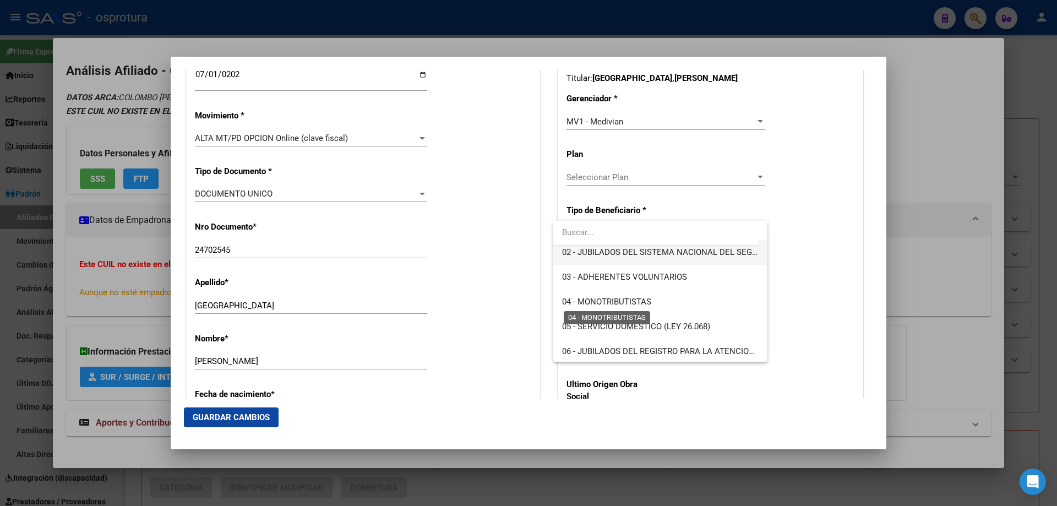
scroll to position [110, 0]
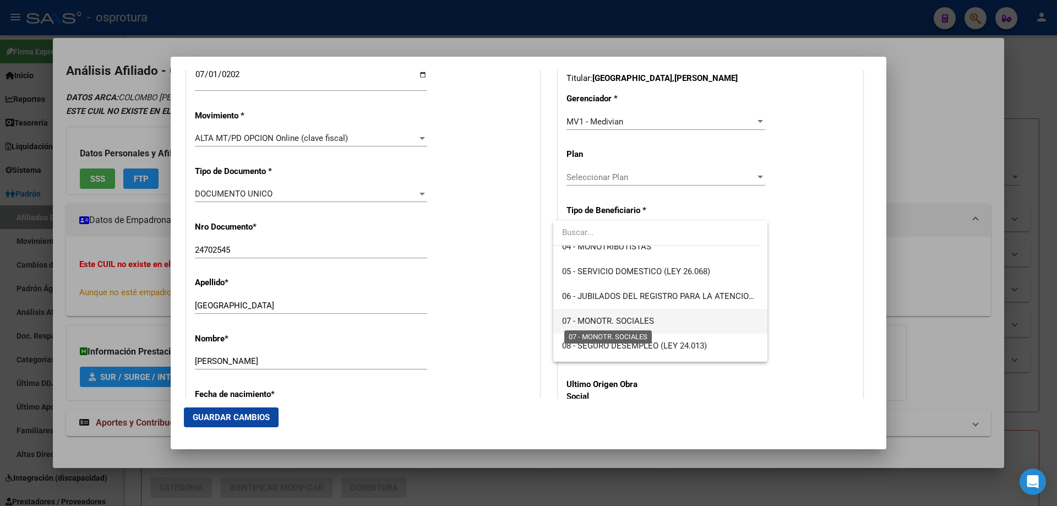
click at [632, 324] on span "07 - MONOTR. SOCIALES" at bounding box center [608, 321] width 92 height 10
type input "20-24702545-7"
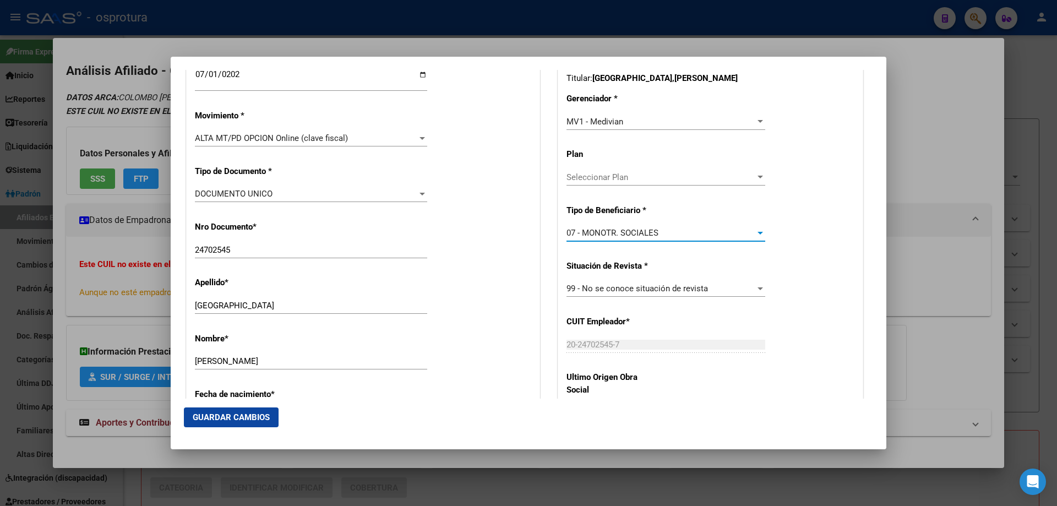
click at [221, 410] on button "Guardar Cambios" at bounding box center [231, 417] width 95 height 20
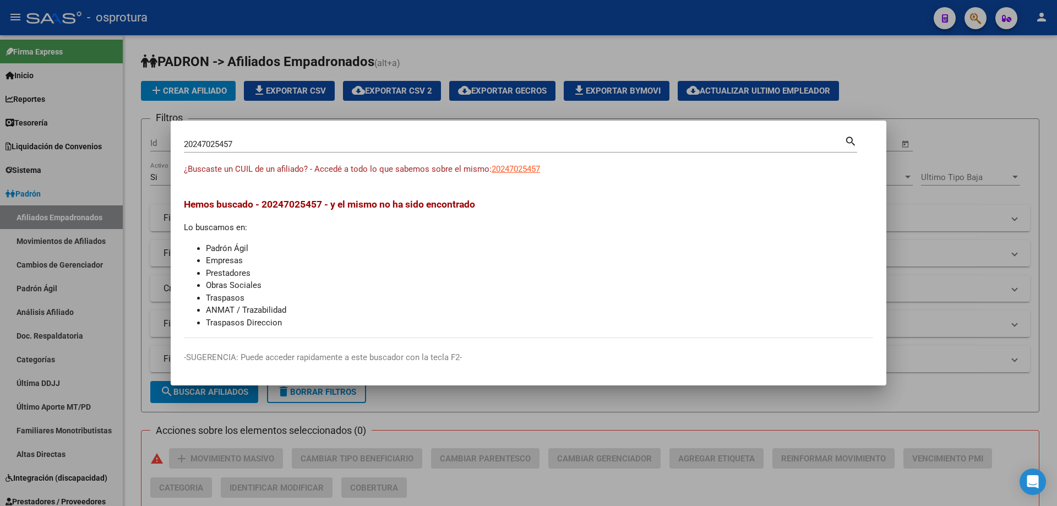
click at [271, 146] on input "20247025457" at bounding box center [514, 144] width 661 height 10
paste input "-25099910-1"
type input "20250999101"
click at [521, 173] on span "20250999101" at bounding box center [516, 169] width 48 height 10
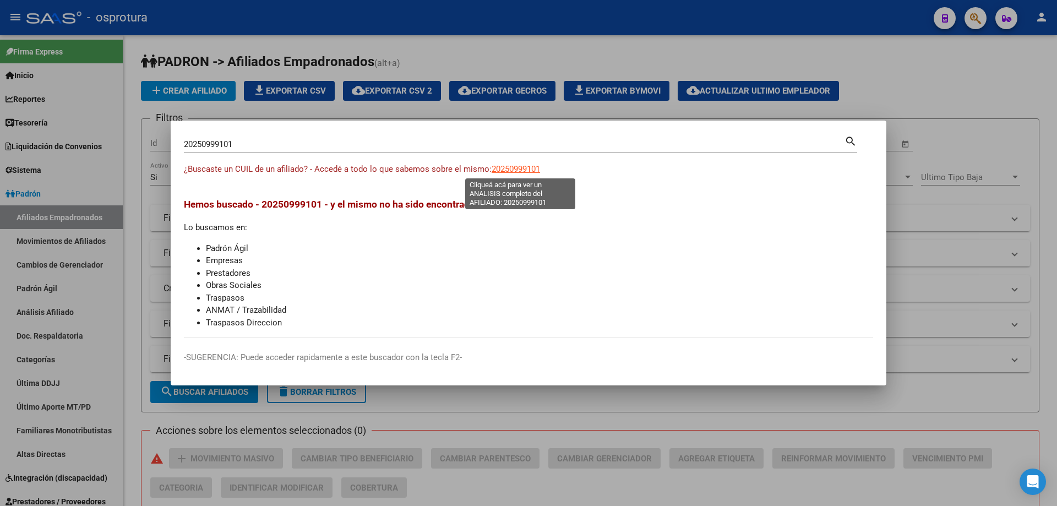
type textarea "20250999101"
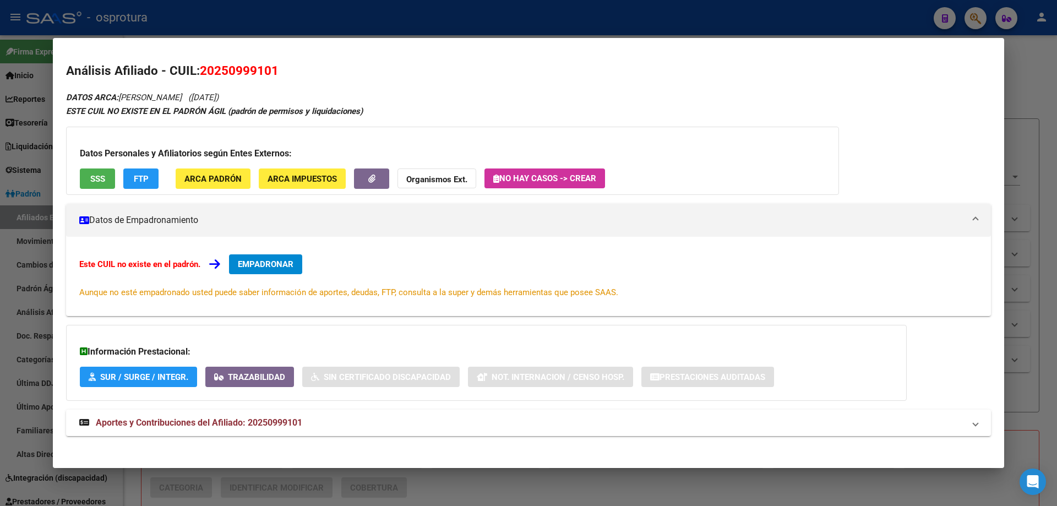
click at [256, 268] on span "EMPADRONAR" at bounding box center [266, 264] width 56 height 10
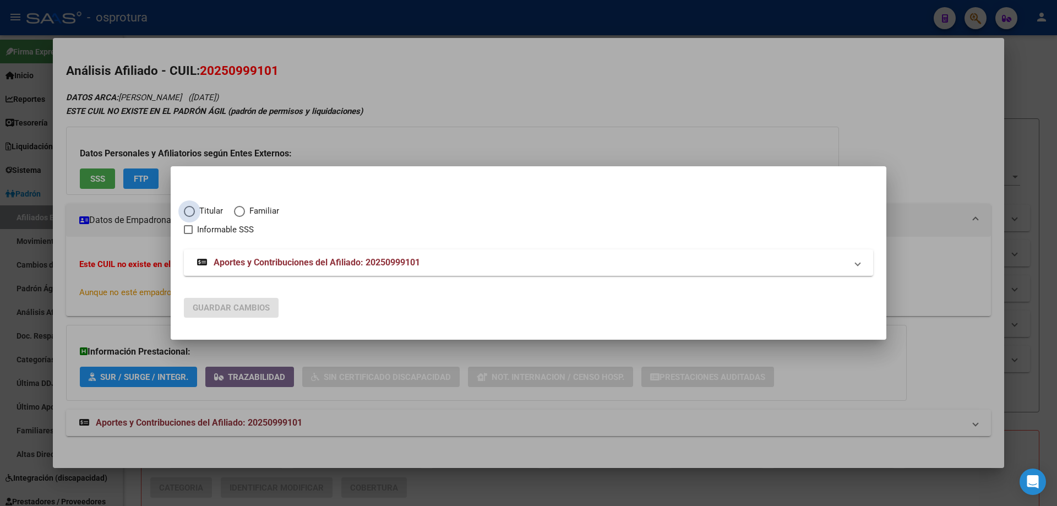
click at [200, 211] on span "Titular" at bounding box center [209, 211] width 28 height 13
click at [195, 211] on input "Titular" at bounding box center [189, 211] width 11 height 11
radio input "true"
checkbox input "true"
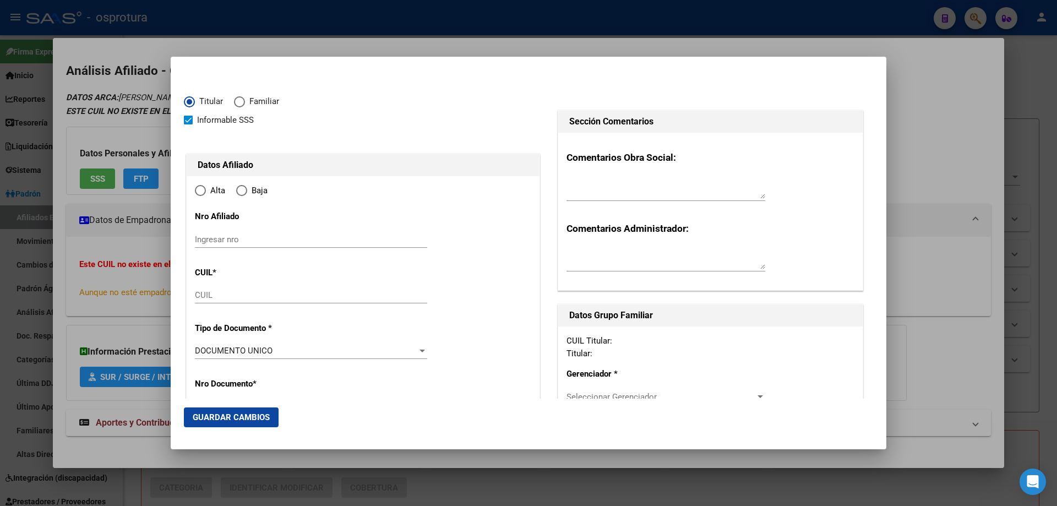
type input "20-25099910-1"
type input "25099910"
type input "[PERSON_NAME]"
type input "[DATE]"
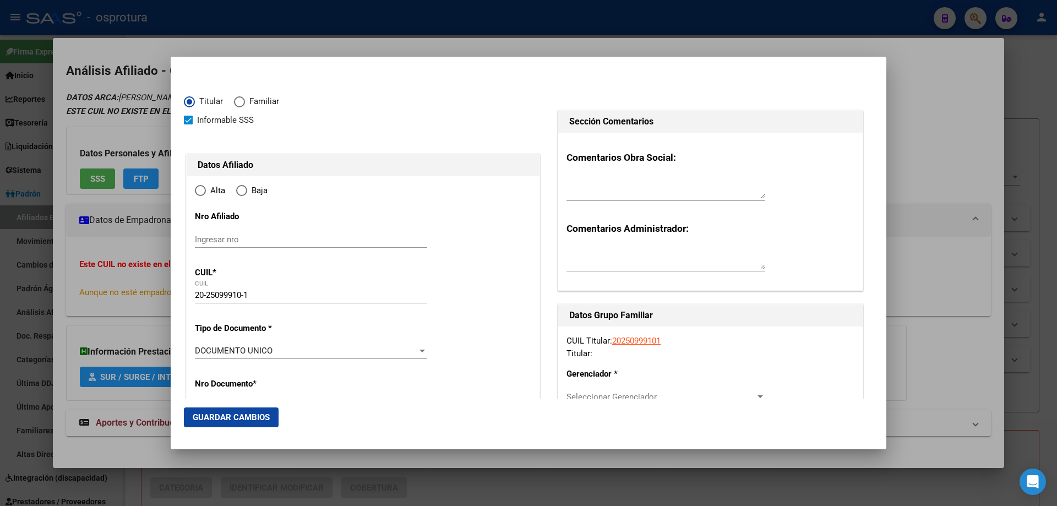
type input "LA REJA"
type input "1744"
type input "CNEL OLAVARRIA"
type input "1854"
type input "0"
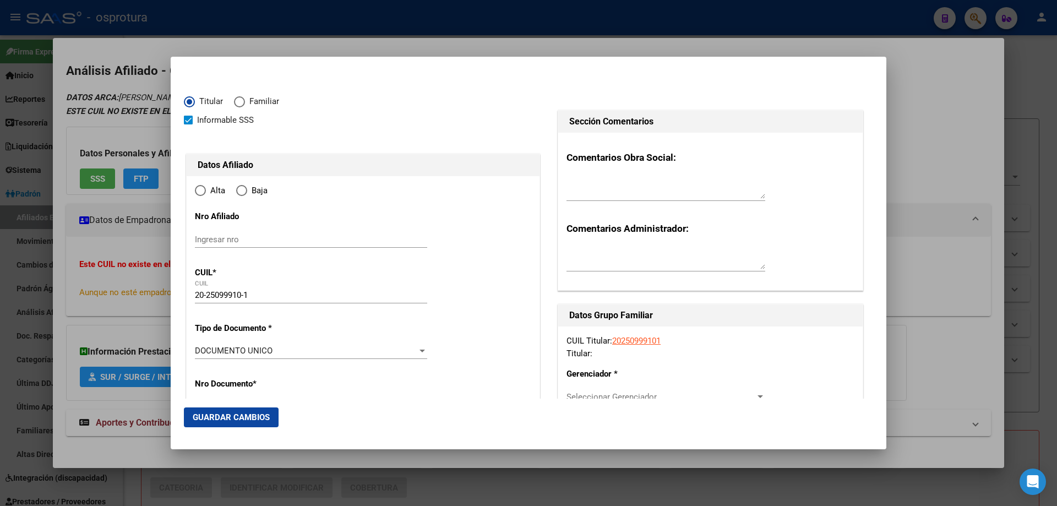
radio input "true"
type input "LA REJA"
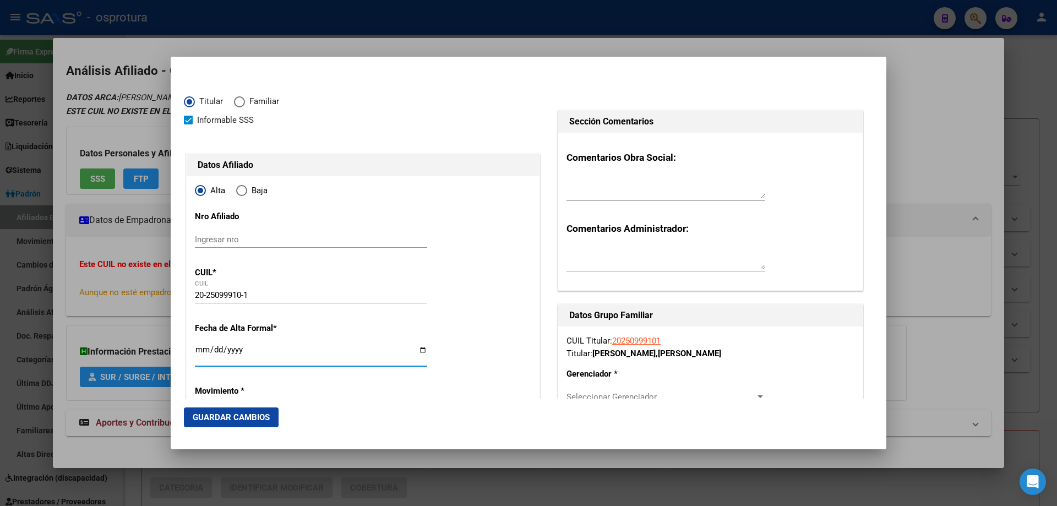
click at [198, 350] on input "Ingresar fecha" at bounding box center [311, 354] width 232 height 18
type input "[DATE]"
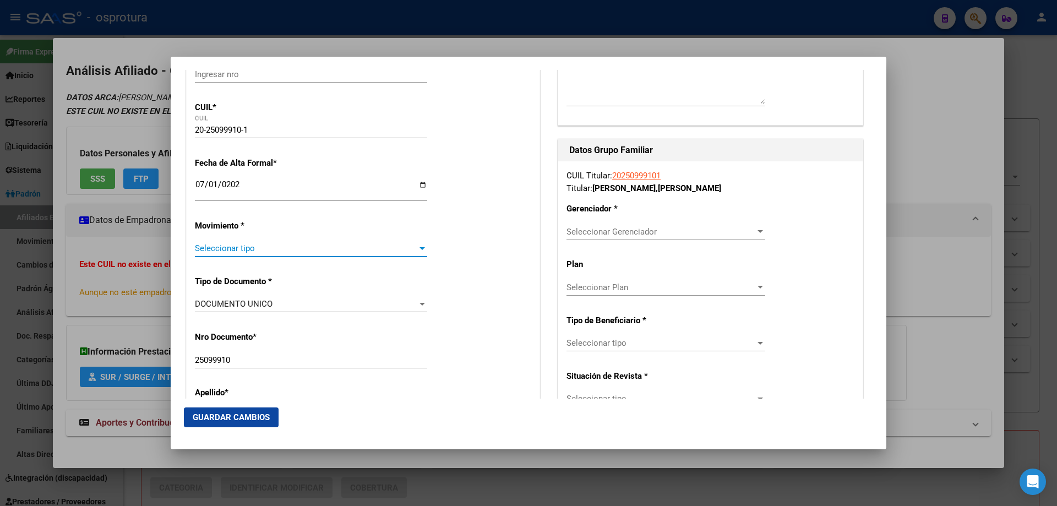
click at [249, 252] on span "Seleccionar tipo" at bounding box center [306, 248] width 222 height 10
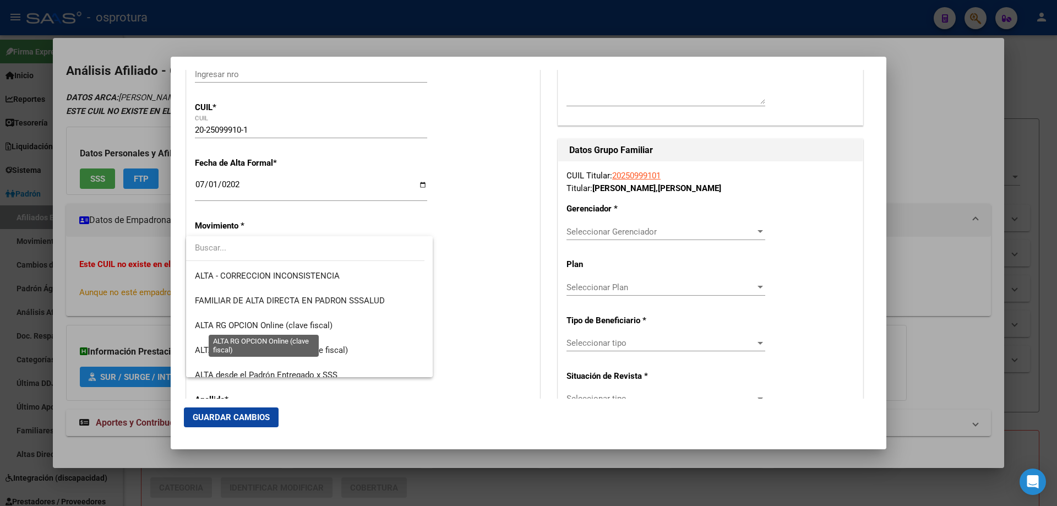
scroll to position [275, 0]
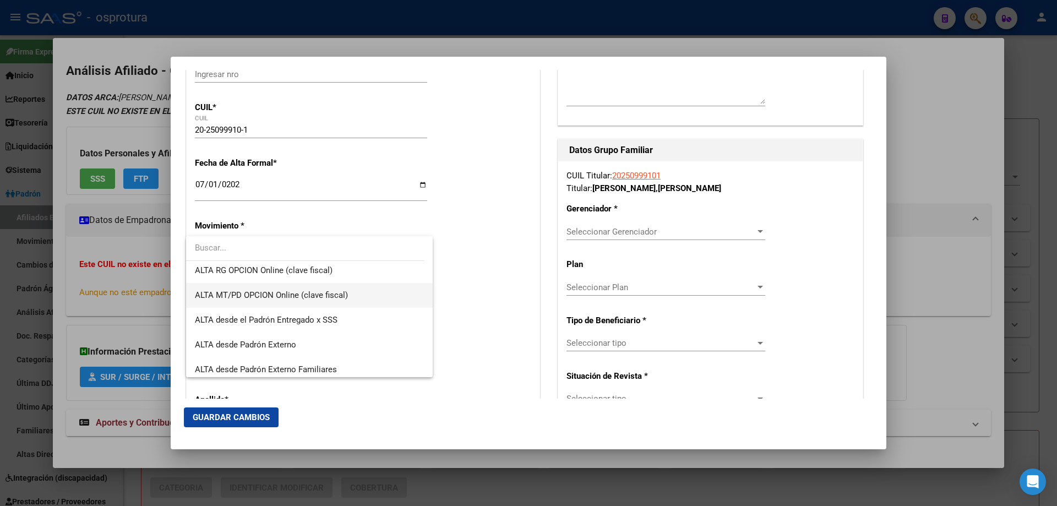
click at [259, 301] on span "ALTA MT/PD OPCION Online (clave fiscal)" at bounding box center [309, 295] width 229 height 25
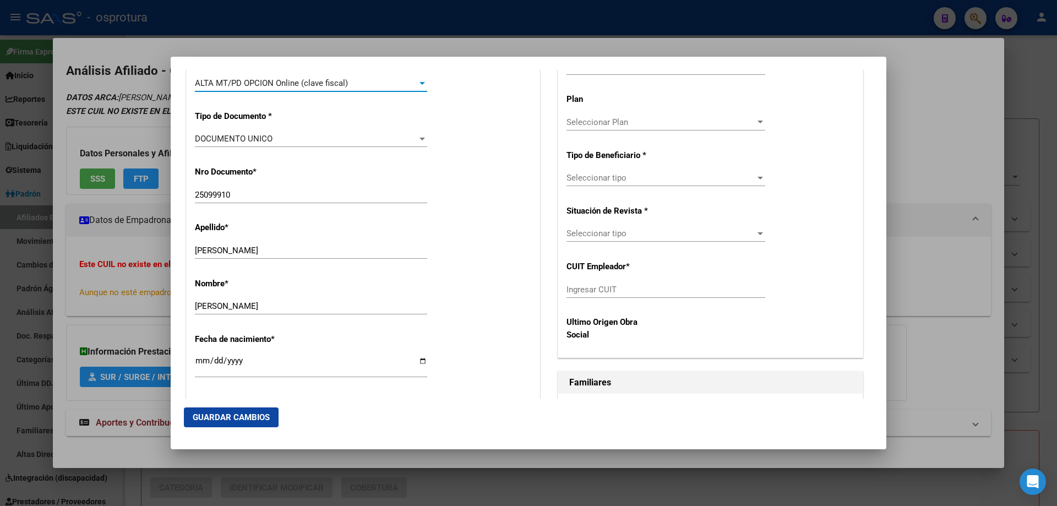
scroll to position [440, 0]
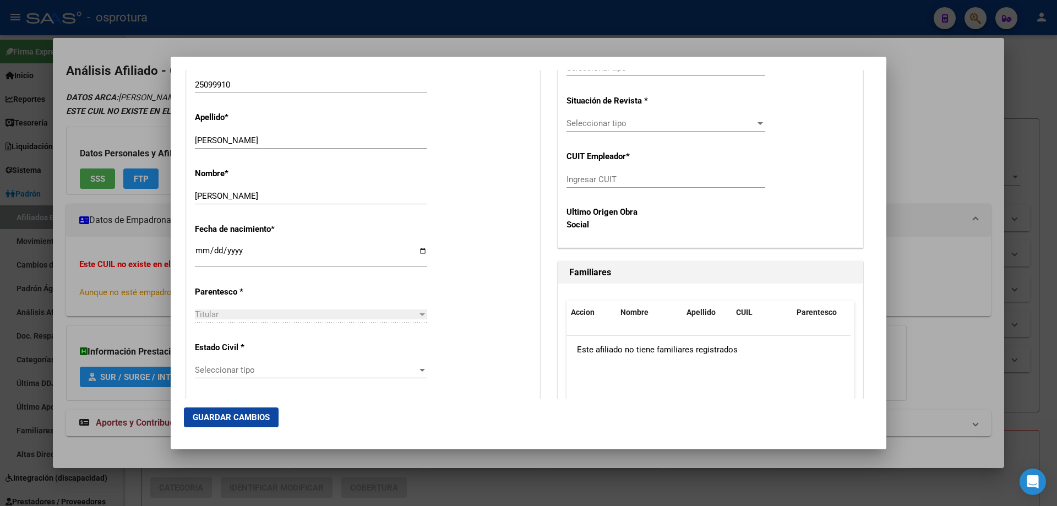
click at [236, 373] on span "Seleccionar tipo" at bounding box center [306, 370] width 222 height 10
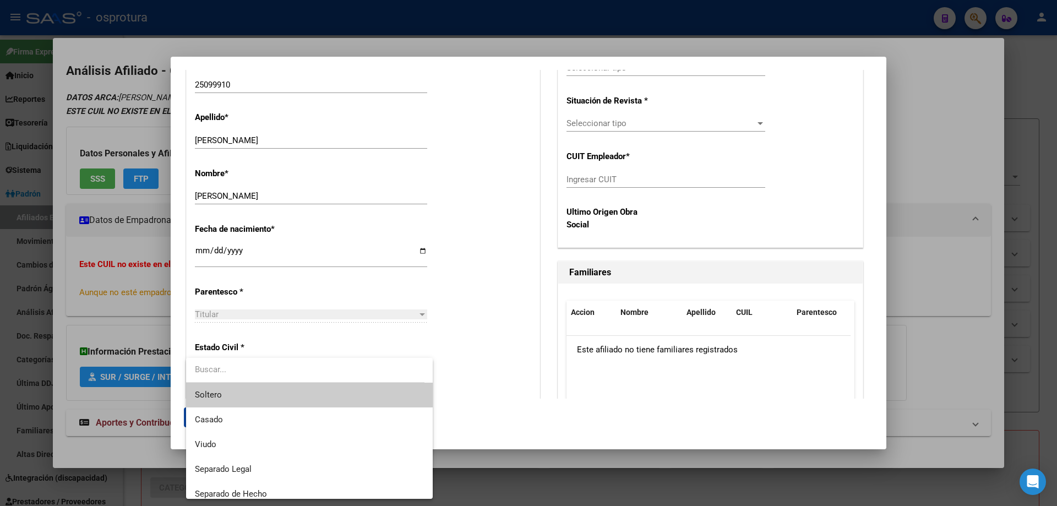
click at [241, 396] on span "Soltero" at bounding box center [309, 395] width 229 height 25
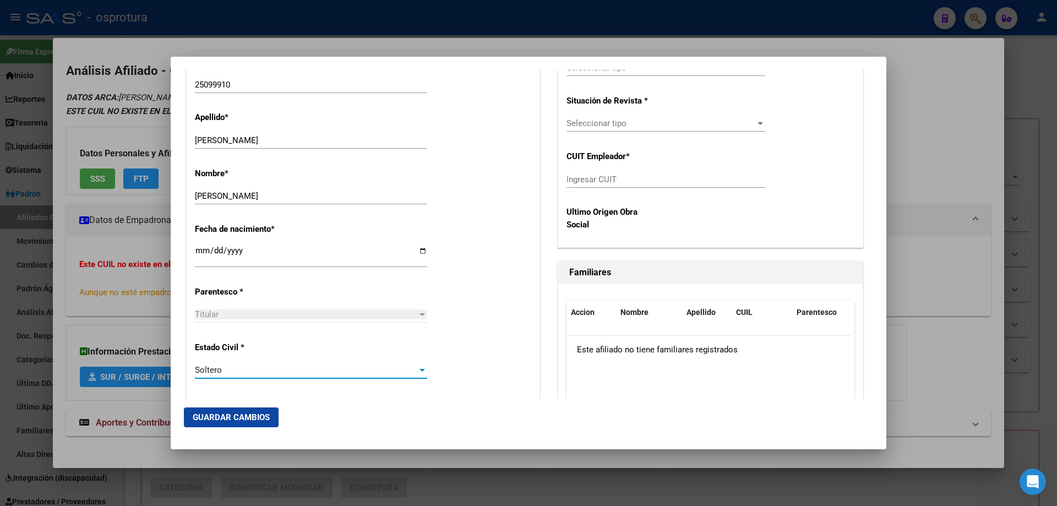
scroll to position [220, 0]
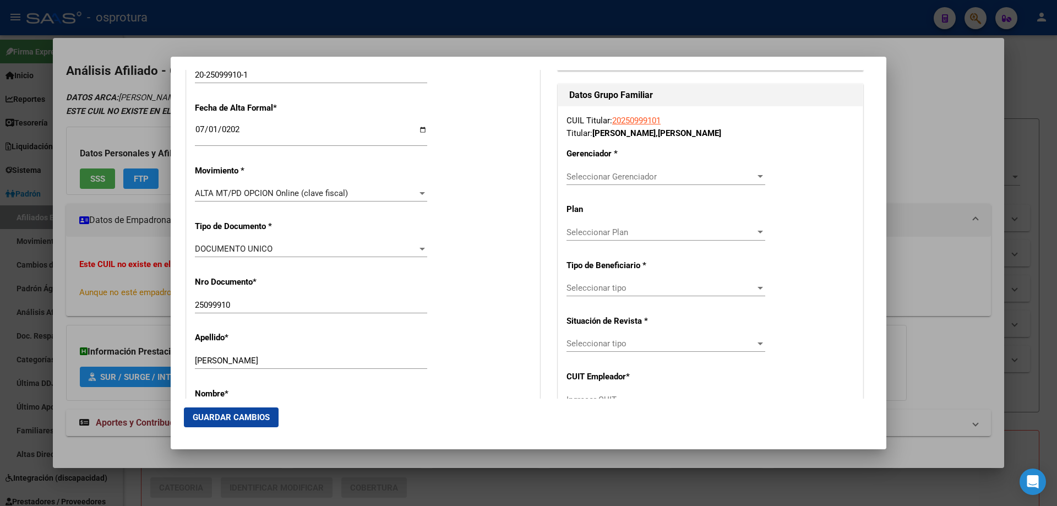
click at [617, 175] on span "Seleccionar Gerenciador" at bounding box center [661, 177] width 189 height 10
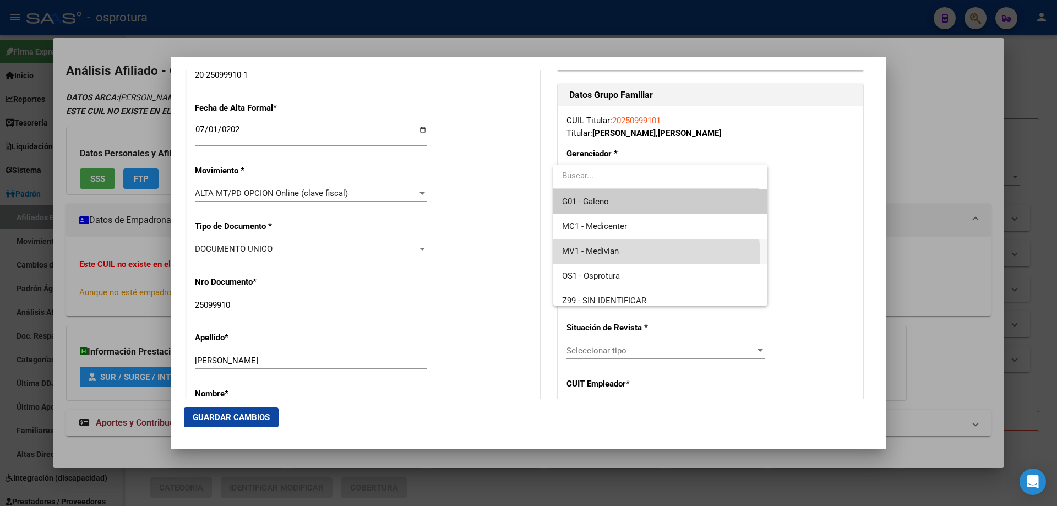
click at [618, 257] on span "MV1 - Medivian" at bounding box center [660, 251] width 196 height 25
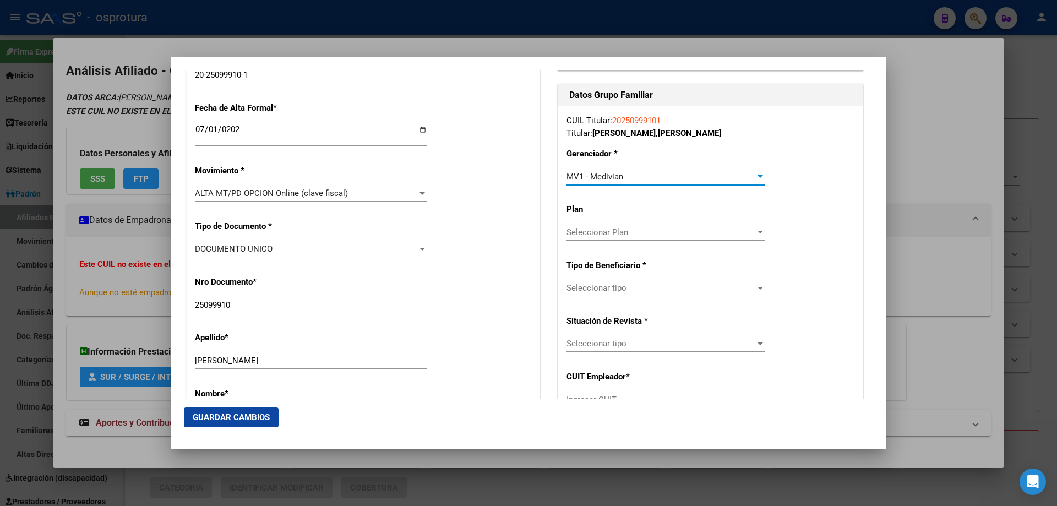
click at [609, 289] on span "Seleccionar tipo" at bounding box center [661, 288] width 189 height 10
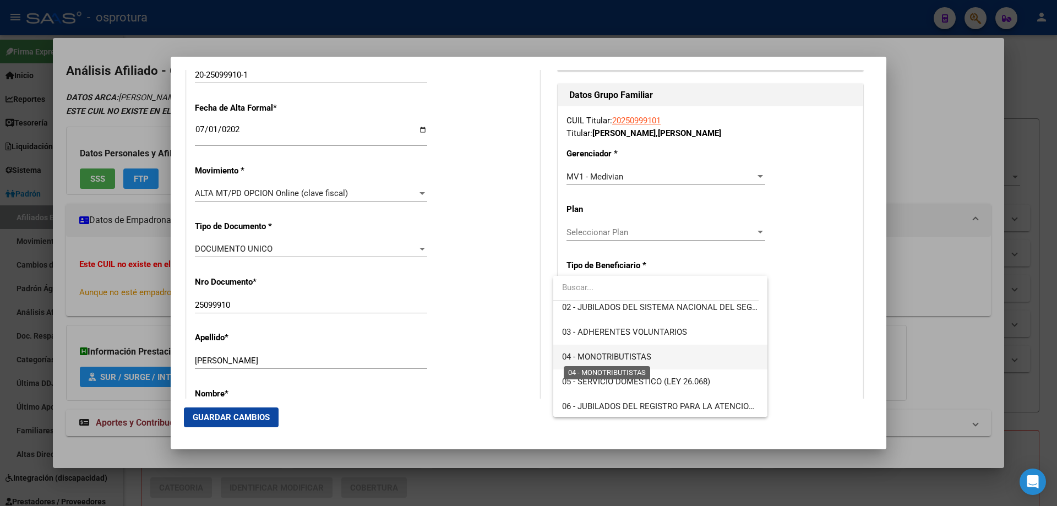
scroll to position [110, 0]
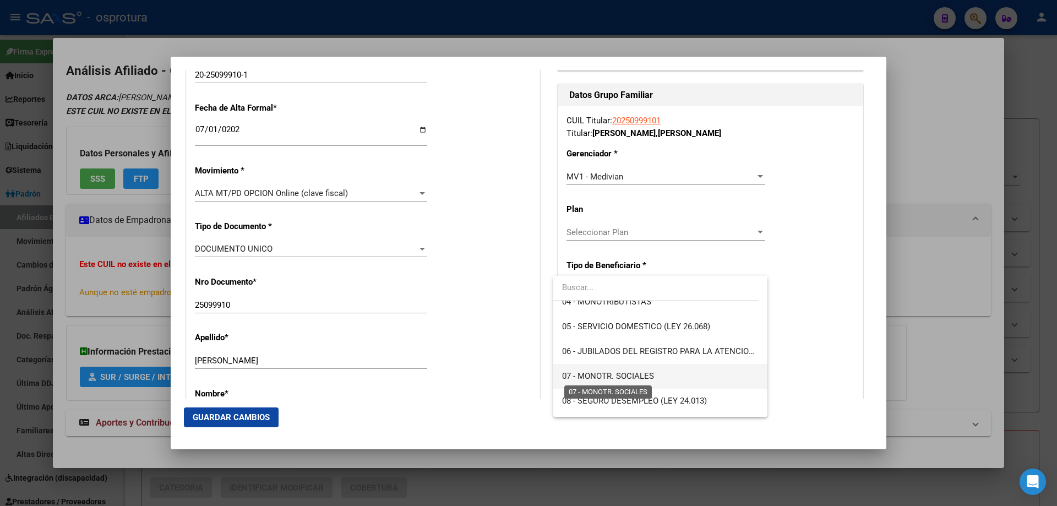
click at [607, 377] on span "07 - MONOTR. SOCIALES" at bounding box center [608, 376] width 92 height 10
type input "20-25099910-1"
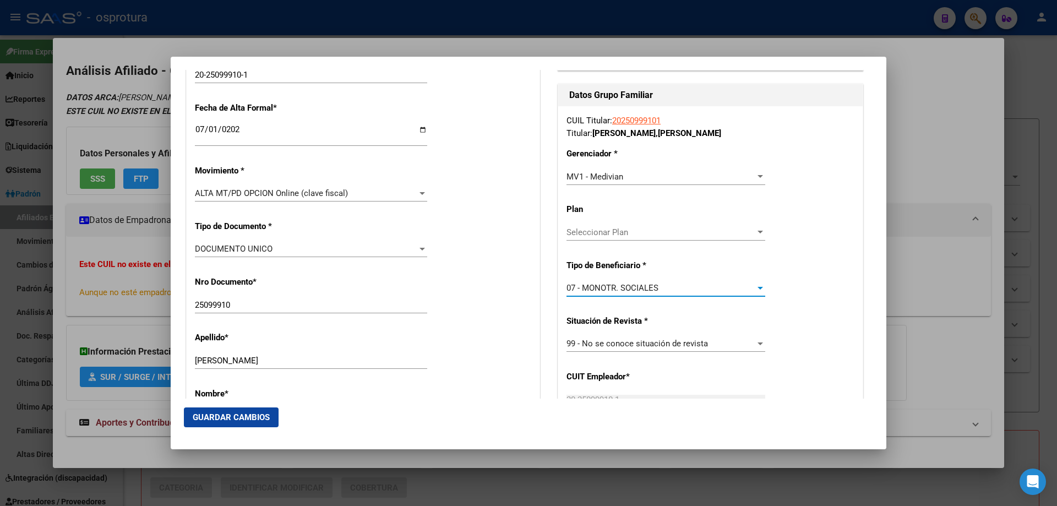
click at [249, 424] on button "Guardar Cambios" at bounding box center [231, 417] width 95 height 20
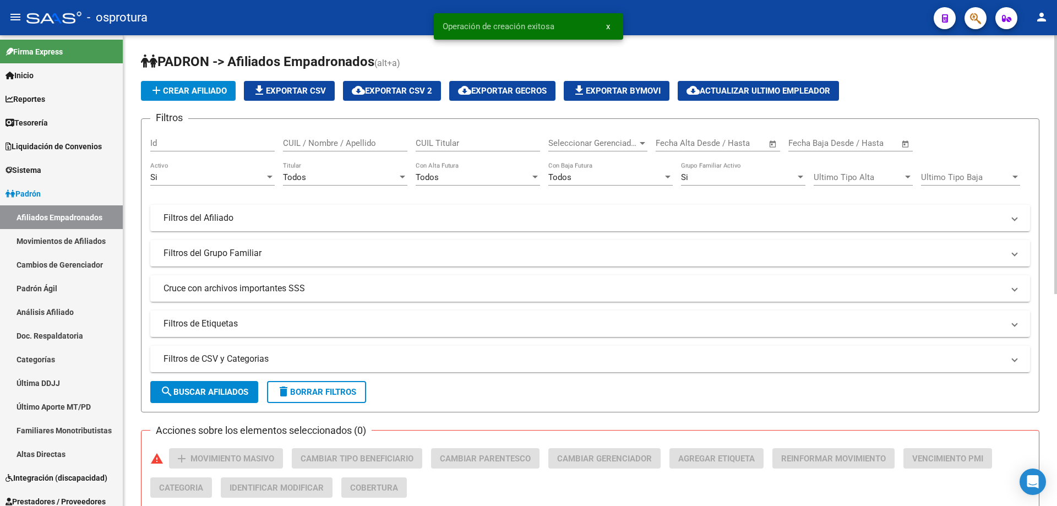
click at [590, 148] on div "Seleccionar Gerenciador Seleccionar Gerenciador" at bounding box center [597, 140] width 99 height 24
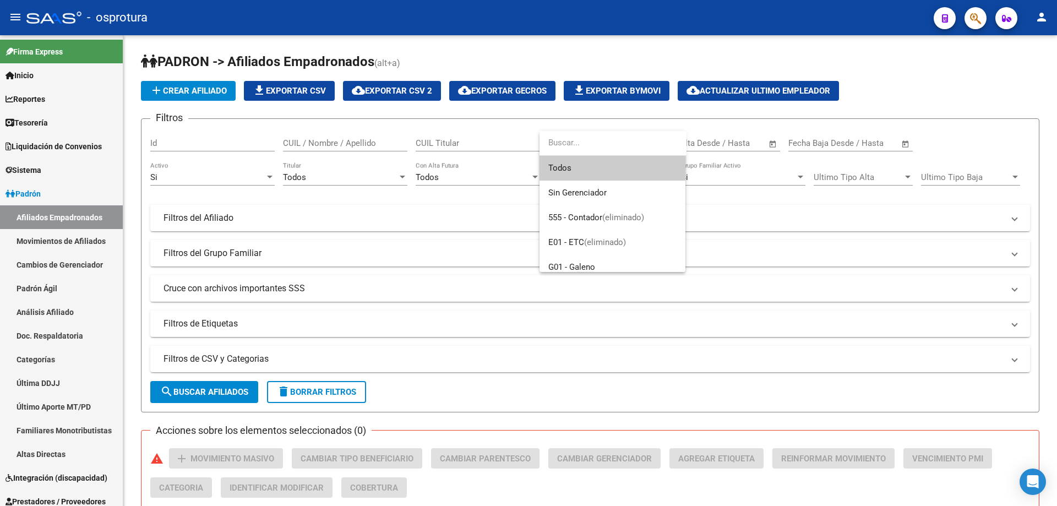
scroll to position [110, 0]
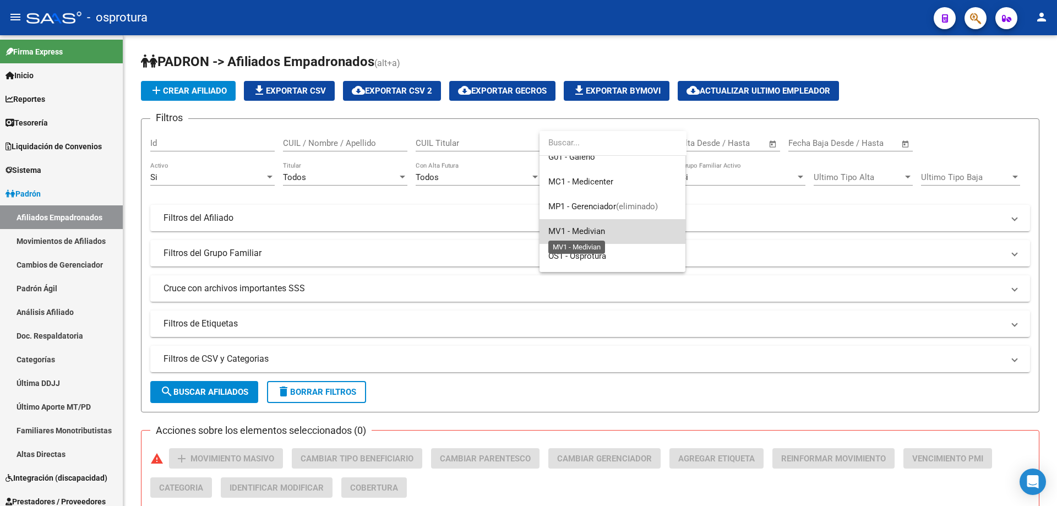
click at [588, 236] on span "MV1 - Medivian" at bounding box center [576, 231] width 57 height 10
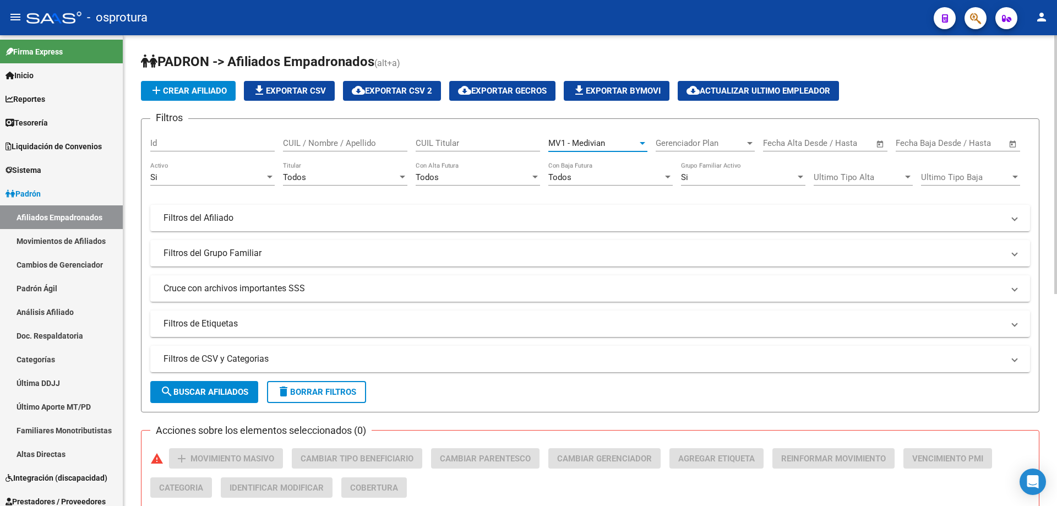
click at [184, 393] on span "search Buscar Afiliados" at bounding box center [204, 392] width 88 height 10
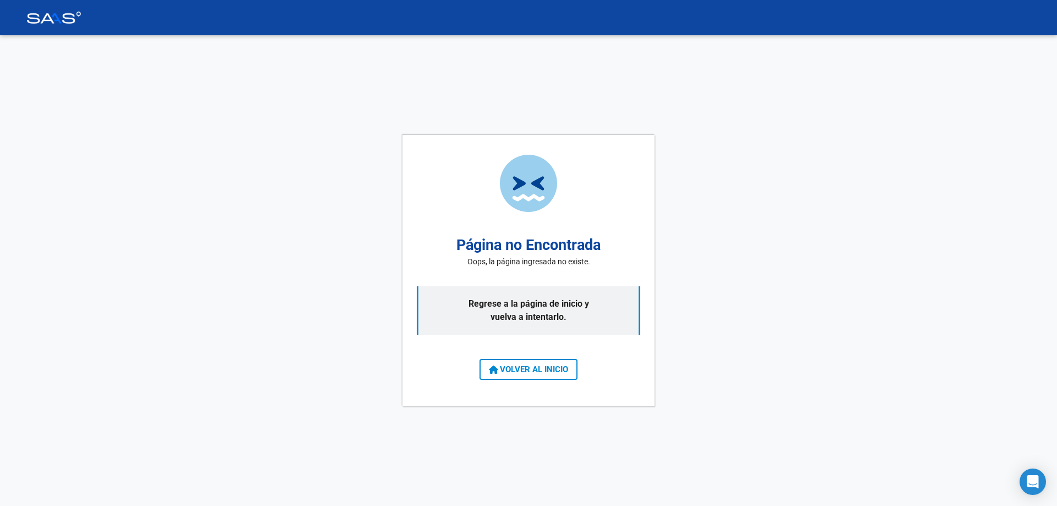
click at [530, 376] on button "VOLVER AL INICIO" at bounding box center [529, 369] width 98 height 21
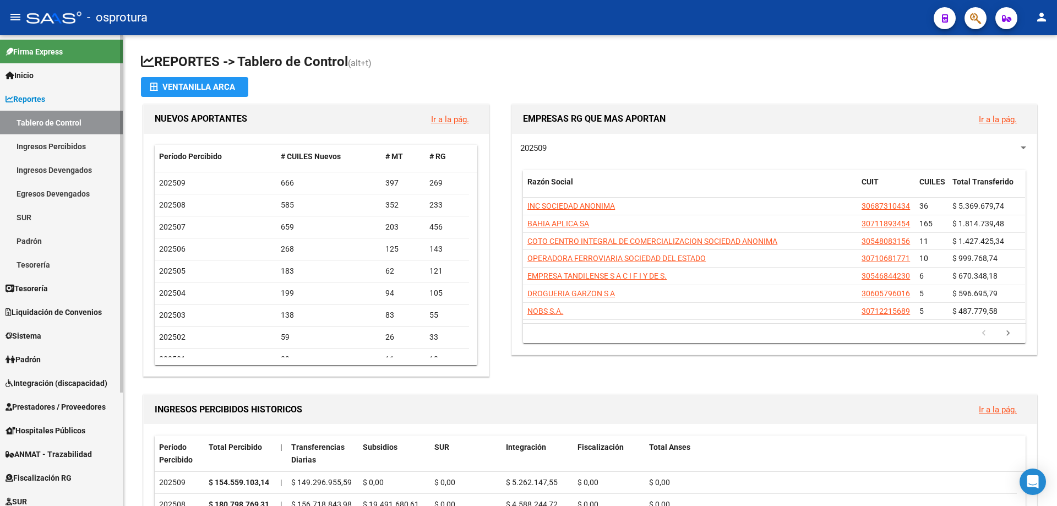
click at [23, 104] on span "Reportes" at bounding box center [26, 99] width 40 height 12
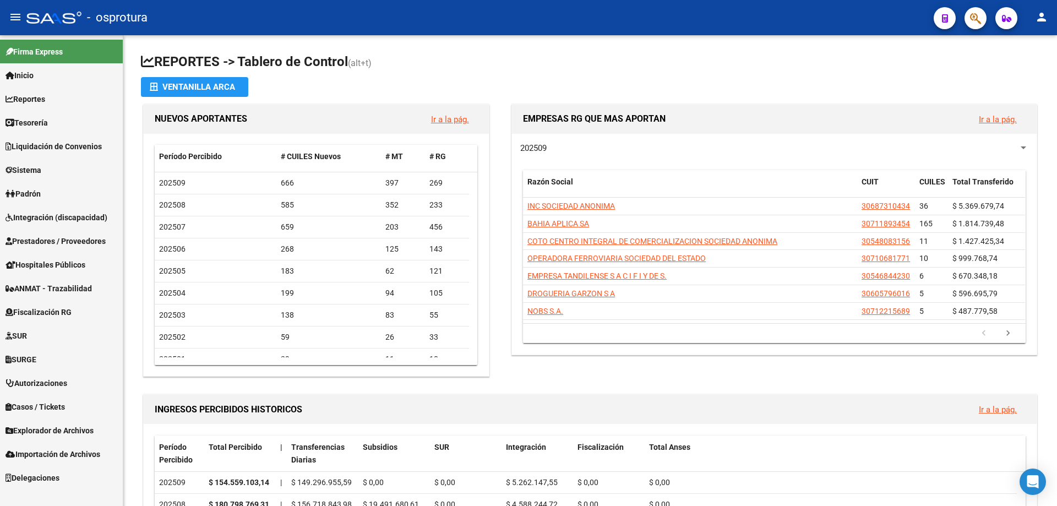
click at [26, 201] on link "Padrón" at bounding box center [61, 194] width 123 height 24
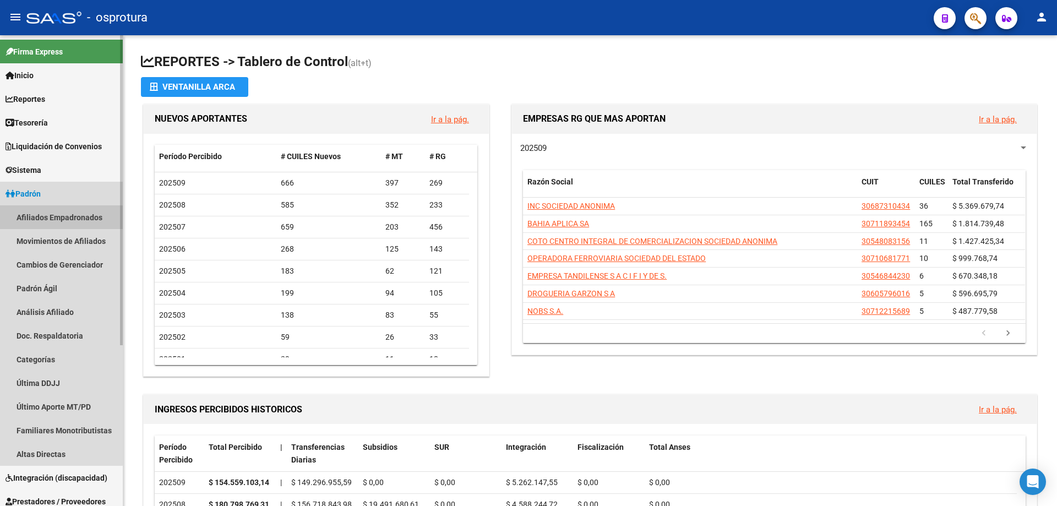
click at [48, 221] on link "Afiliados Empadronados" at bounding box center [61, 217] width 123 height 24
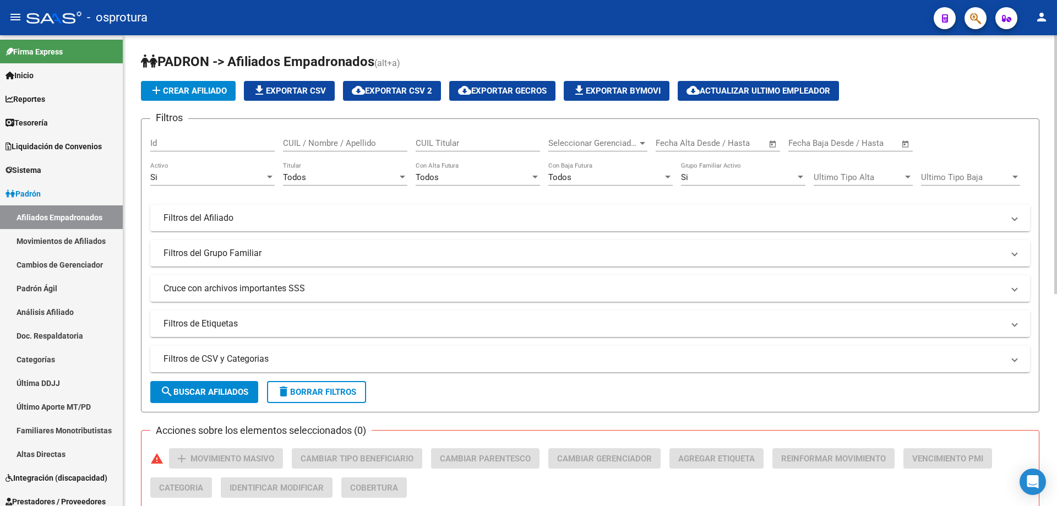
click at [601, 144] on span "Seleccionar Gerenciador" at bounding box center [592, 143] width 89 height 10
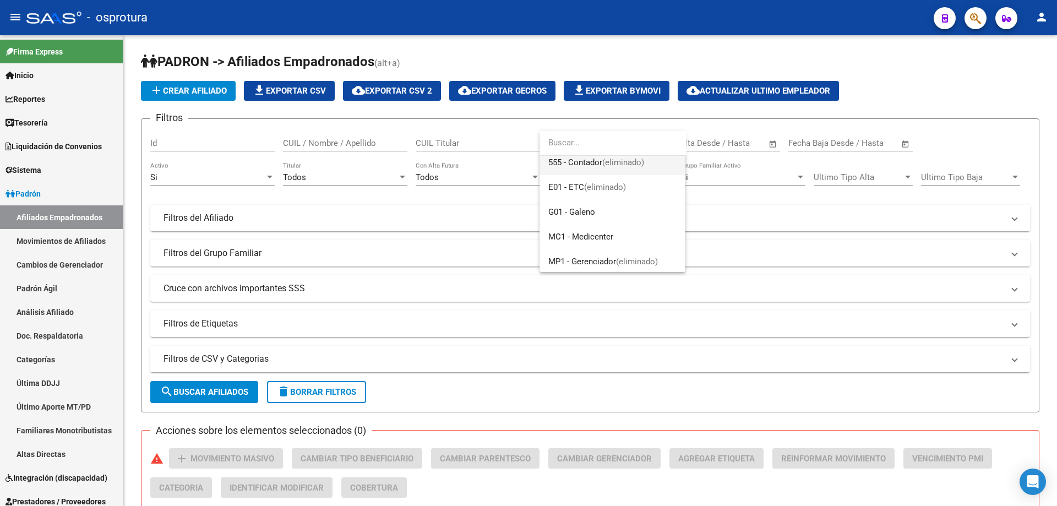
scroll to position [110, 0]
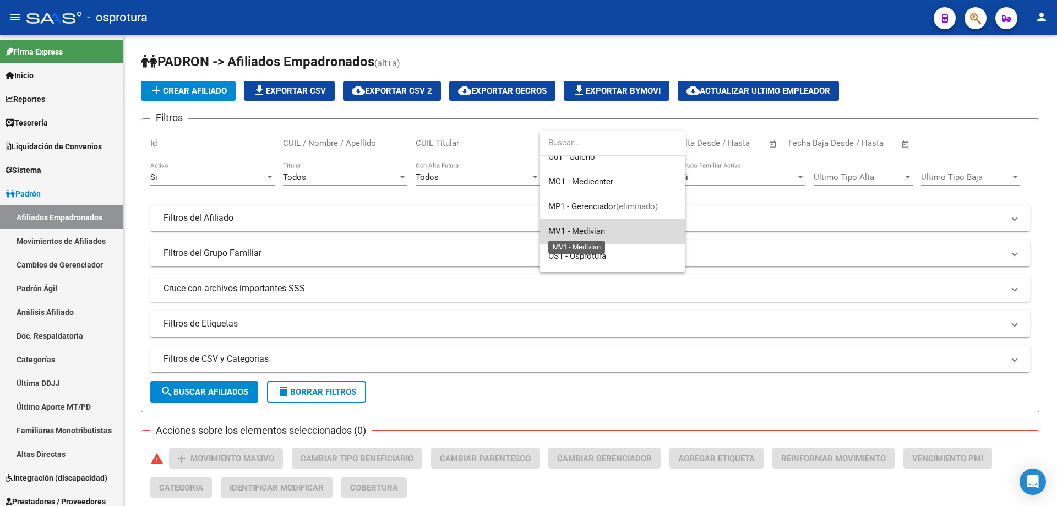
click at [596, 230] on span "MV1 - Medivian" at bounding box center [576, 231] width 57 height 10
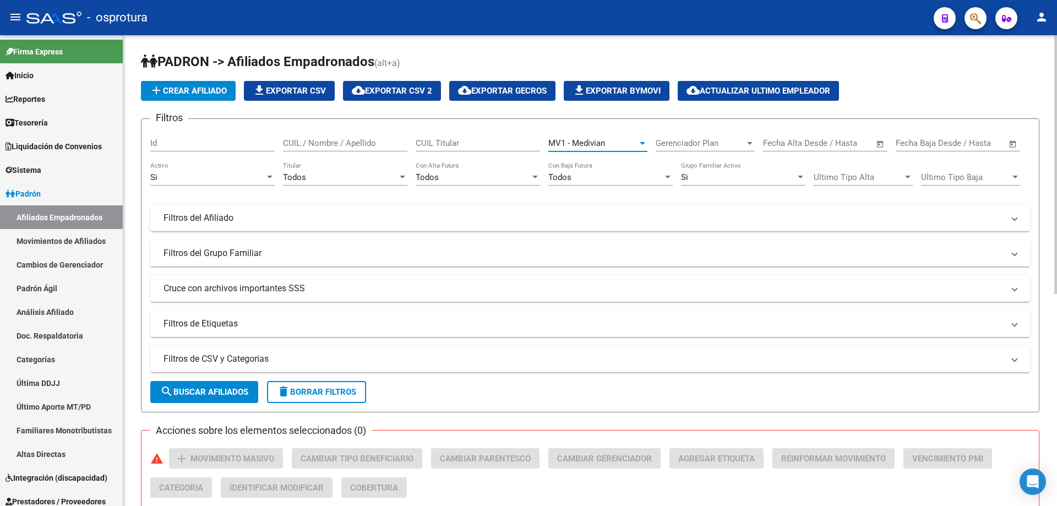
click at [330, 177] on div "Todos" at bounding box center [340, 177] width 115 height 10
click at [330, 177] on span "Todos" at bounding box center [345, 177] width 124 height 25
click at [197, 397] on button "search Buscar Afiliados" at bounding box center [204, 392] width 108 height 22
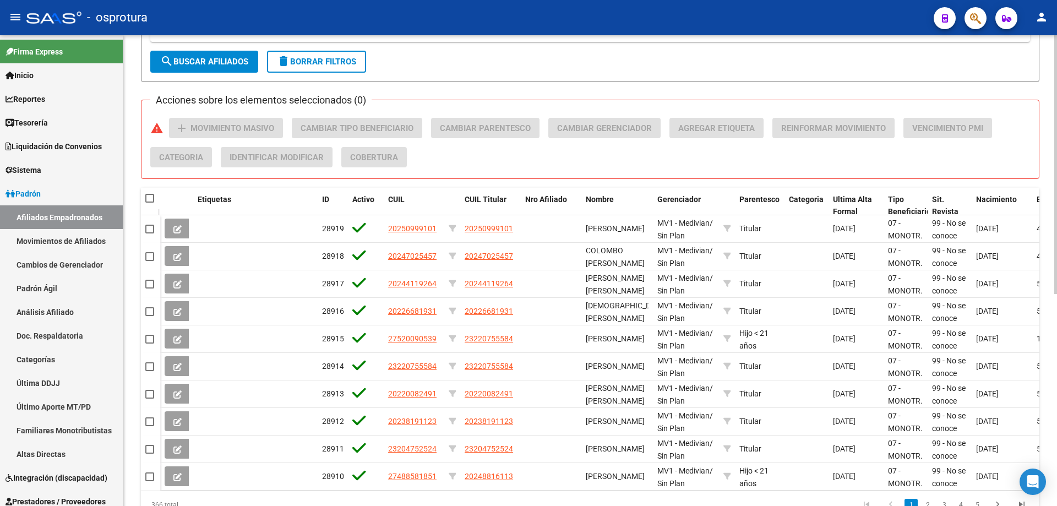
scroll to position [387, 0]
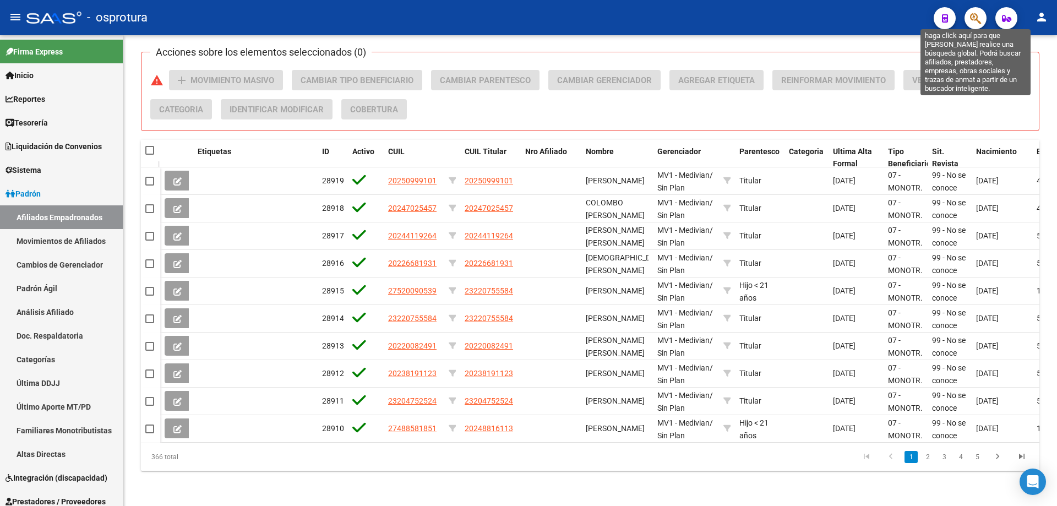
click at [977, 21] on icon "button" at bounding box center [975, 18] width 11 height 13
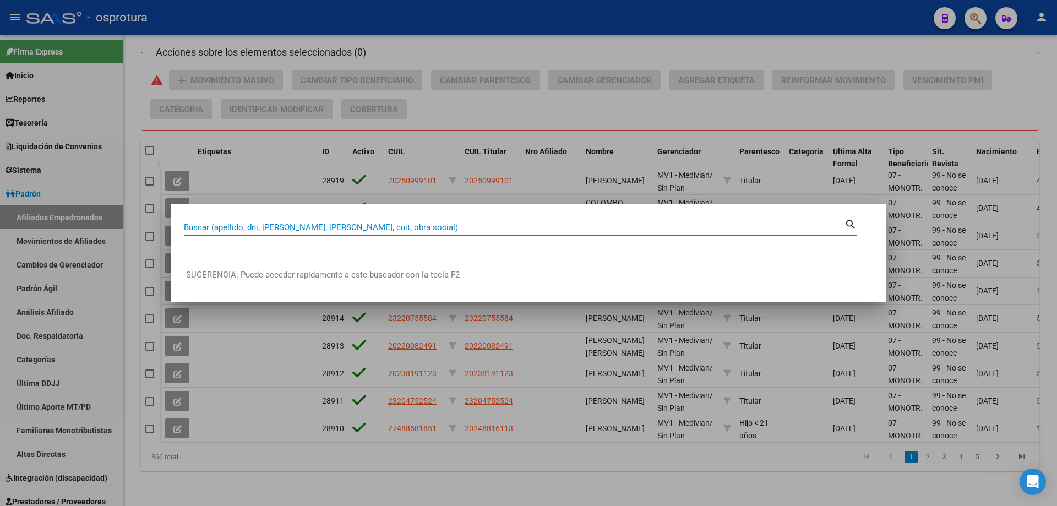
click at [523, 226] on input "Buscar (apellido, dni, [PERSON_NAME], [PERSON_NAME], cuit, obra social)" at bounding box center [514, 227] width 661 height 10
paste input "20-25540123-9"
type input "20255401239"
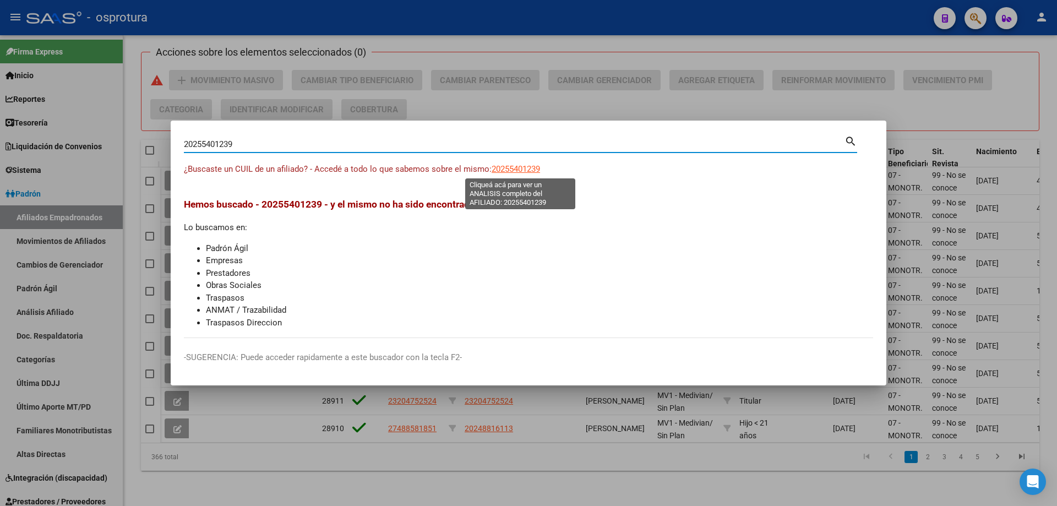
click at [529, 169] on span "20255401239" at bounding box center [516, 169] width 48 height 10
type textarea "20255401239"
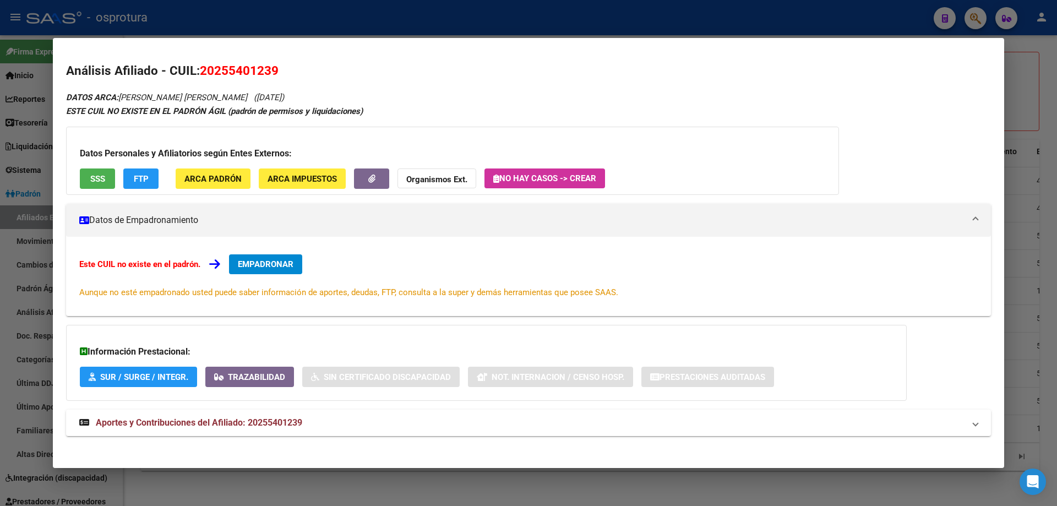
click at [292, 269] on button "EMPADRONAR" at bounding box center [265, 264] width 73 height 20
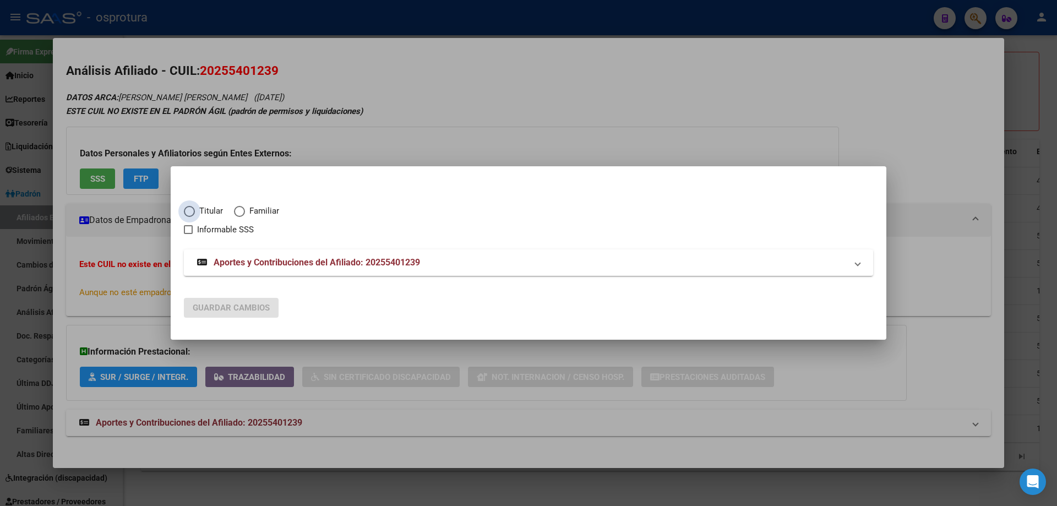
click at [199, 215] on span "Titular" at bounding box center [209, 211] width 28 height 13
click at [195, 215] on input "Titular" at bounding box center [189, 211] width 11 height 11
radio input "true"
checkbox input "true"
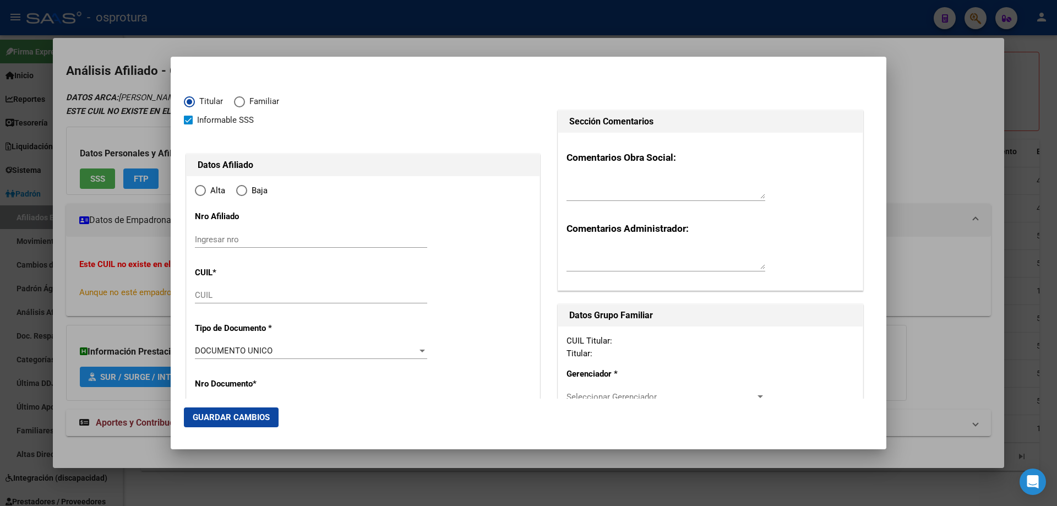
type input "20-25540123-9"
type input "25540123"
type input "TORRES"
type input "[PERSON_NAME]"
type input "[DATE]"
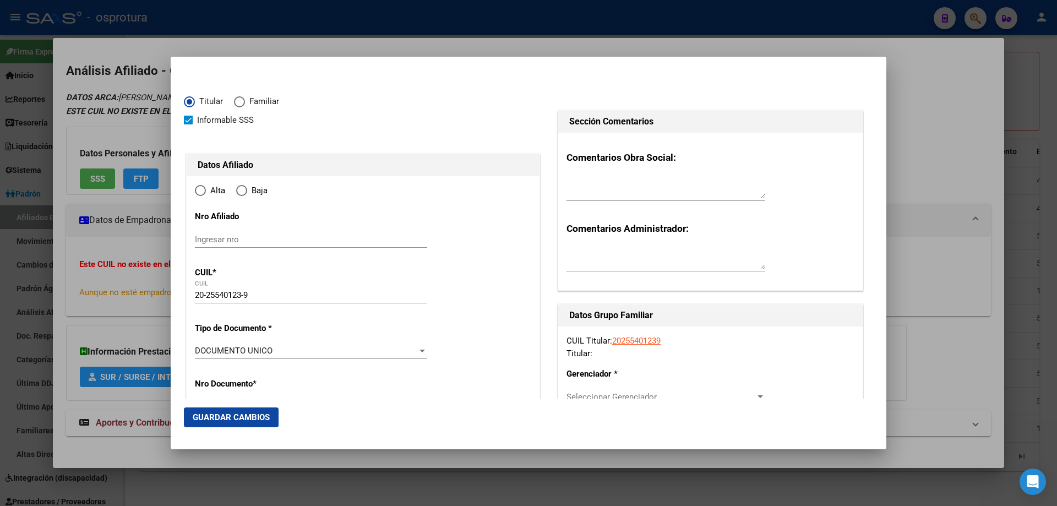
type input "SAN ISIDRO"
type input "1642"
type input "[PERSON_NAME]"
type input "619"
radio input "true"
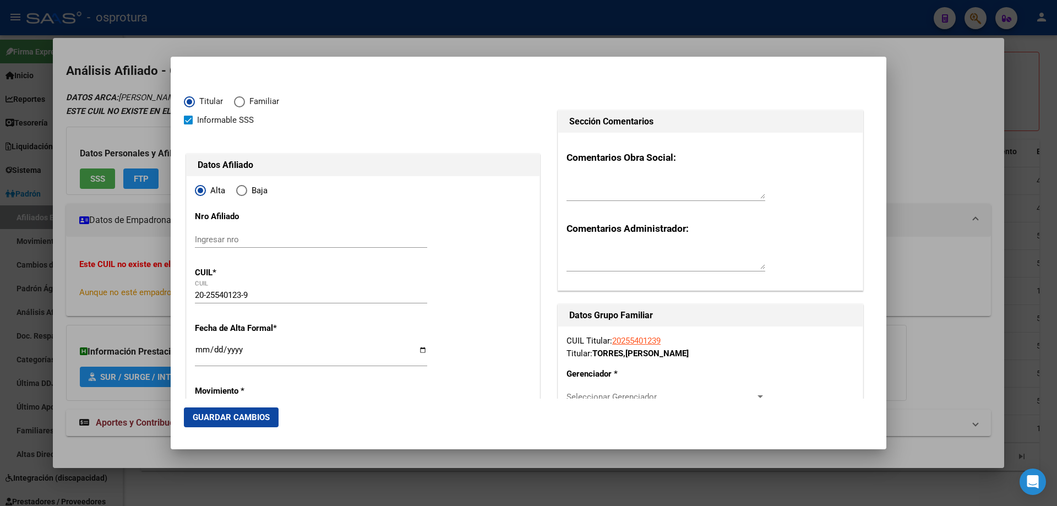
type input "SAN ISIDRO"
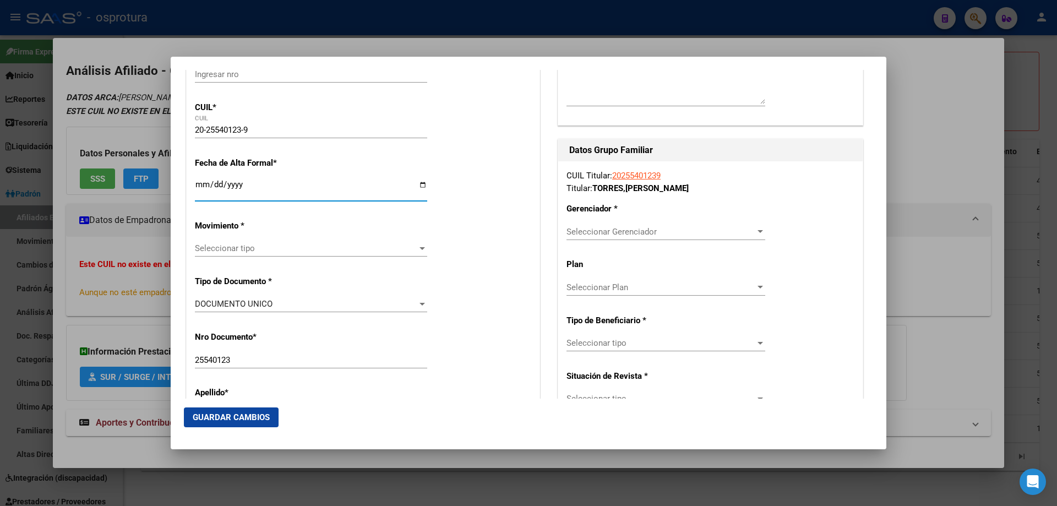
click at [202, 186] on input "Ingresar fecha" at bounding box center [311, 189] width 232 height 18
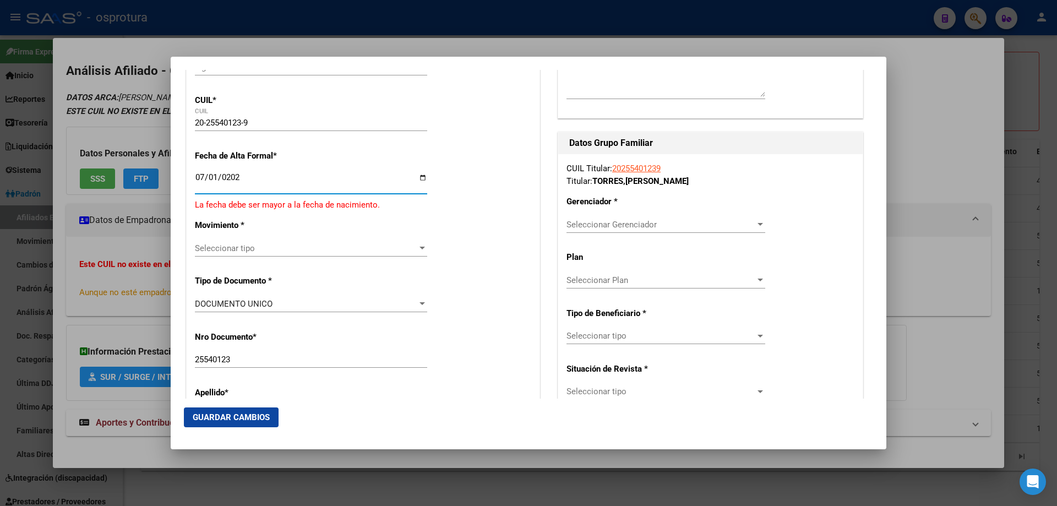
type input "[DATE]"
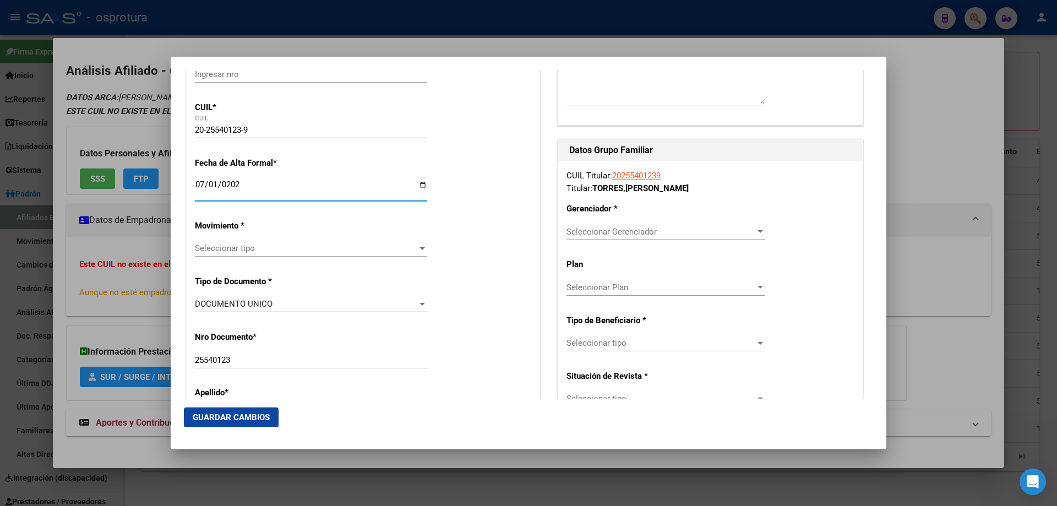
click at [215, 246] on span "Seleccionar tipo" at bounding box center [306, 248] width 222 height 10
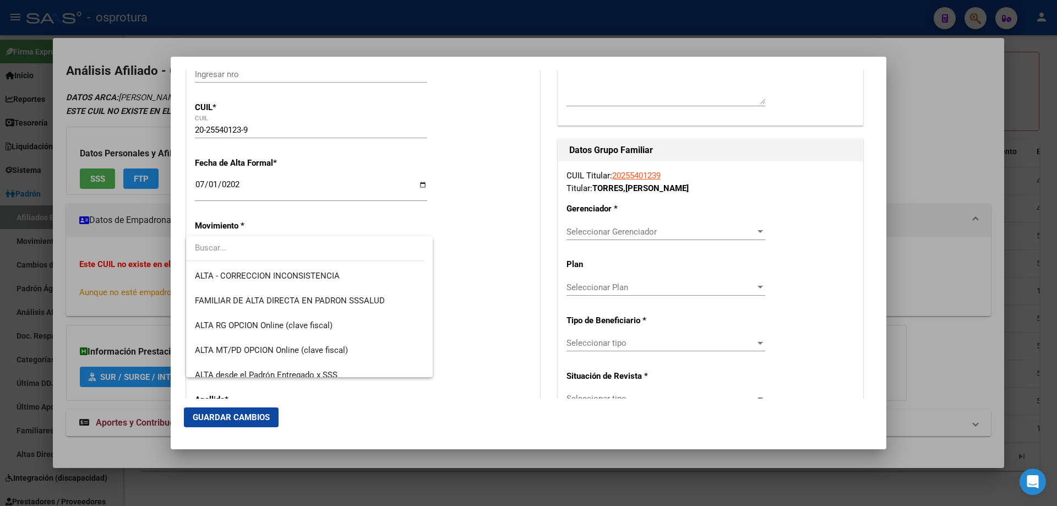
scroll to position [275, 0]
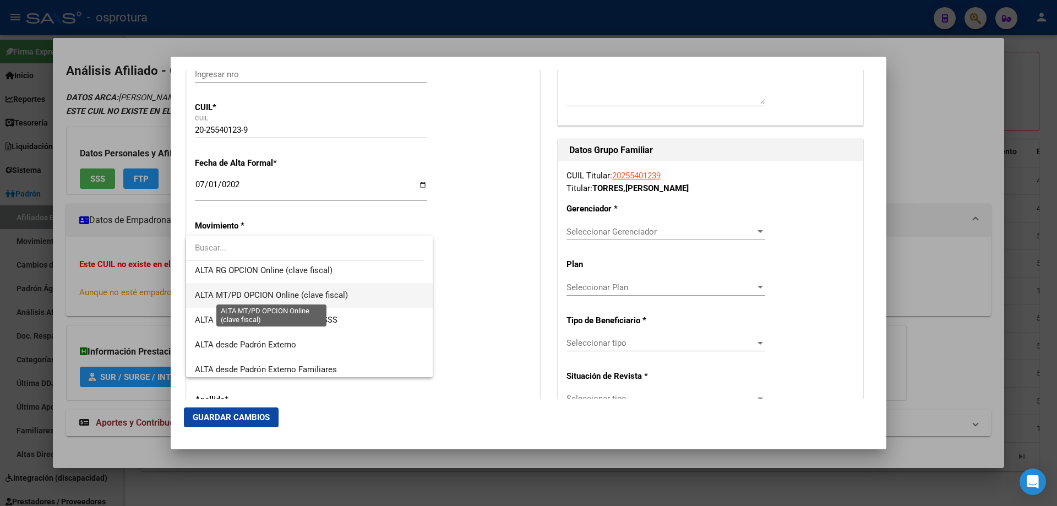
click at [283, 296] on span "ALTA MT/PD OPCION Online (clave fiscal)" at bounding box center [271, 295] width 153 height 10
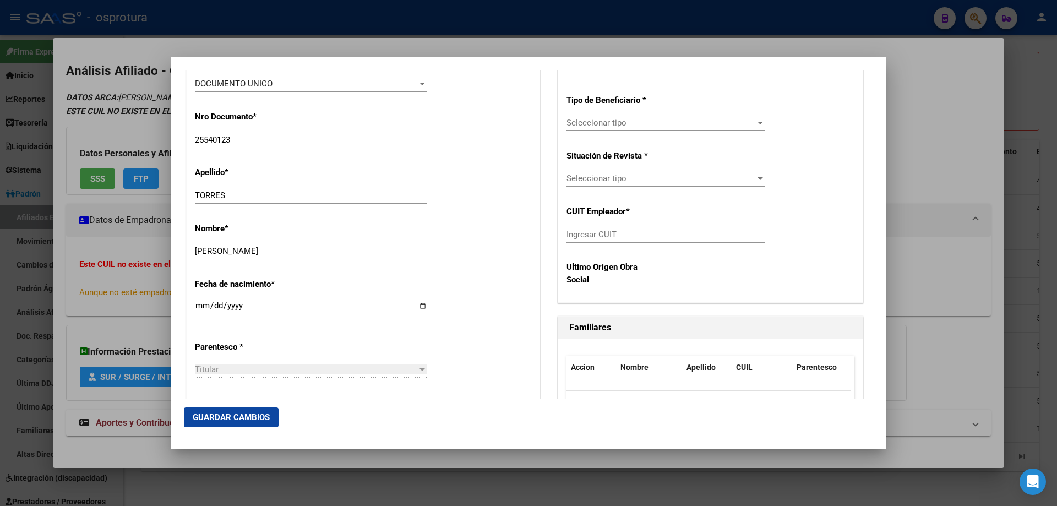
scroll to position [440, 0]
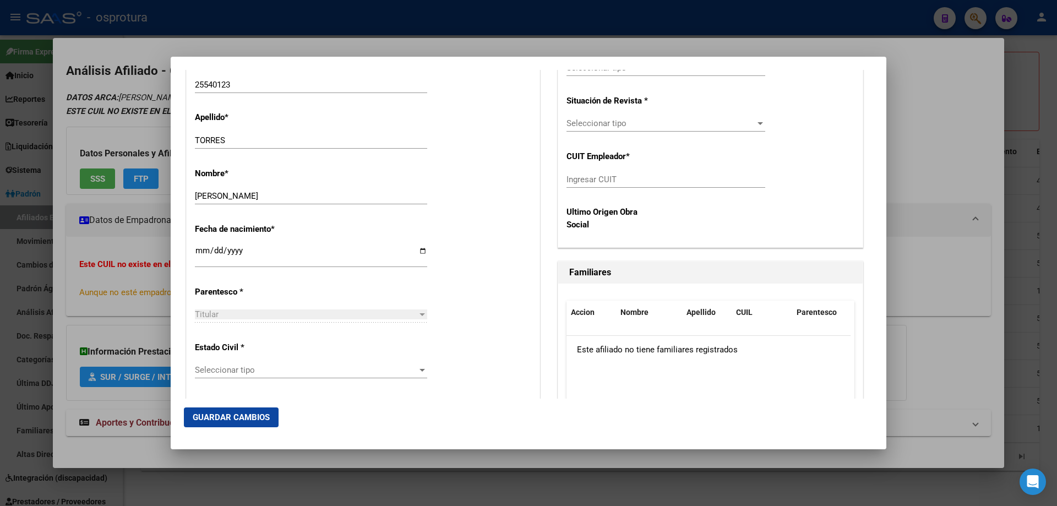
click at [265, 374] on span "Seleccionar tipo" at bounding box center [306, 370] width 222 height 10
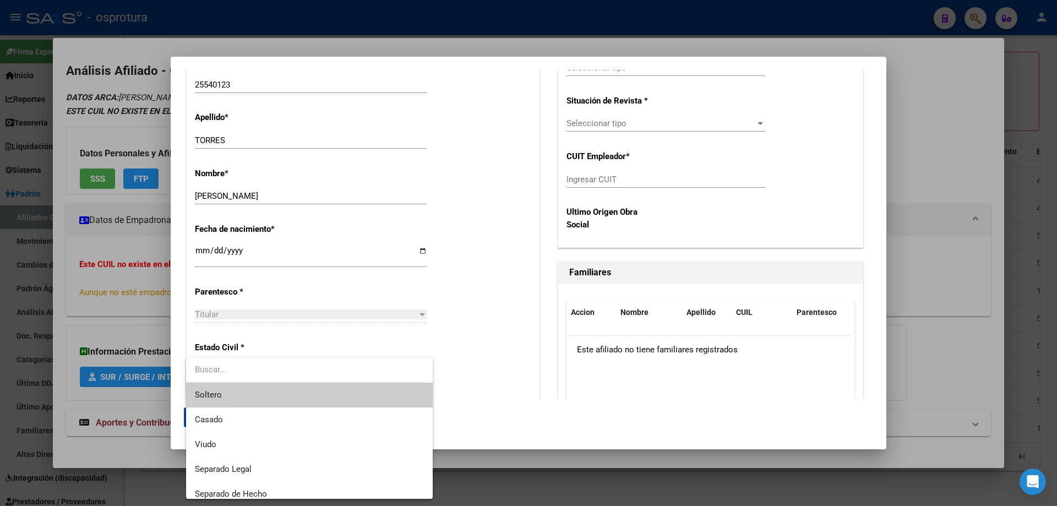
click at [260, 398] on span "Soltero" at bounding box center [309, 395] width 229 height 25
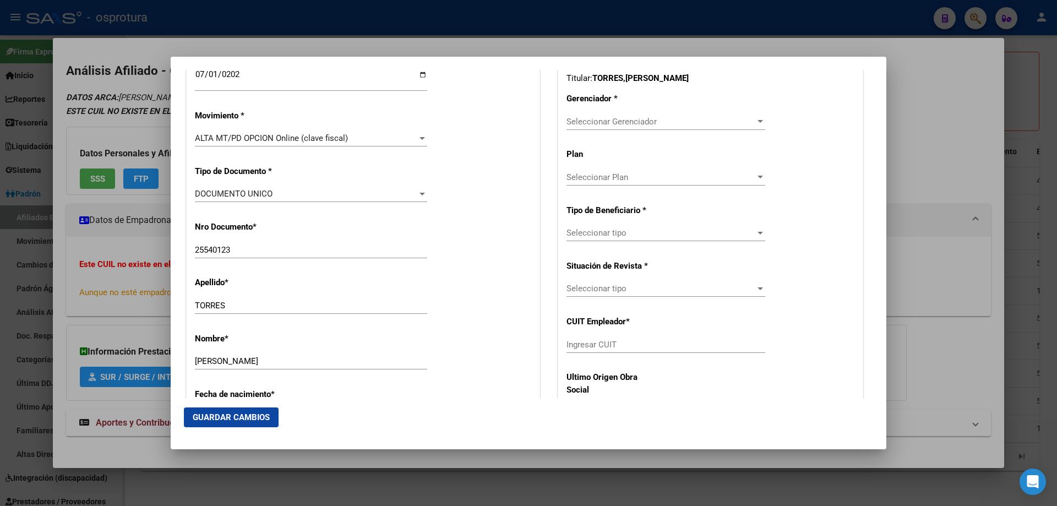
scroll to position [220, 0]
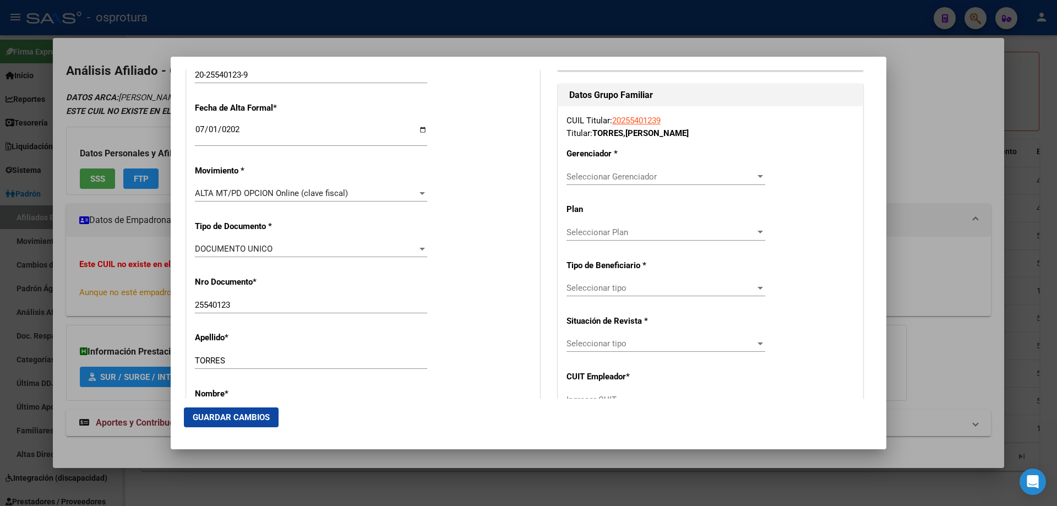
click at [625, 176] on span "Seleccionar Gerenciador" at bounding box center [661, 177] width 189 height 10
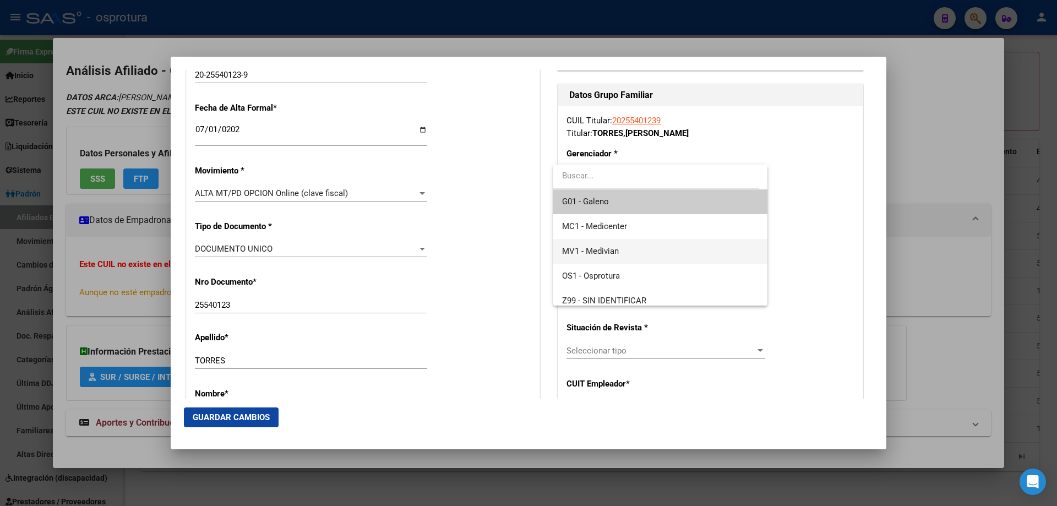
click at [630, 259] on span "MV1 - Medivian" at bounding box center [660, 251] width 196 height 25
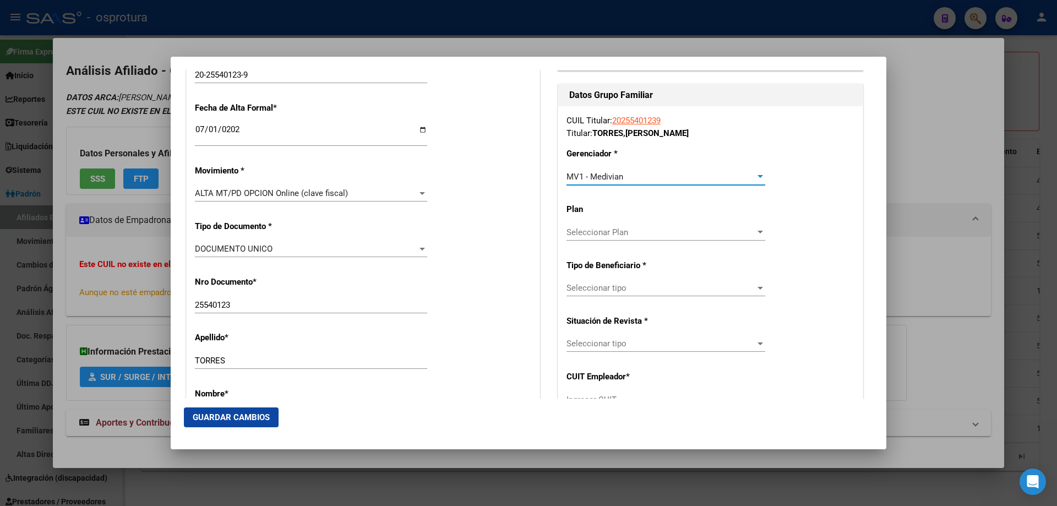
click at [635, 285] on span "Seleccionar tipo" at bounding box center [661, 288] width 189 height 10
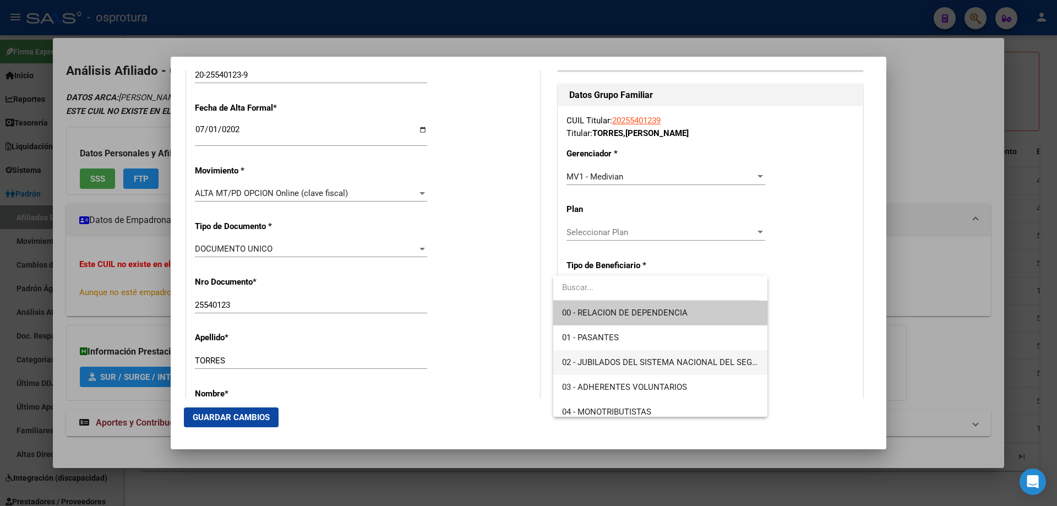
scroll to position [110, 0]
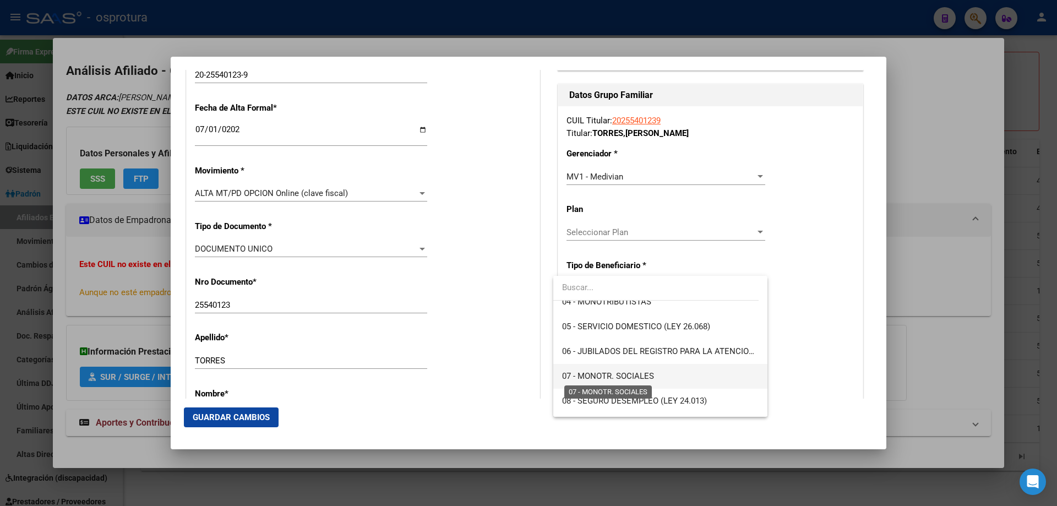
click at [610, 380] on span "07 - MONOTR. SOCIALES" at bounding box center [608, 376] width 92 height 10
type input "20-25540123-9"
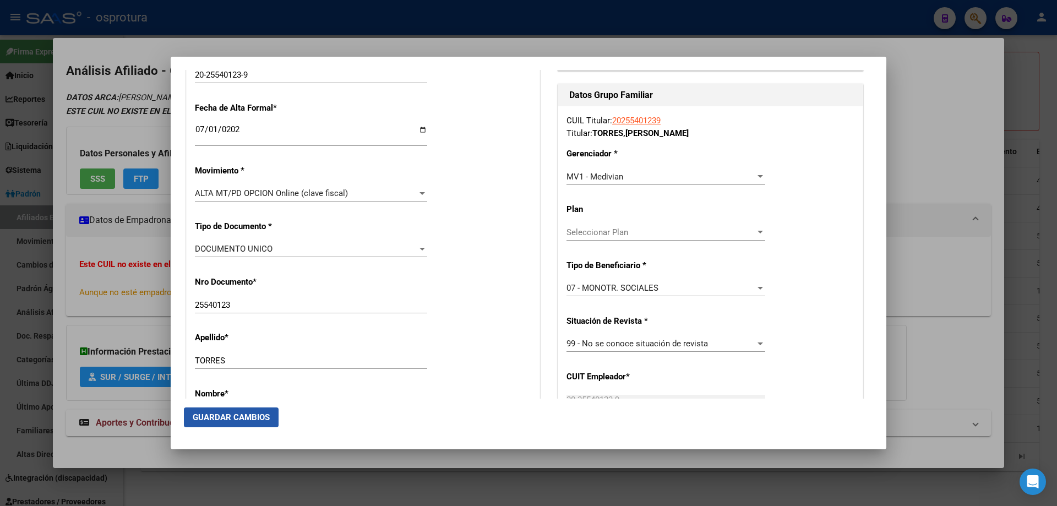
click at [249, 423] on button "Guardar Cambios" at bounding box center [231, 417] width 95 height 20
